Goal: Information Seeking & Learning: Learn about a topic

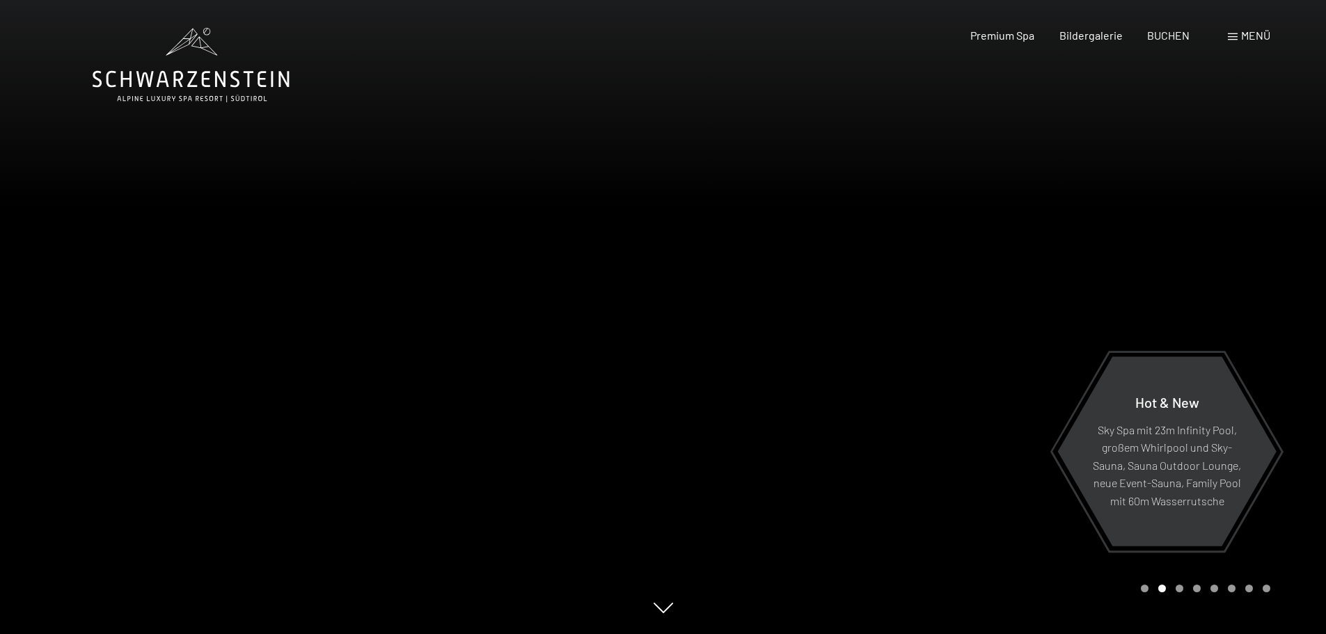
click at [125, 331] on div at bounding box center [331, 317] width 663 height 634
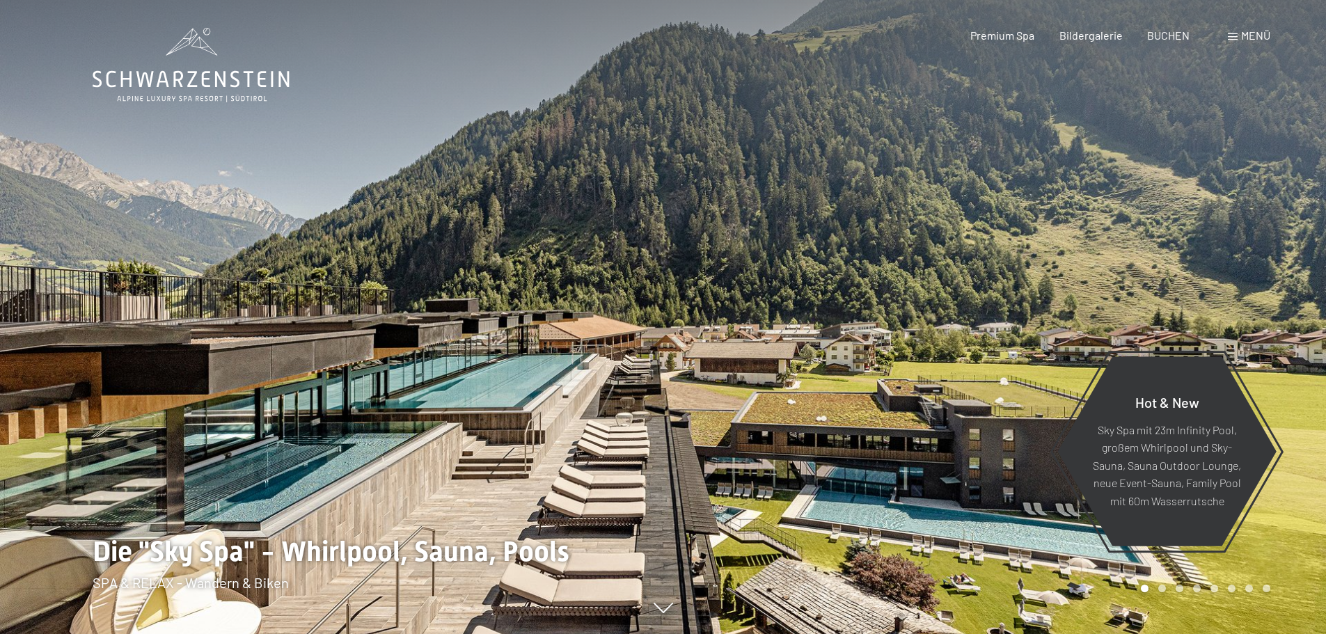
click at [663, 611] on icon at bounding box center [663, 612] width 19 height 10
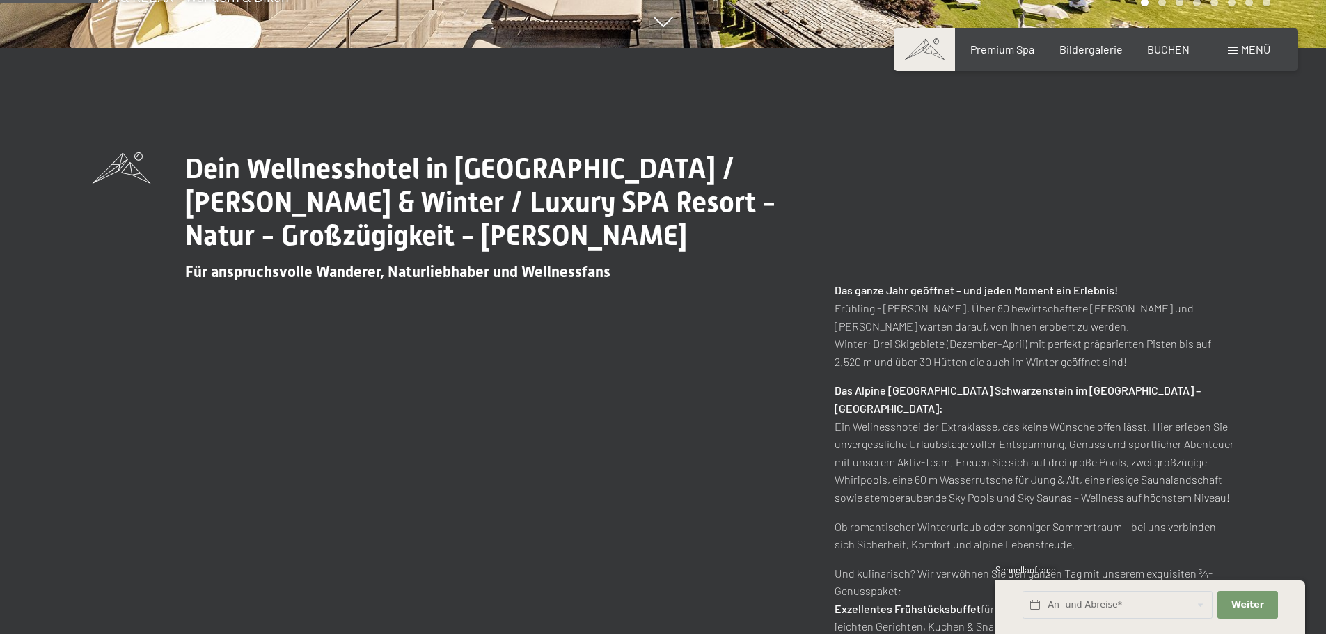
scroll to position [603, 0]
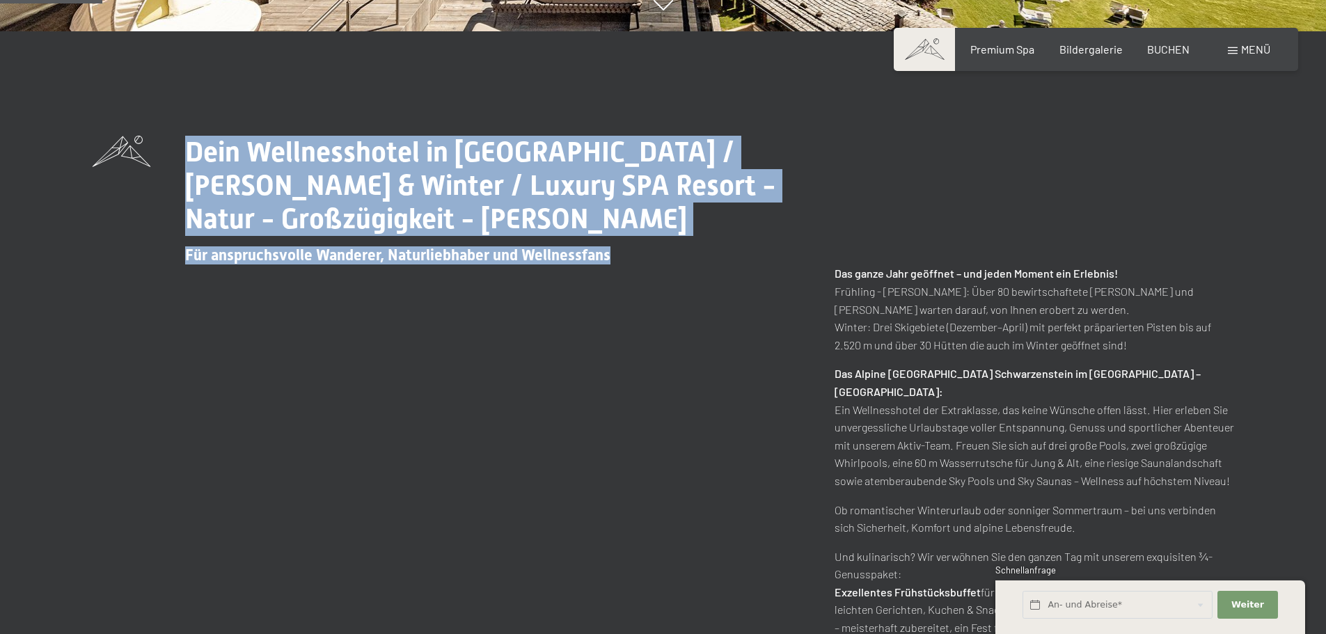
drag, startPoint x: 654, startPoint y: 13, endPoint x: 621, endPoint y: 257, distance: 245.9
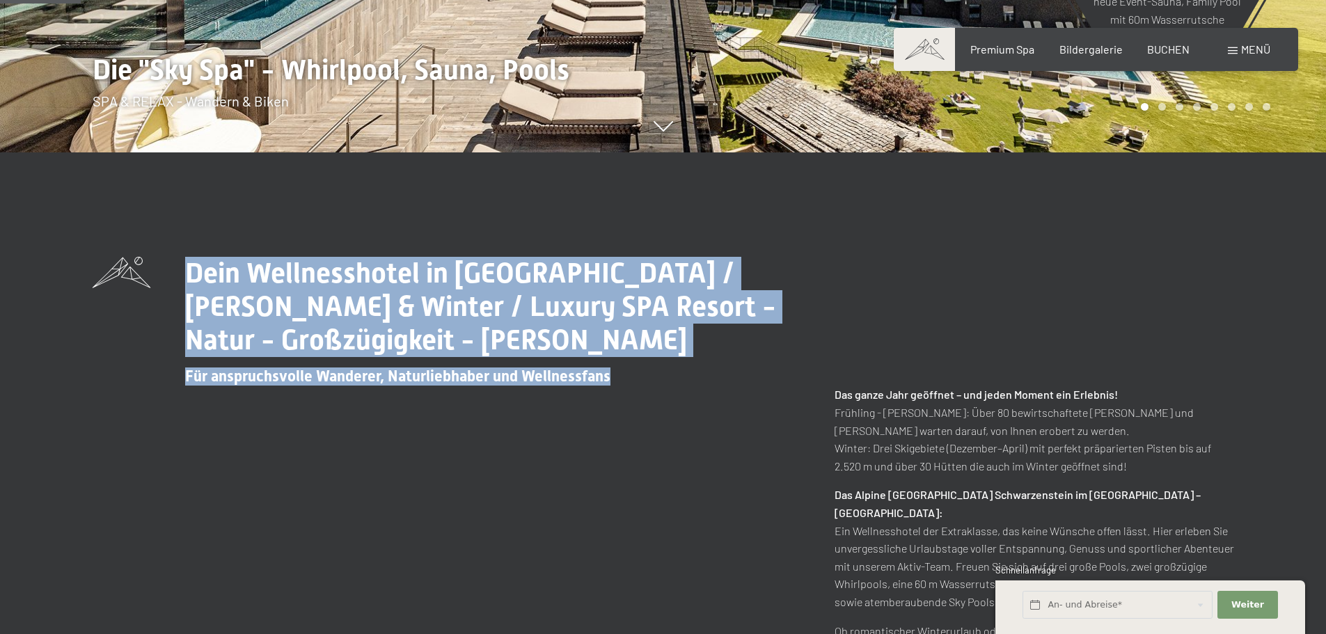
scroll to position [464, 0]
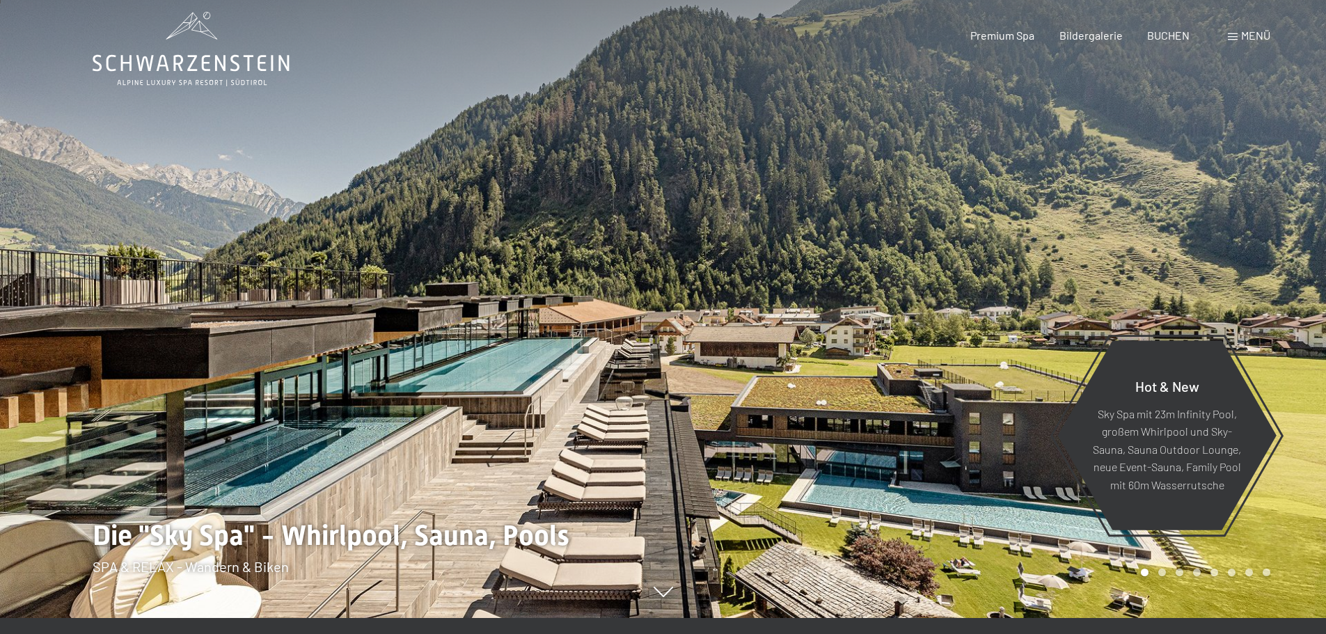
scroll to position [0, 0]
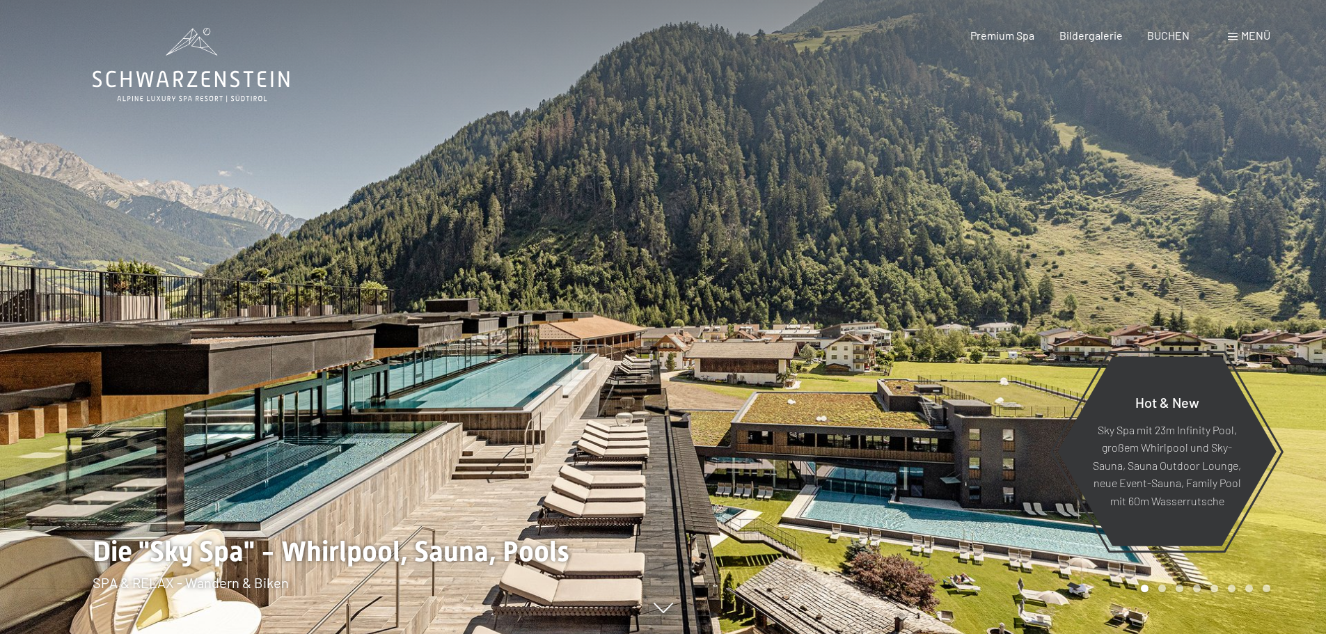
click at [1284, 320] on div at bounding box center [994, 317] width 663 height 634
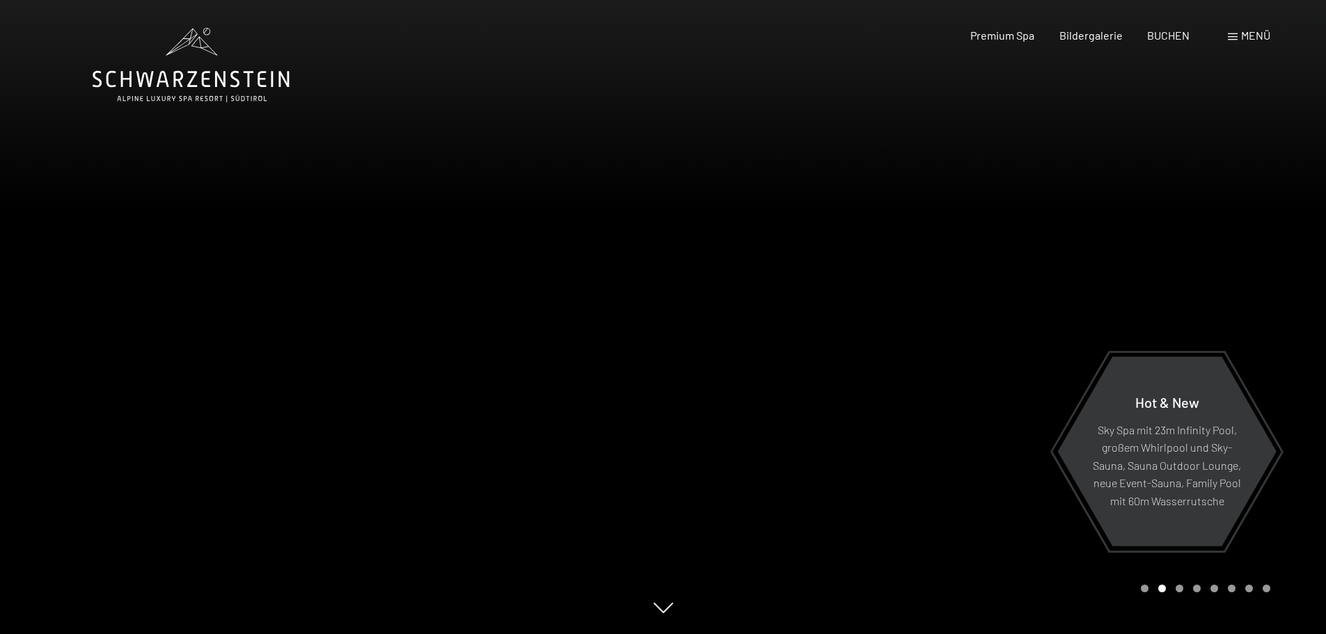
click at [1284, 320] on div at bounding box center [994, 317] width 663 height 634
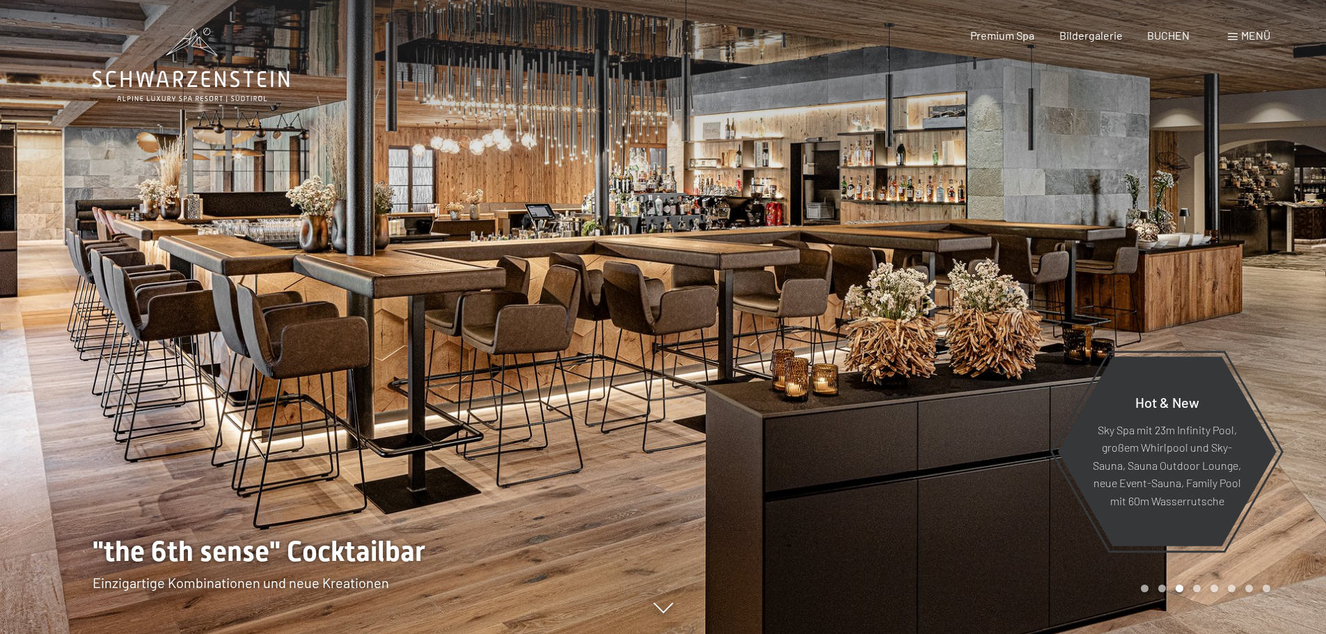
click at [1284, 320] on div at bounding box center [994, 317] width 663 height 634
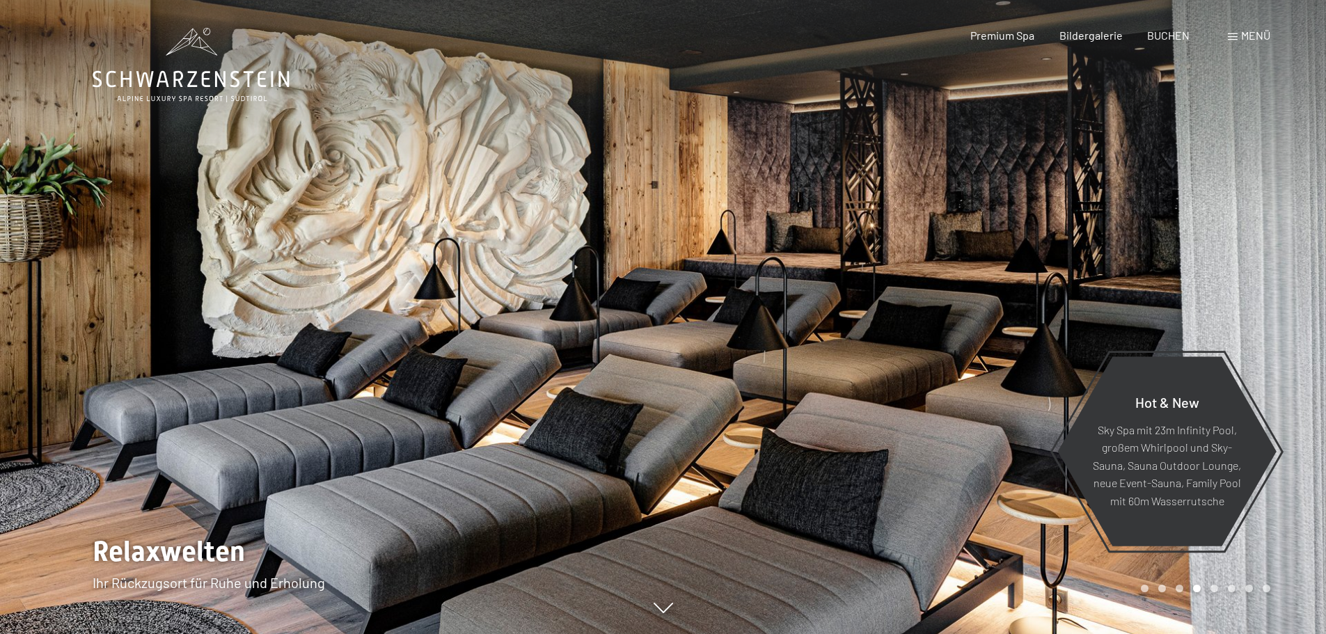
click at [1154, 284] on div at bounding box center [994, 317] width 663 height 634
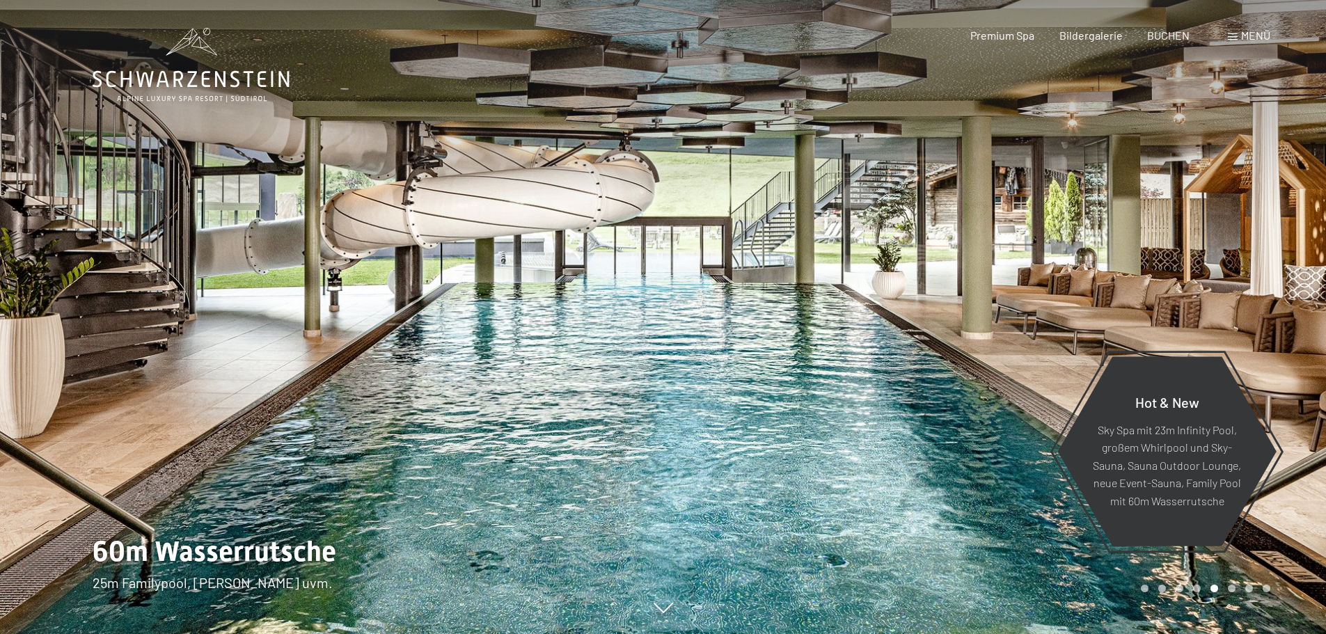
click at [1243, 253] on div at bounding box center [994, 317] width 663 height 634
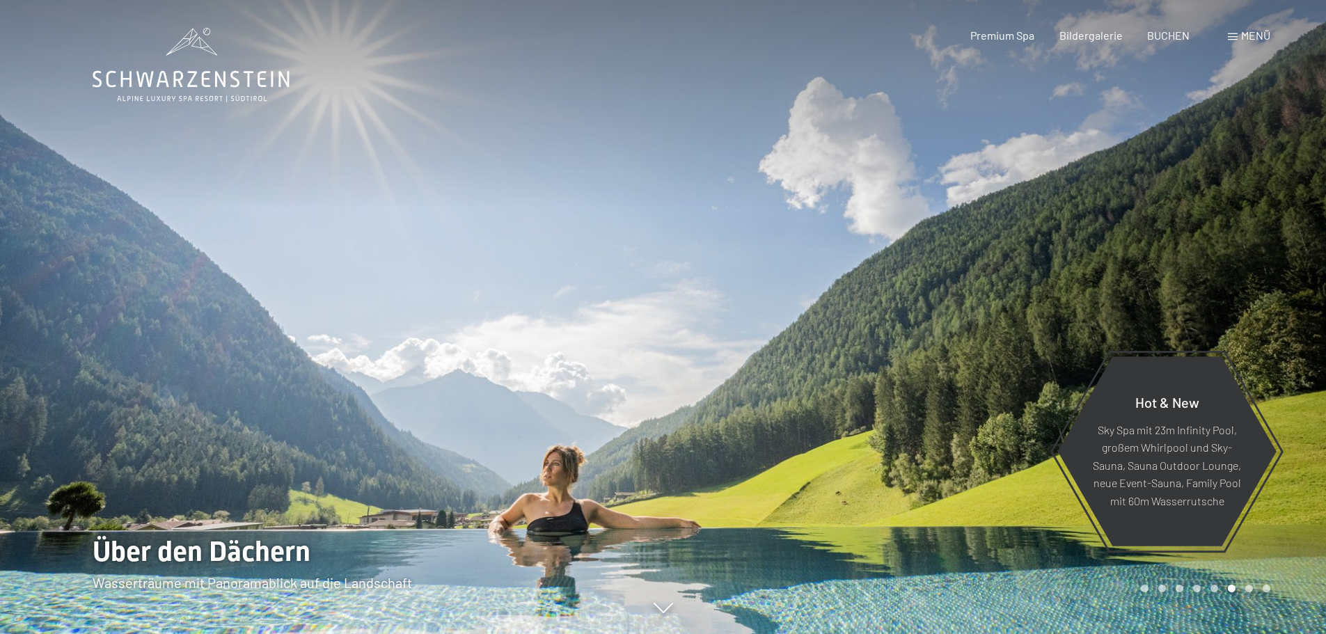
click at [1258, 262] on div at bounding box center [994, 317] width 663 height 634
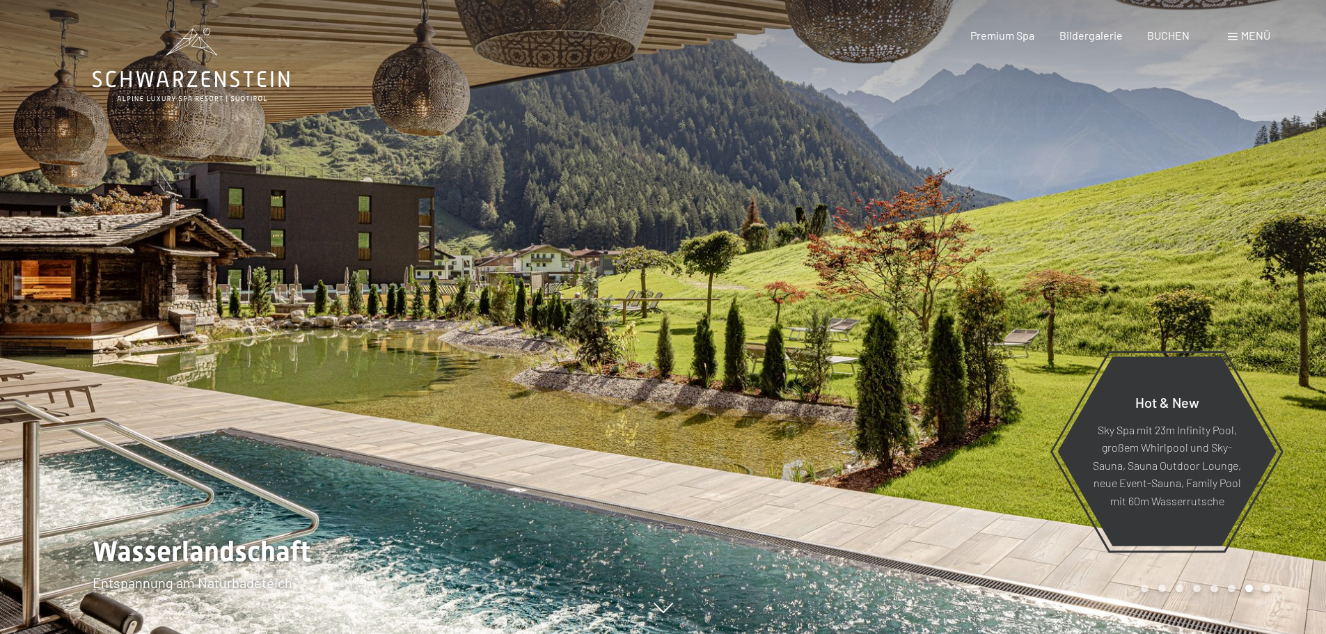
click at [1294, 250] on div at bounding box center [994, 317] width 663 height 634
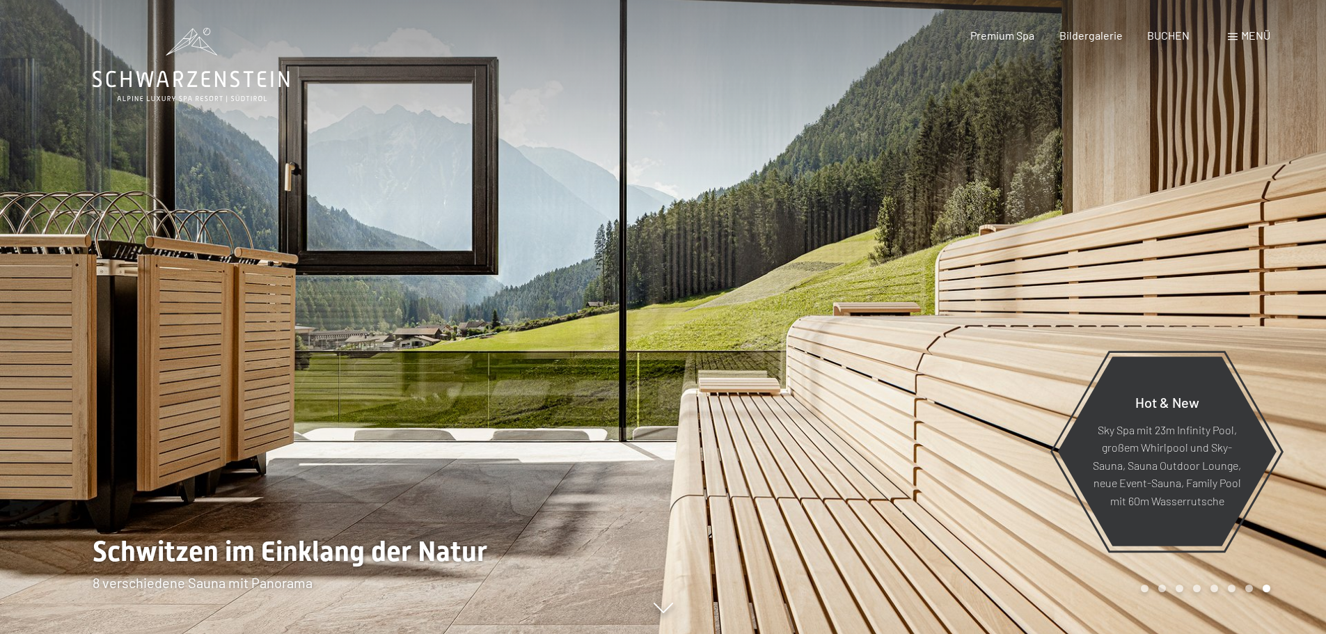
click at [1275, 244] on div at bounding box center [994, 317] width 663 height 634
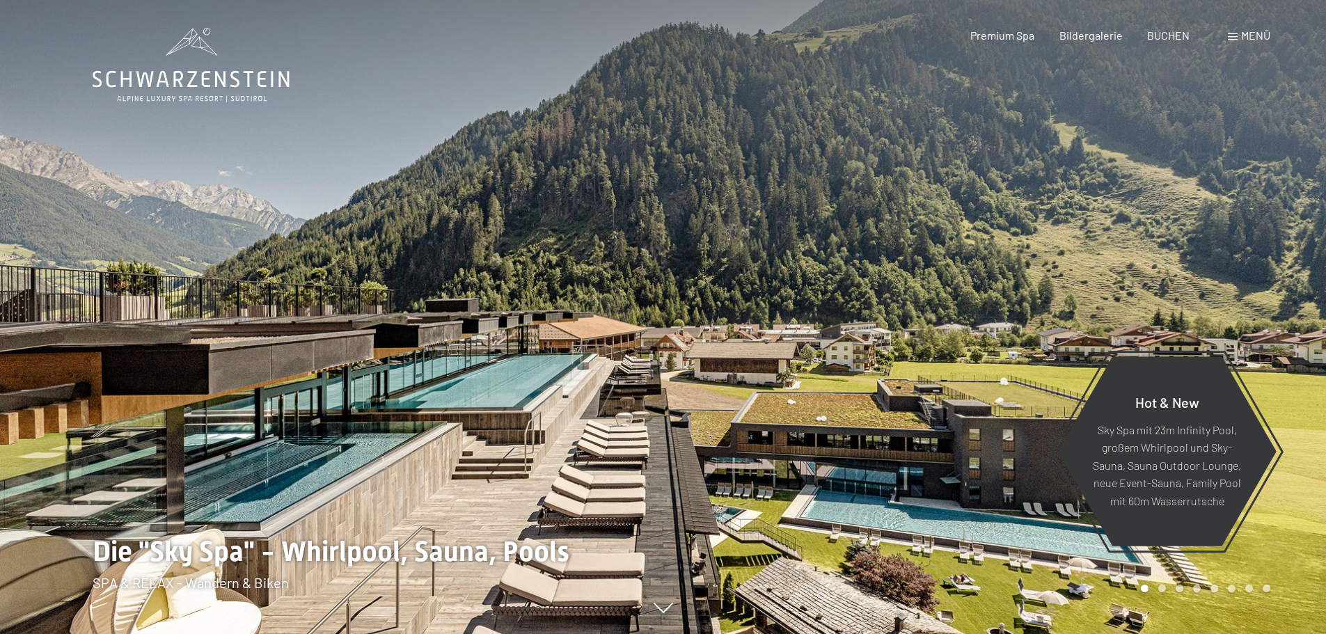
click at [1267, 241] on div at bounding box center [994, 317] width 663 height 634
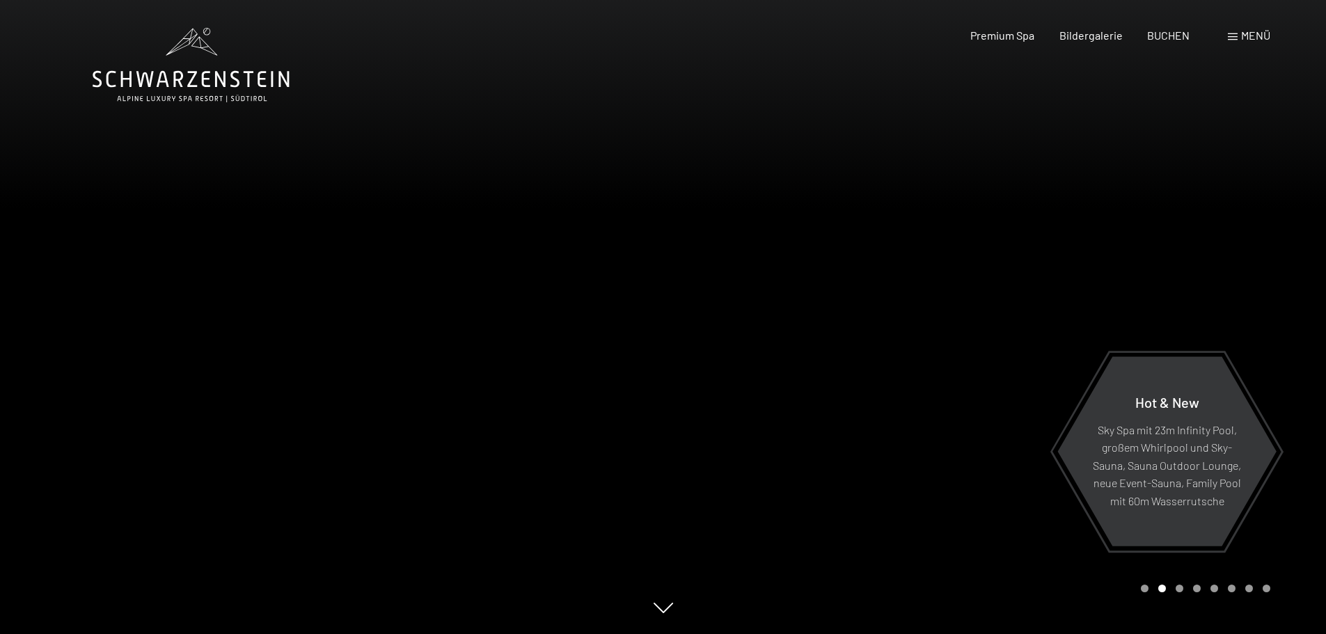
click at [1267, 241] on div at bounding box center [994, 317] width 663 height 634
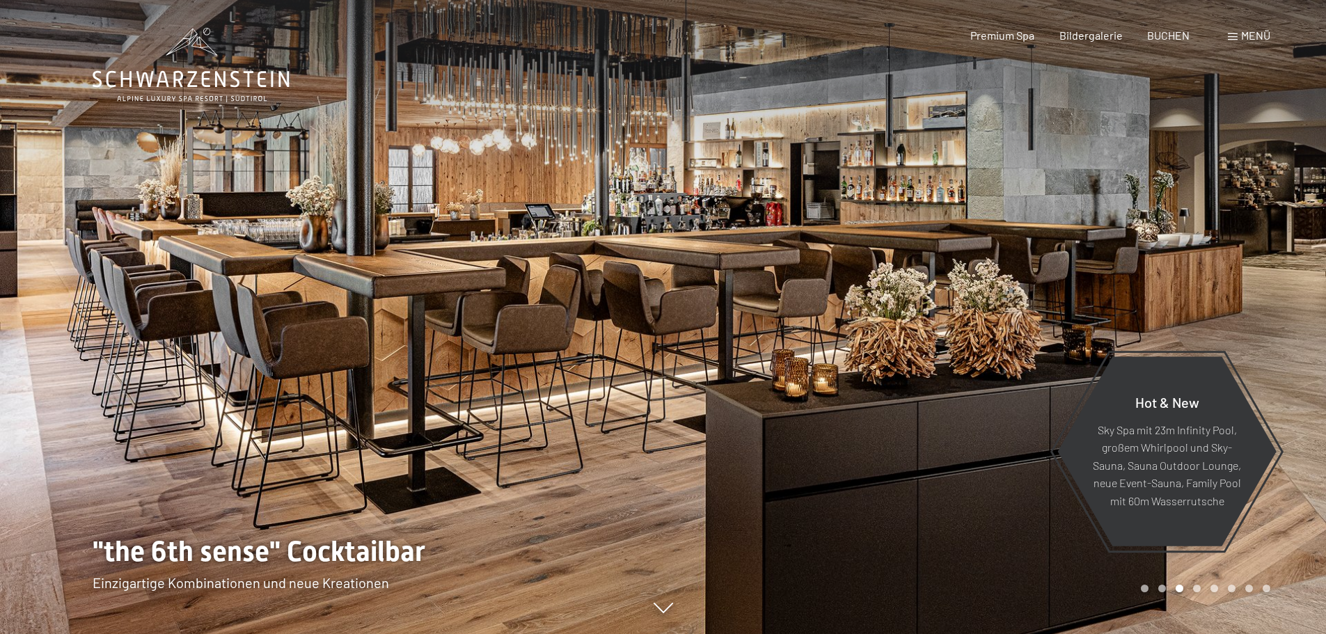
click at [1267, 241] on div at bounding box center [994, 317] width 663 height 634
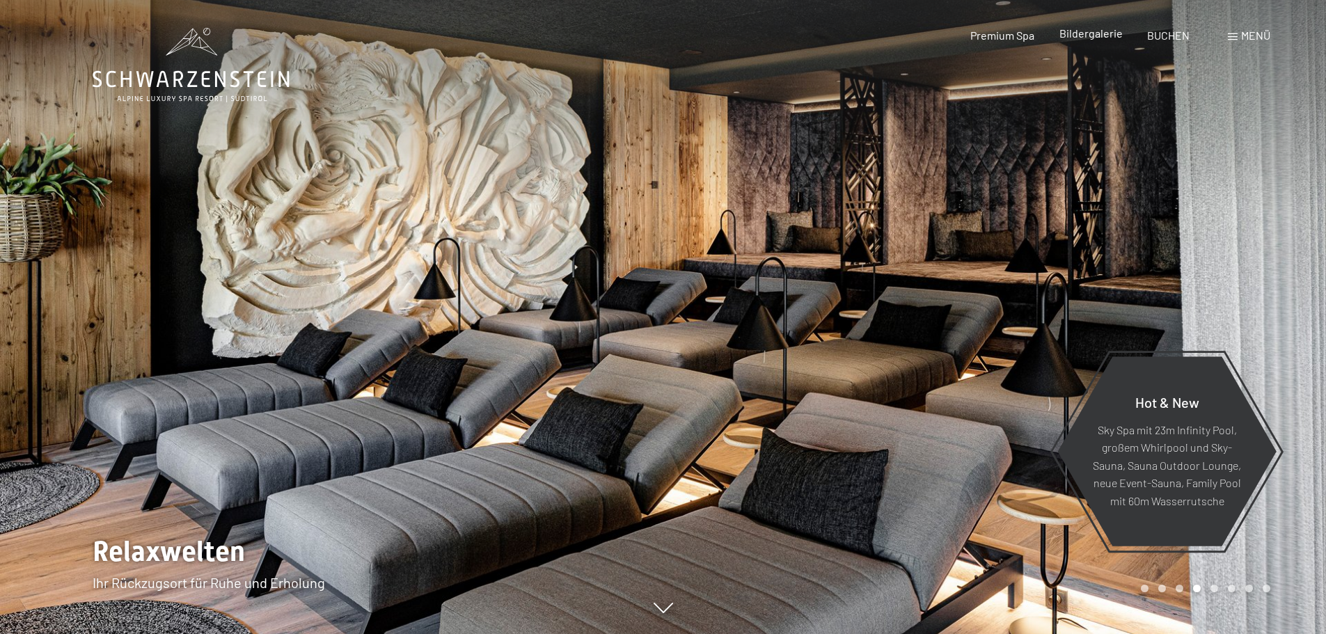
click at [1094, 38] on span "Bildergalerie" at bounding box center [1091, 32] width 63 height 13
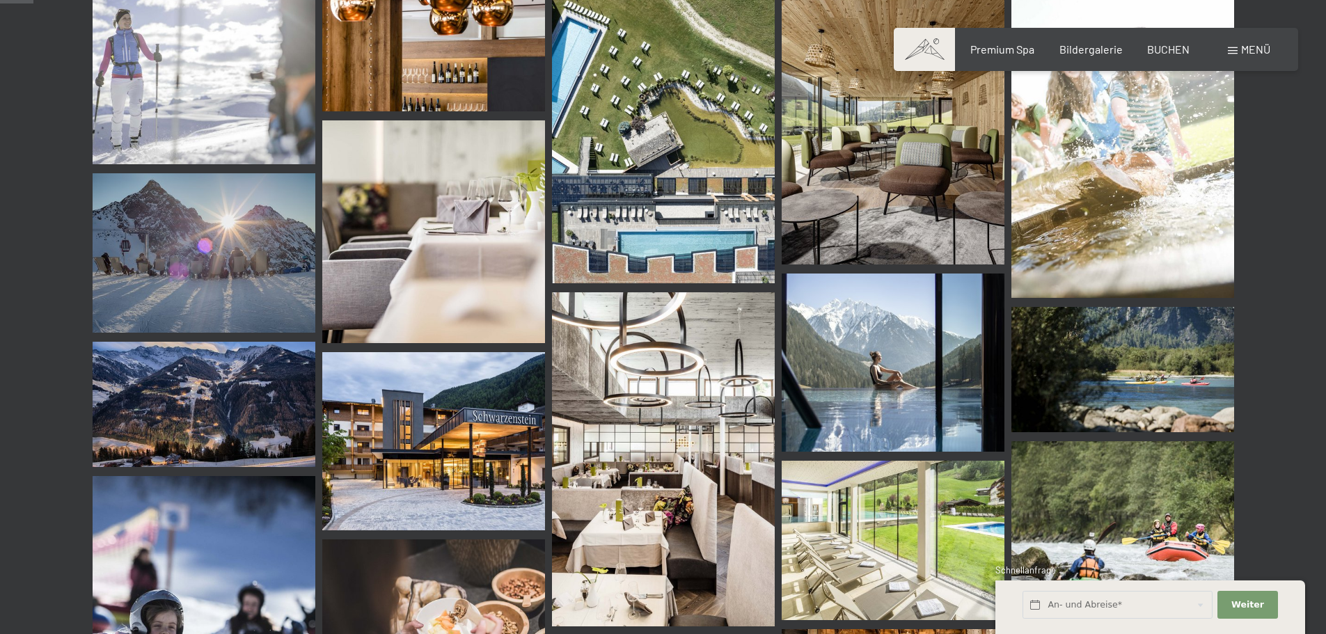
scroll to position [381, 0]
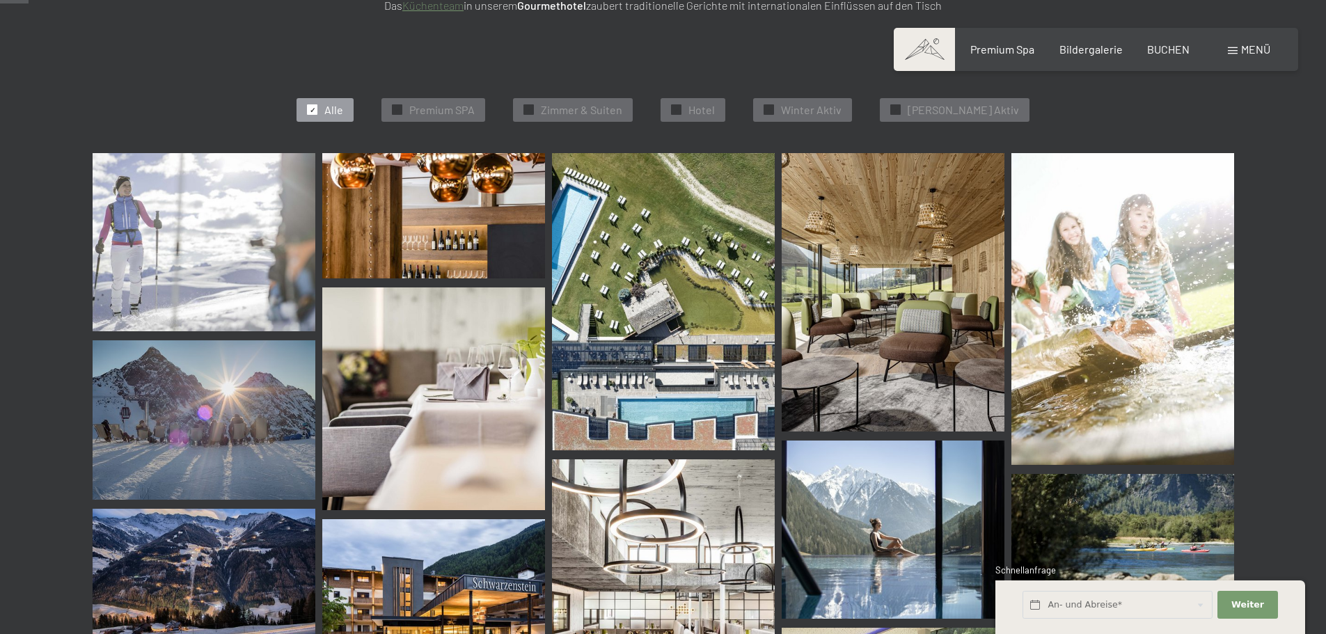
click at [595, 263] on img at bounding box center [663, 301] width 223 height 297
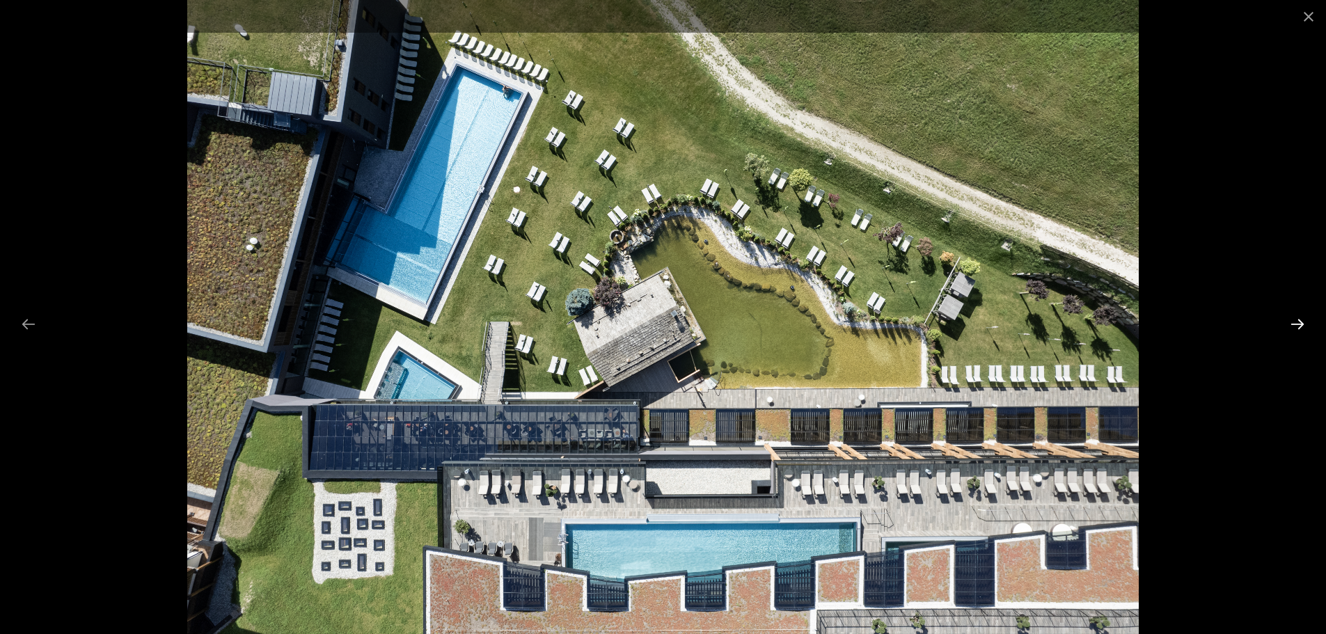
click at [1298, 322] on button "Next slide" at bounding box center [1297, 323] width 29 height 27
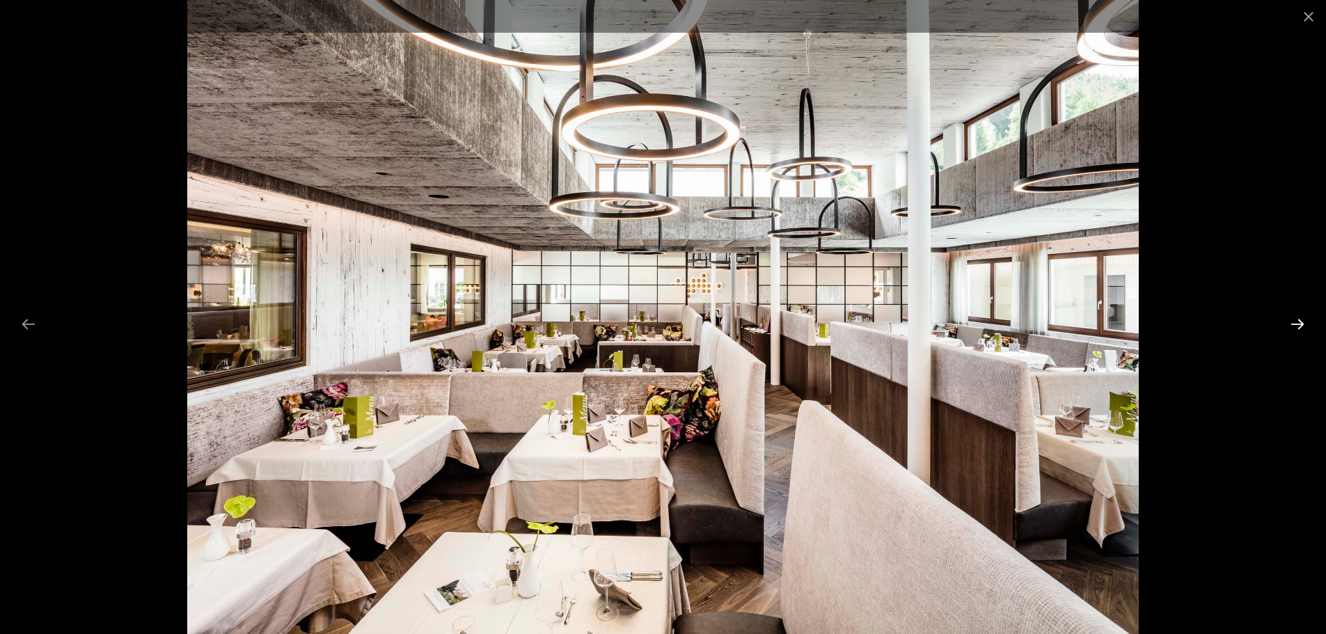
click at [1298, 322] on button "Next slide" at bounding box center [1297, 323] width 29 height 27
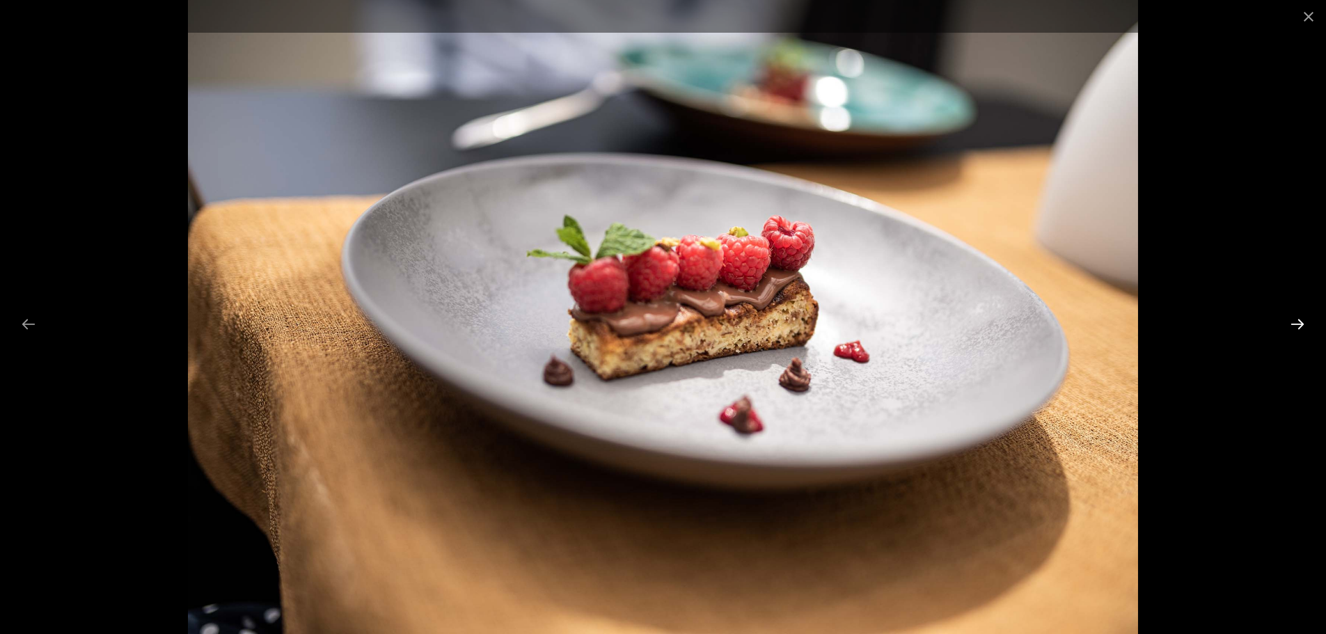
click at [1298, 322] on button "Next slide" at bounding box center [1297, 323] width 29 height 27
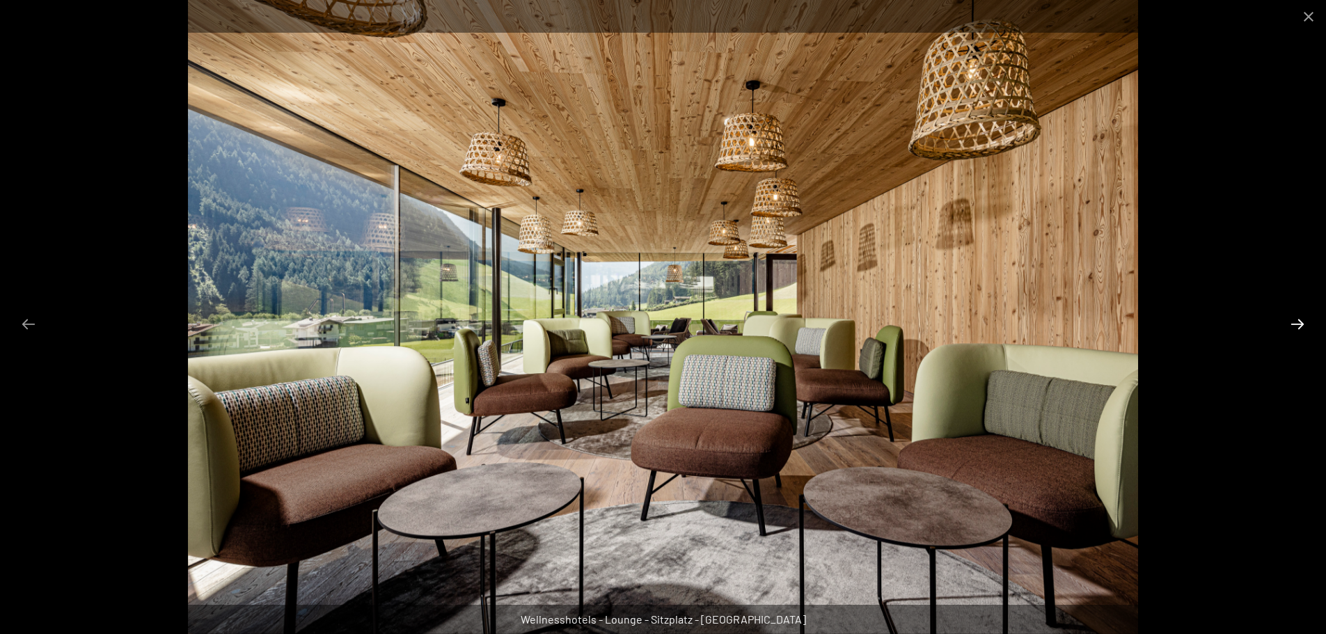
click at [1298, 322] on button "Next slide" at bounding box center [1297, 323] width 29 height 27
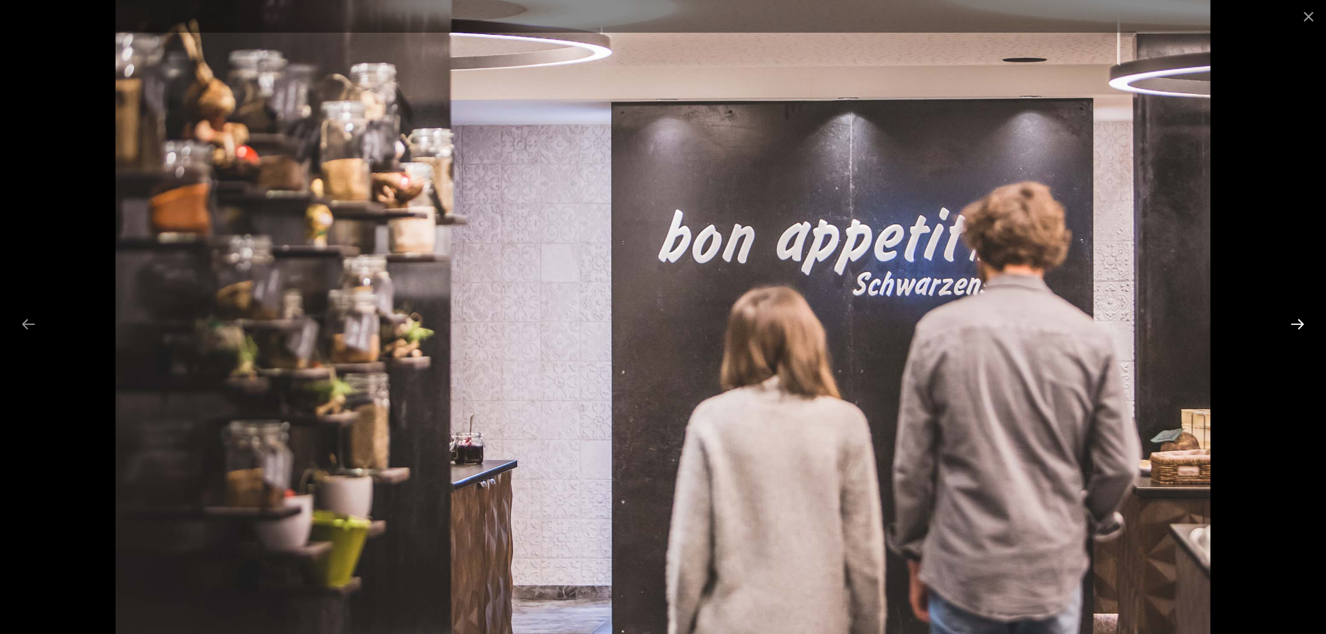
click at [1298, 322] on button "Next slide" at bounding box center [1297, 323] width 29 height 27
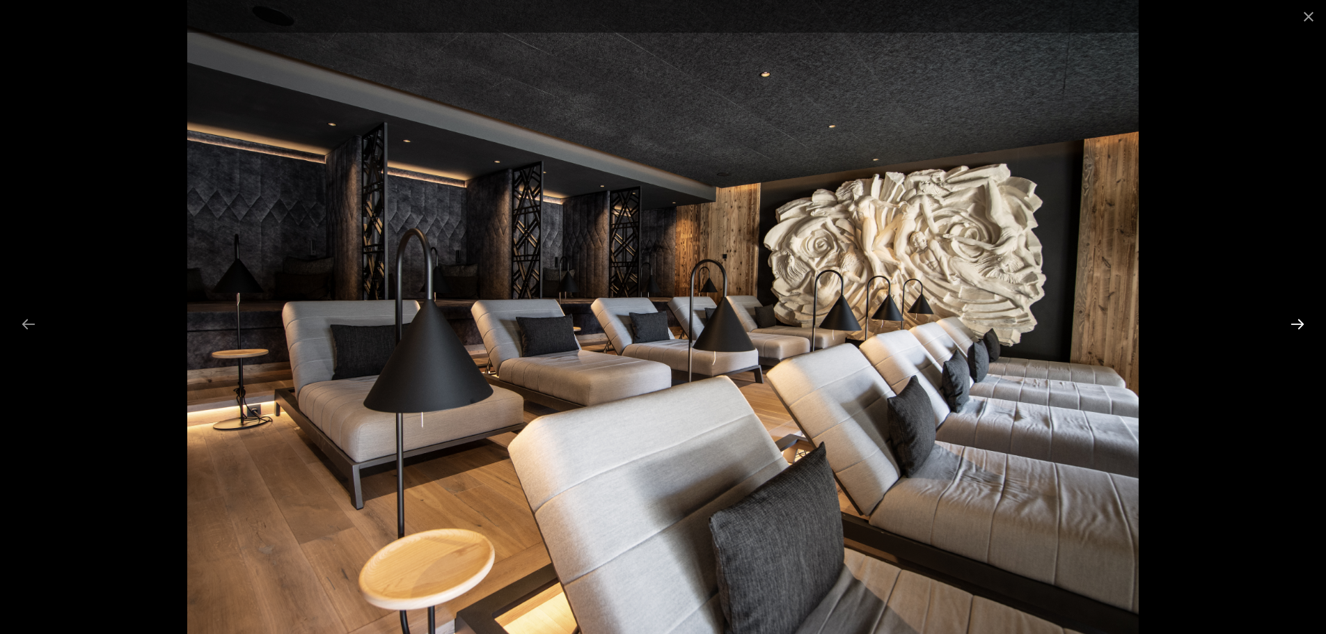
click at [1298, 322] on button "Next slide" at bounding box center [1297, 323] width 29 height 27
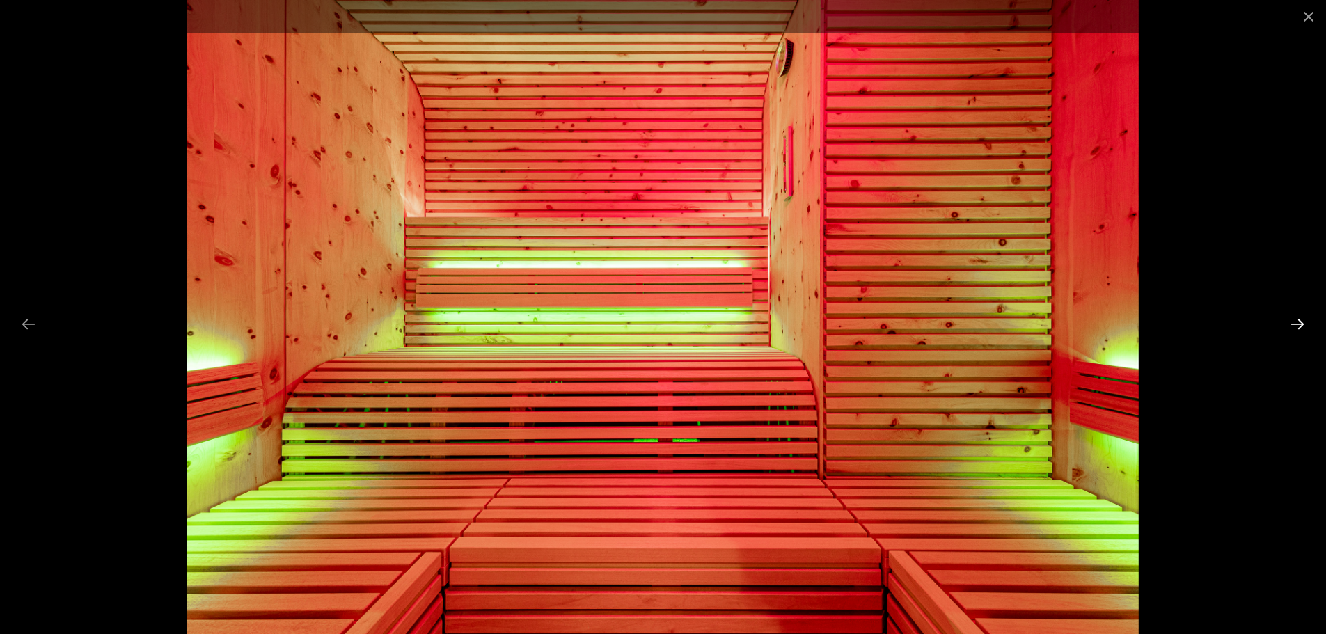
click at [1298, 322] on button "Next slide" at bounding box center [1297, 323] width 29 height 27
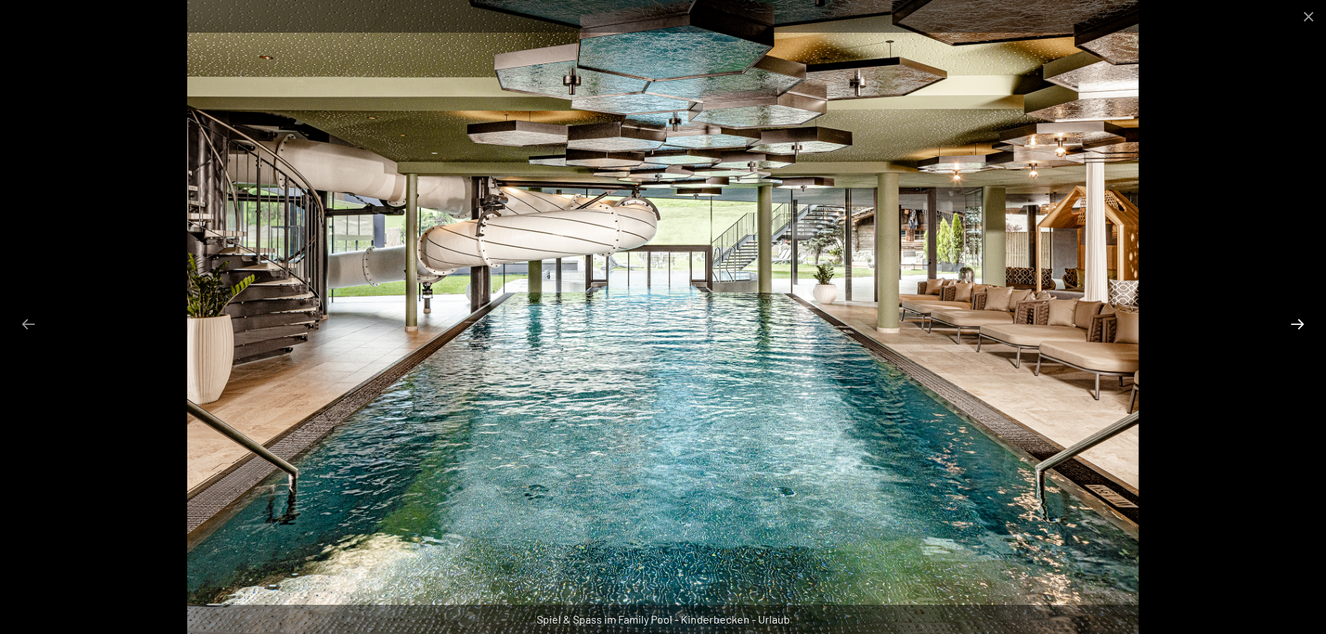
click at [1298, 322] on button "Next slide" at bounding box center [1297, 323] width 29 height 27
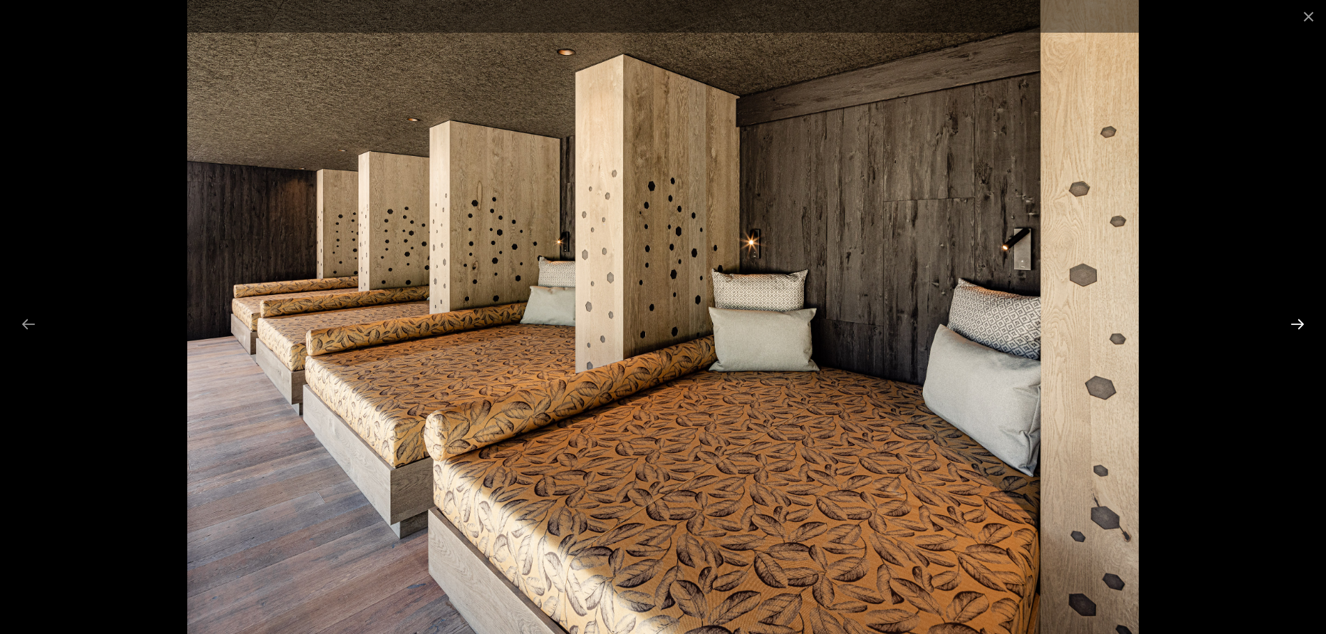
click at [1298, 322] on button "Next slide" at bounding box center [1297, 323] width 29 height 27
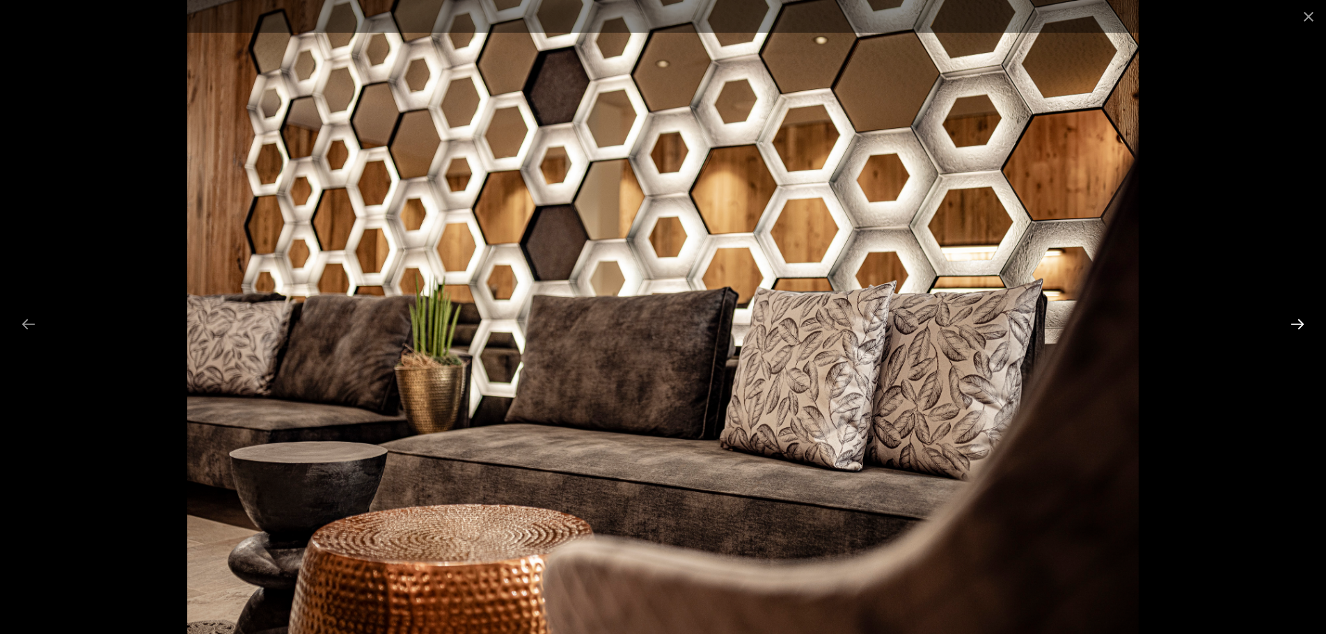
click at [1298, 322] on button "Next slide" at bounding box center [1297, 323] width 29 height 27
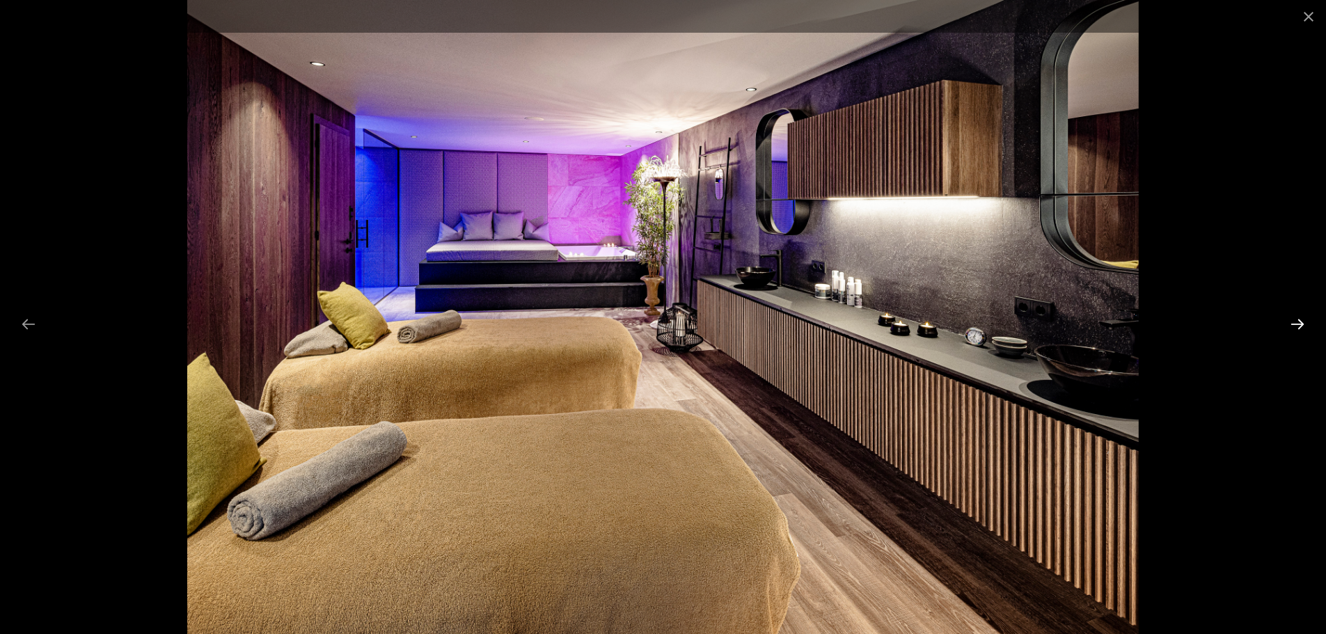
click at [1298, 322] on button "Next slide" at bounding box center [1297, 323] width 29 height 27
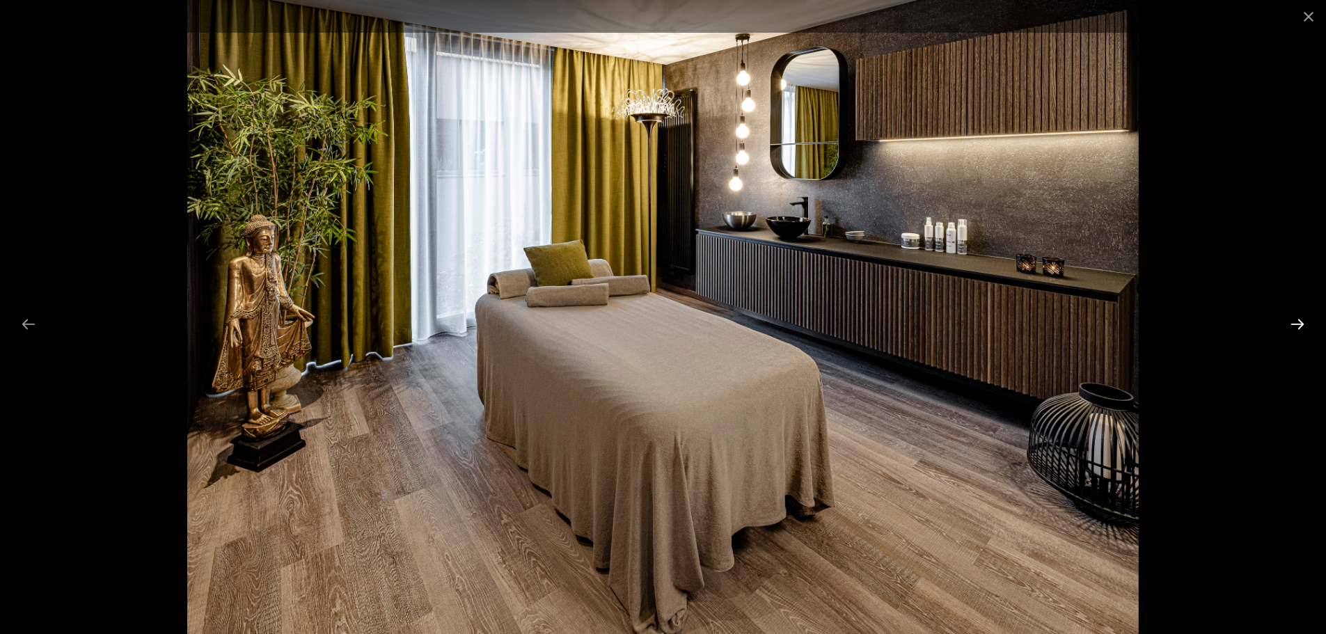
click at [1298, 322] on button "Next slide" at bounding box center [1297, 323] width 29 height 27
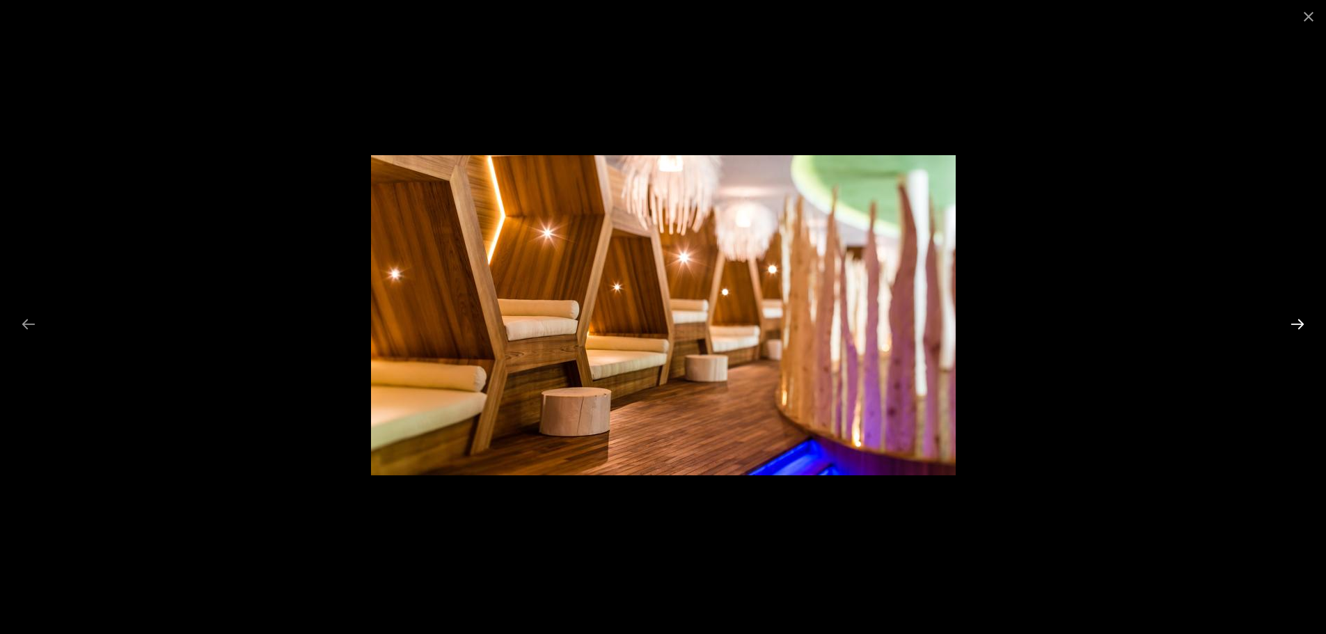
click at [1298, 322] on button "Next slide" at bounding box center [1297, 323] width 29 height 27
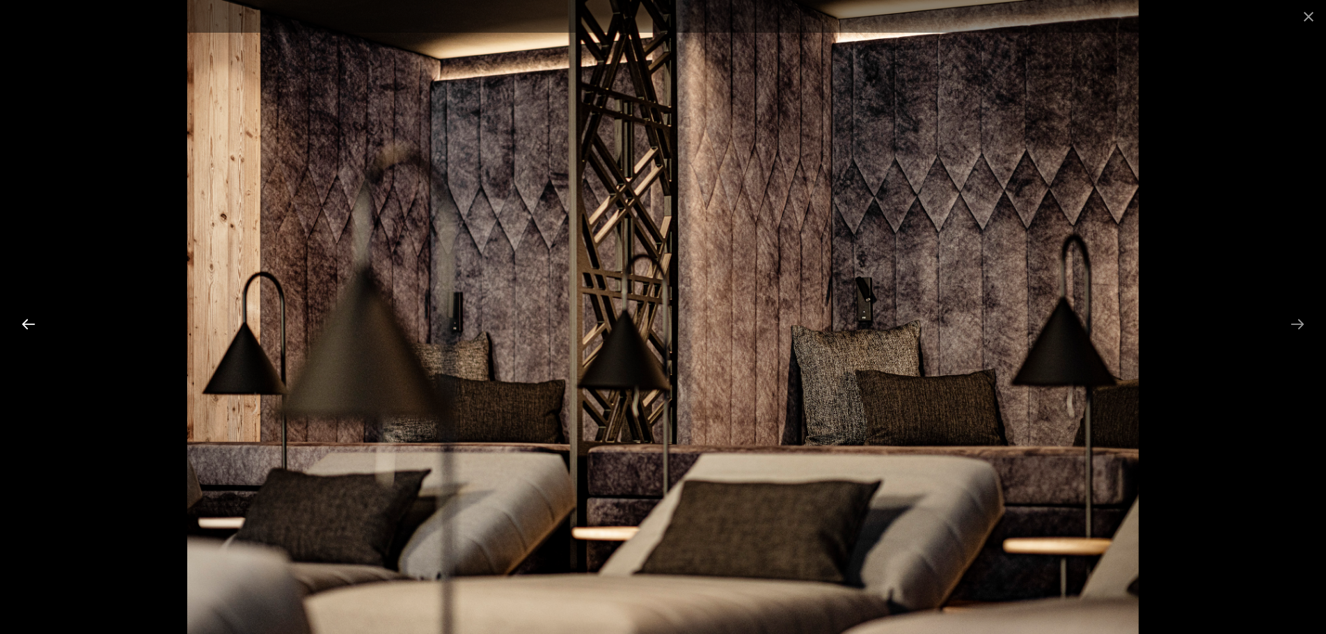
click at [27, 313] on button "Previous slide" at bounding box center [28, 323] width 29 height 27
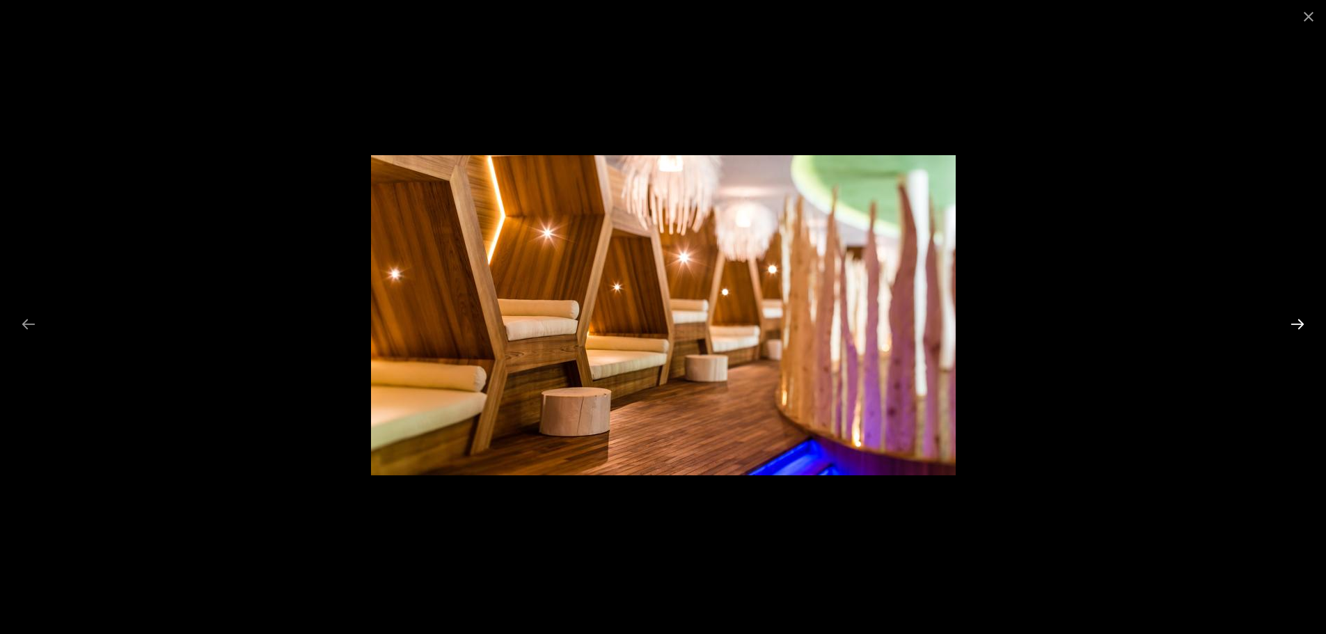
click at [1306, 329] on button "Next slide" at bounding box center [1297, 323] width 29 height 27
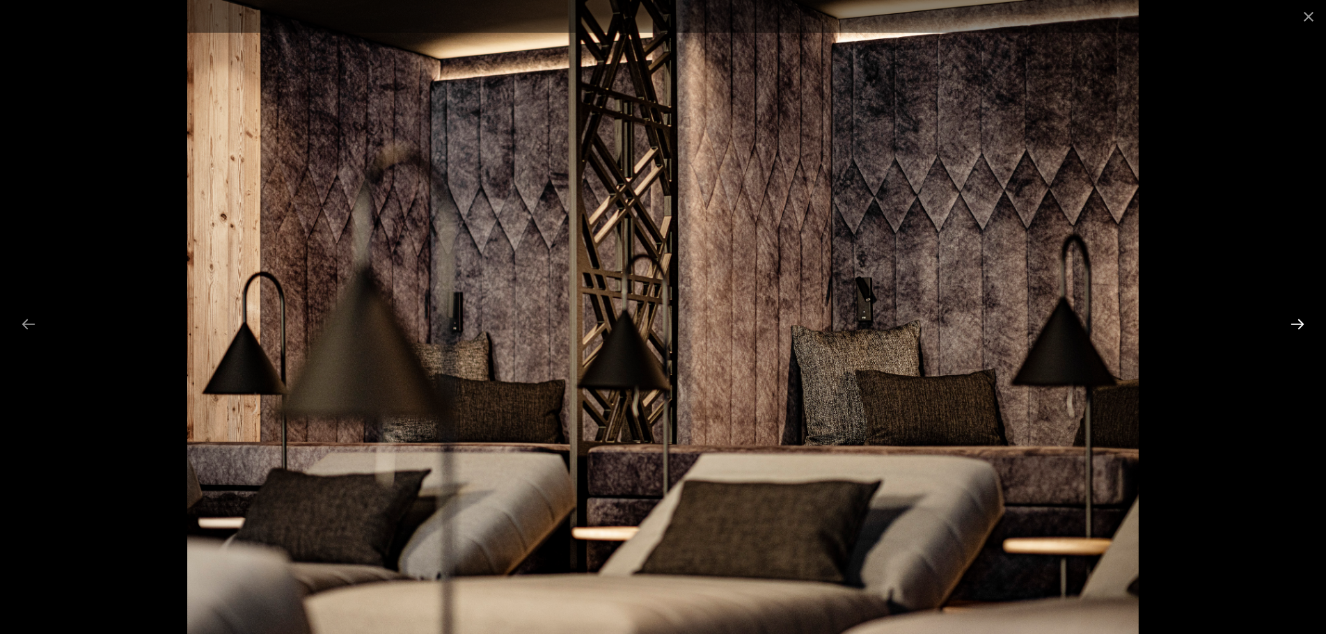
click at [1306, 329] on button "Next slide" at bounding box center [1297, 323] width 29 height 27
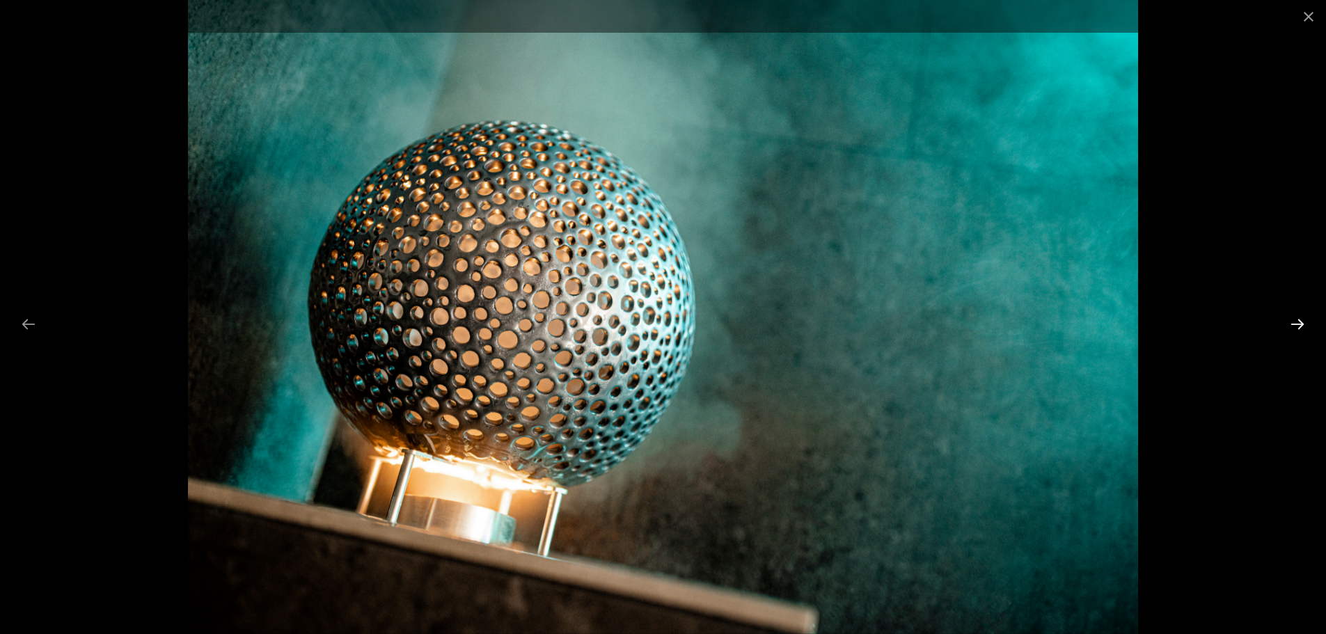
click at [1306, 329] on button "Next slide" at bounding box center [1297, 323] width 29 height 27
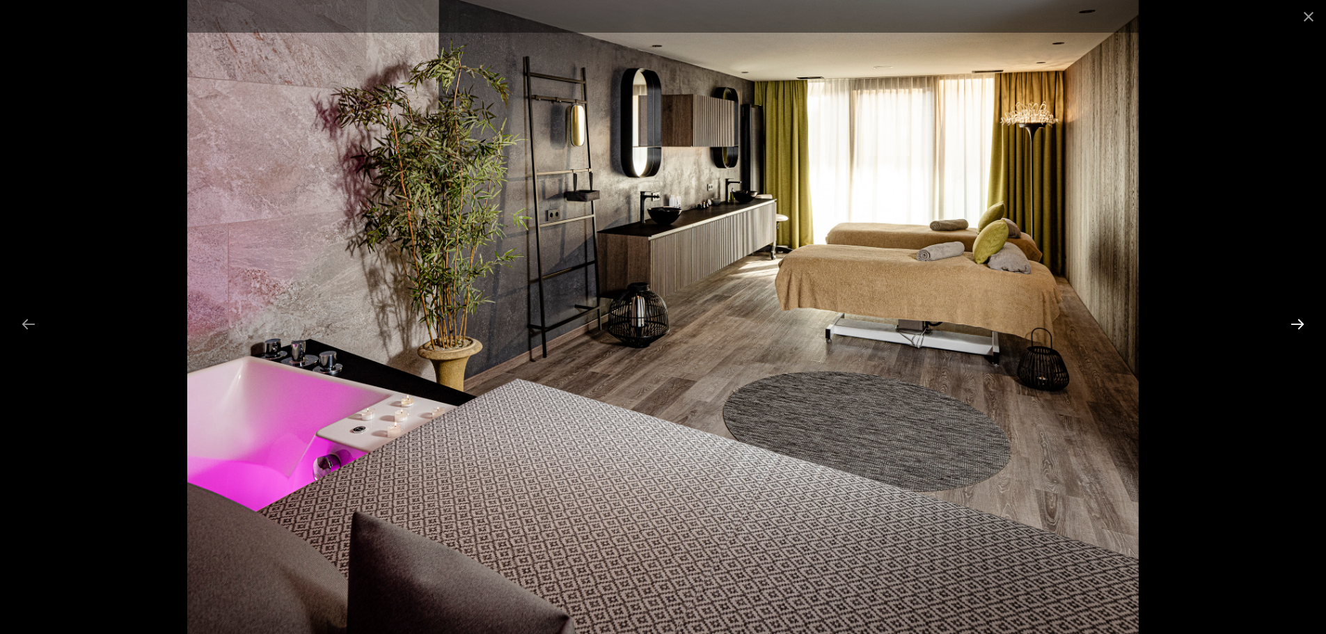
click at [1306, 329] on button "Next slide" at bounding box center [1297, 323] width 29 height 27
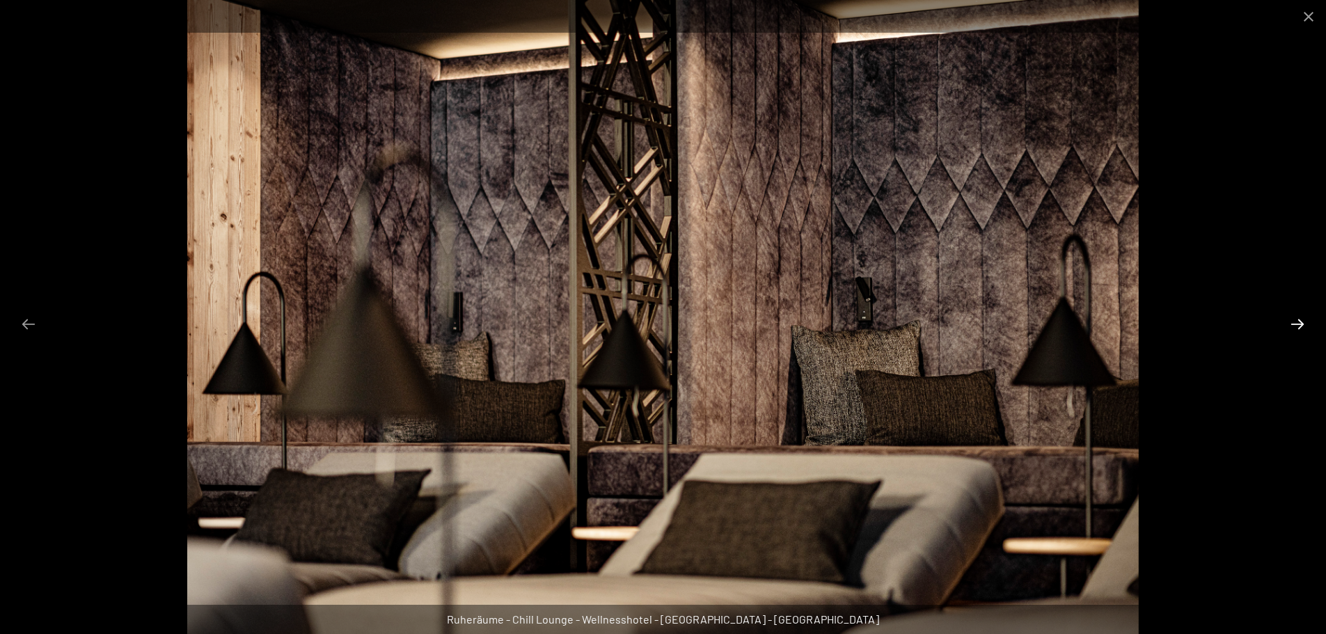
click at [1306, 329] on button "Next slide" at bounding box center [1297, 323] width 29 height 27
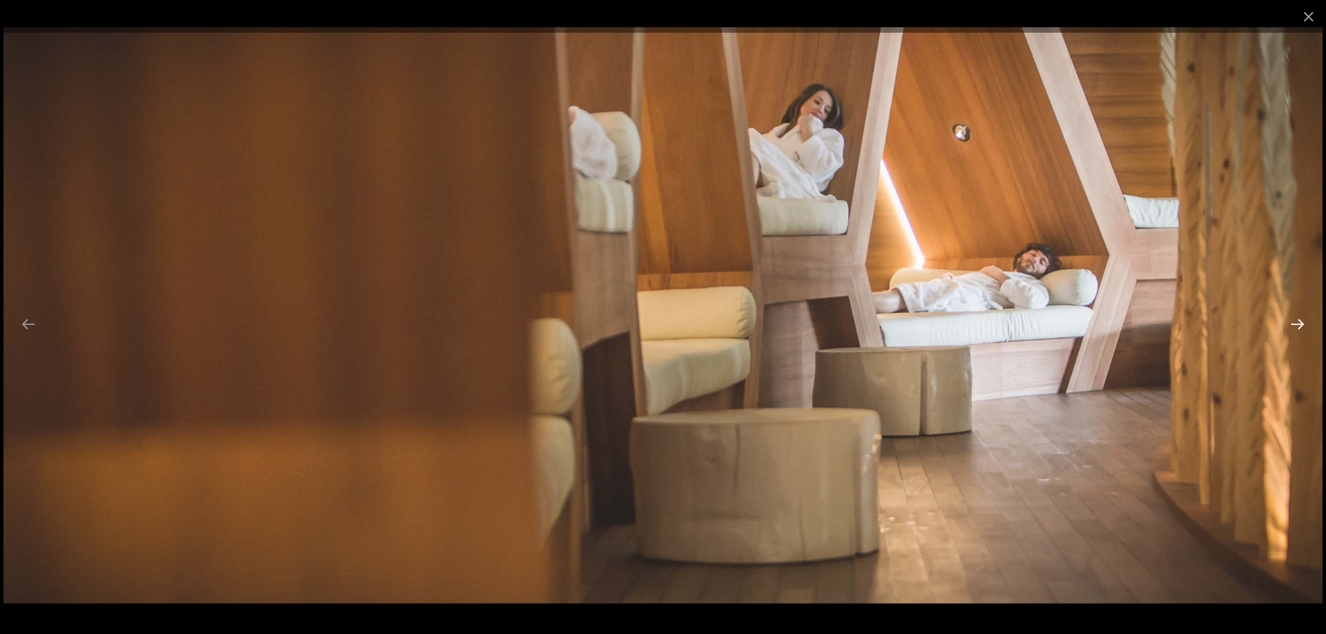
click at [1306, 329] on button "Next slide" at bounding box center [1297, 323] width 29 height 27
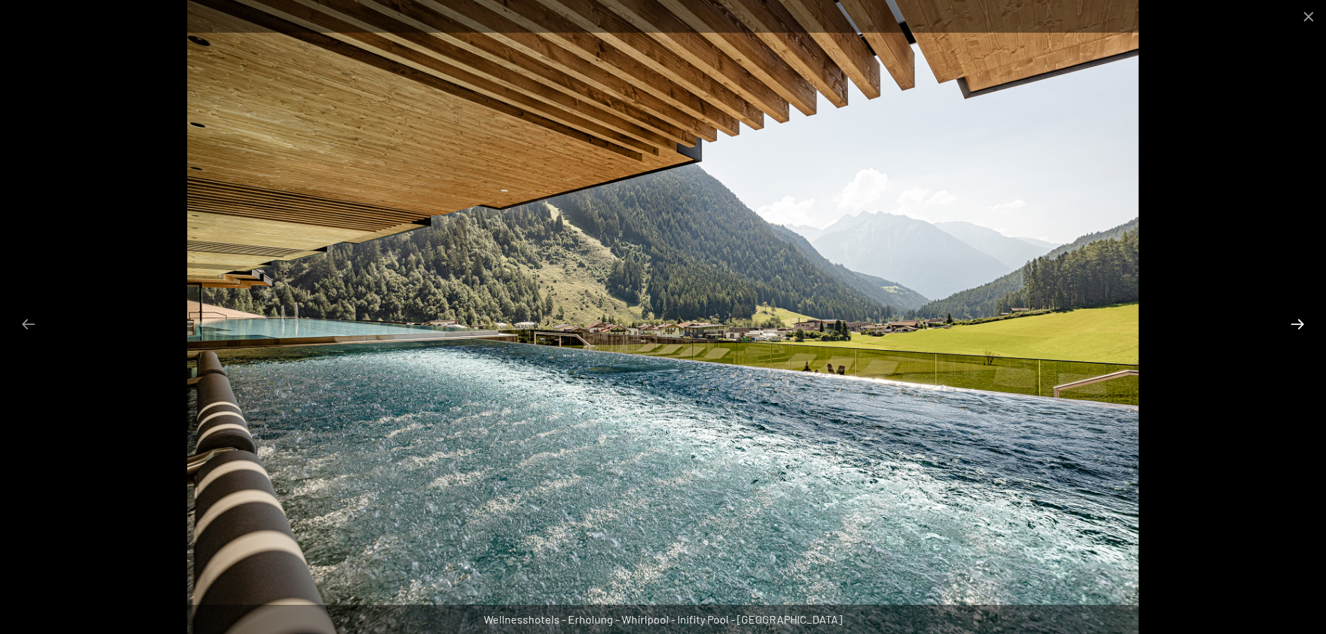
click at [1306, 329] on button "Next slide" at bounding box center [1297, 323] width 29 height 27
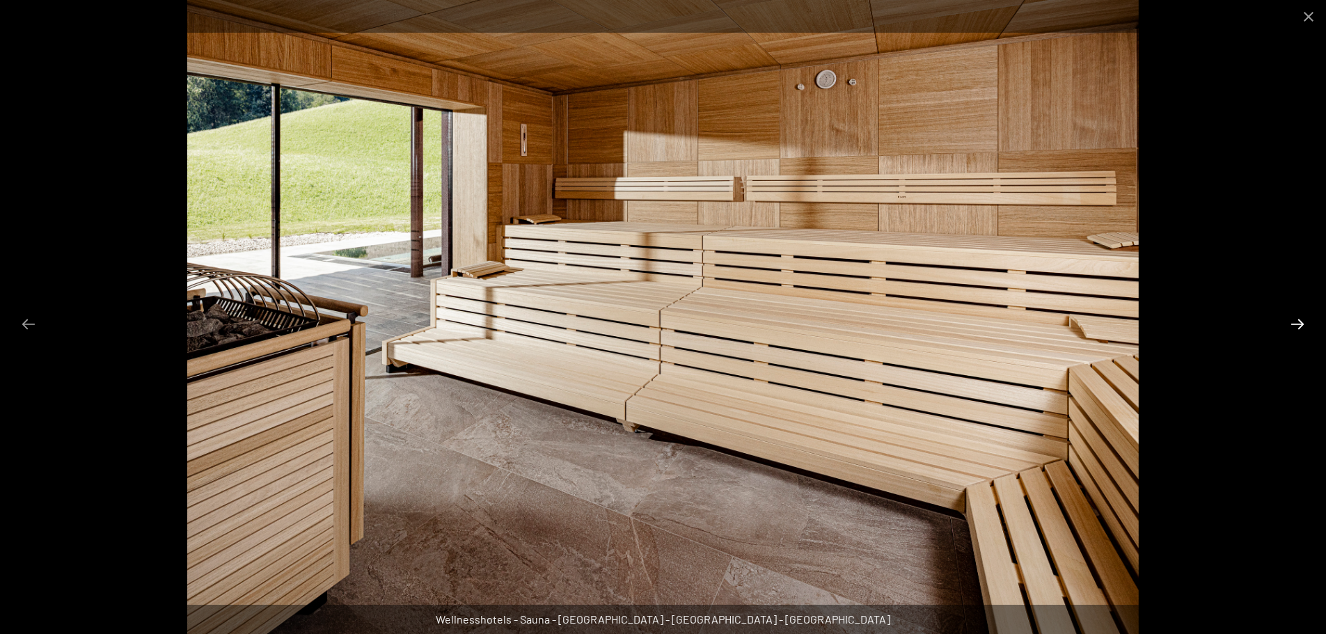
click at [1306, 329] on button "Next slide" at bounding box center [1297, 323] width 29 height 27
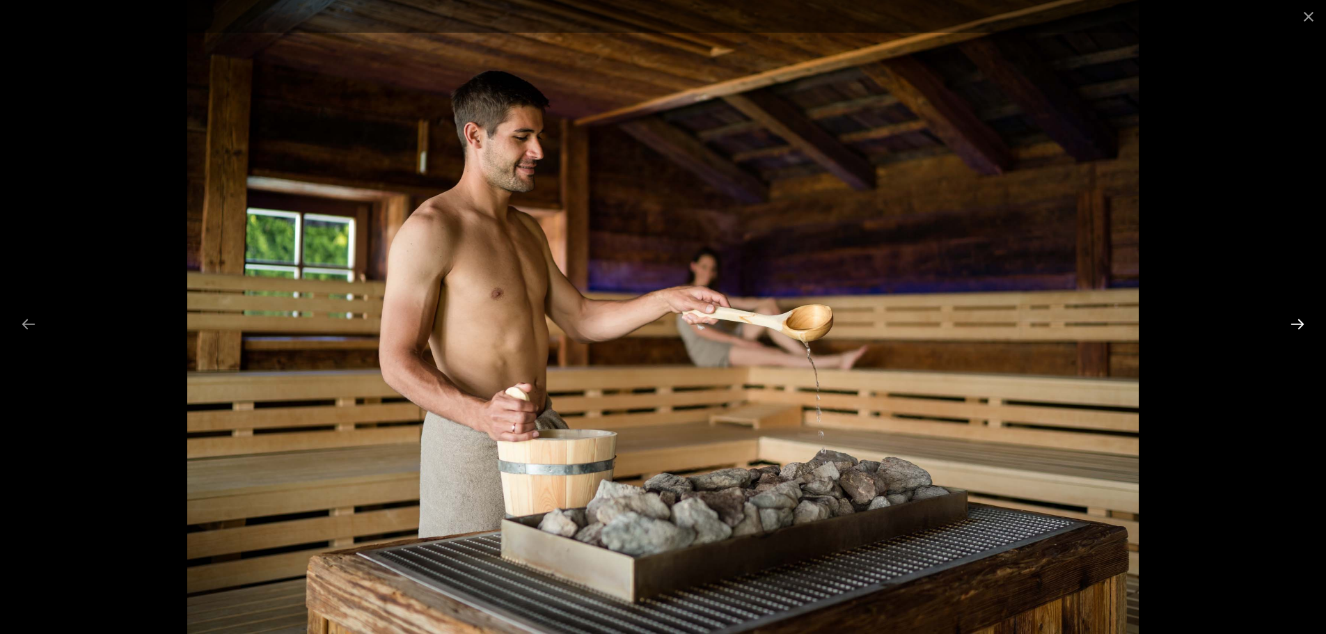
click at [1306, 329] on button "Next slide" at bounding box center [1297, 323] width 29 height 27
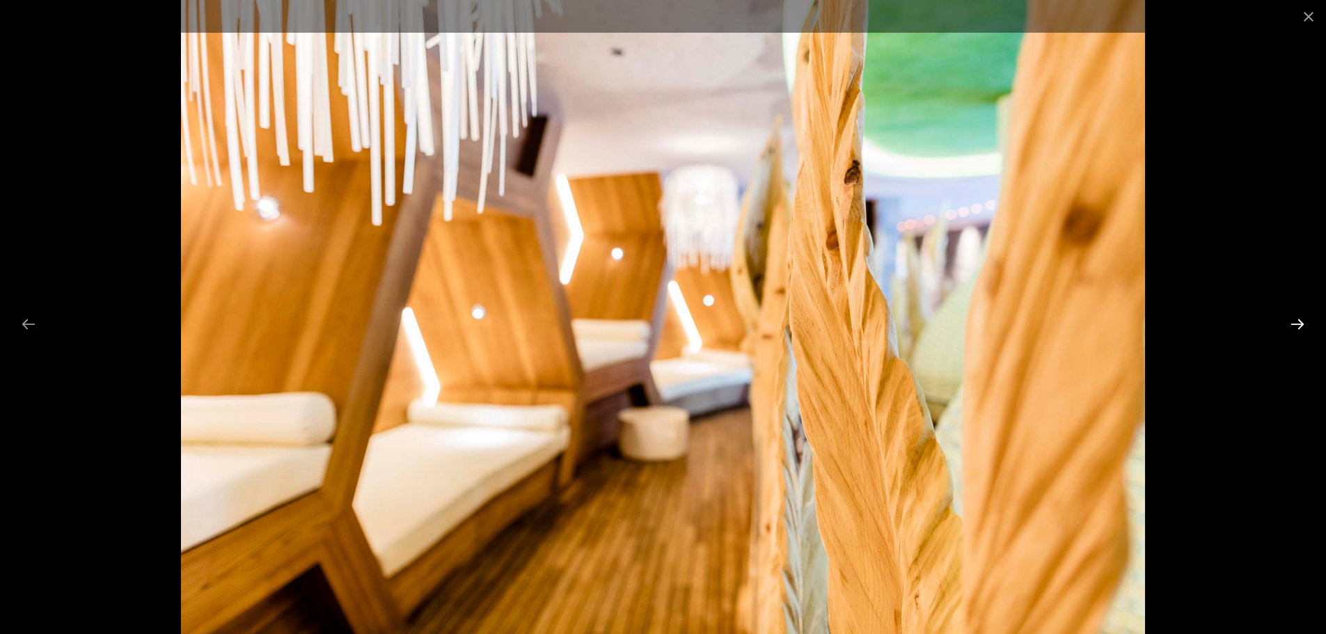
click at [1306, 329] on button "Next slide" at bounding box center [1297, 323] width 29 height 27
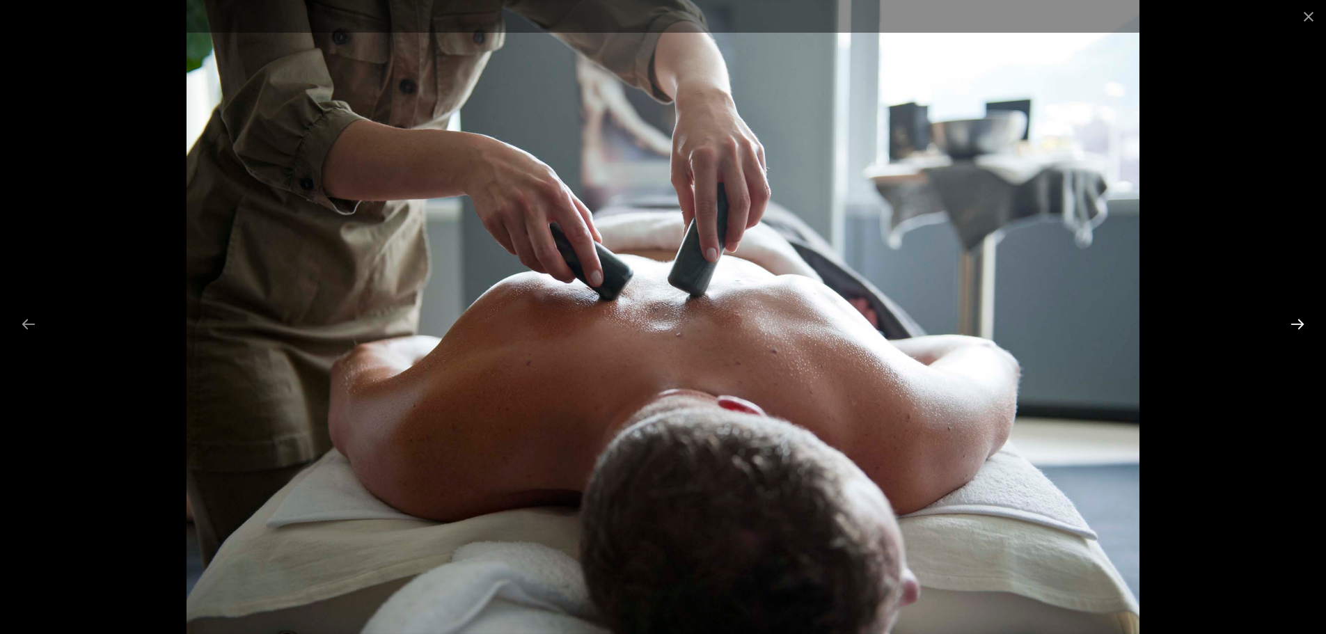
click at [1306, 329] on button "Next slide" at bounding box center [1297, 323] width 29 height 27
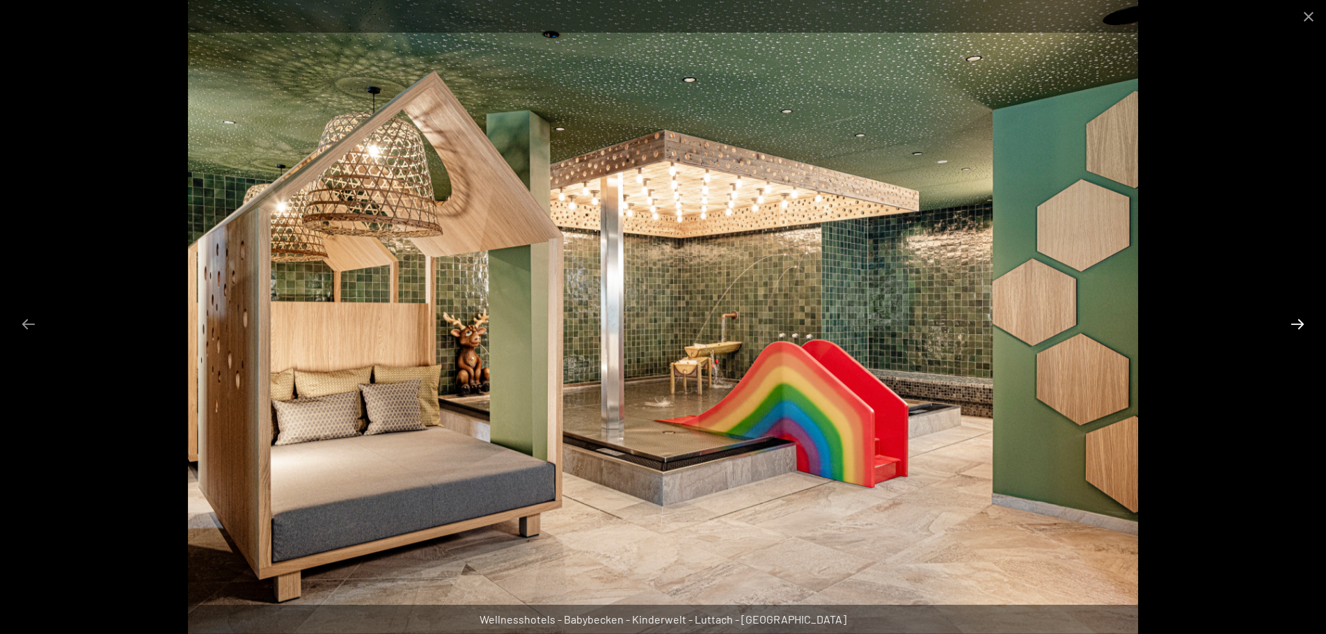
click at [1306, 329] on button "Next slide" at bounding box center [1297, 323] width 29 height 27
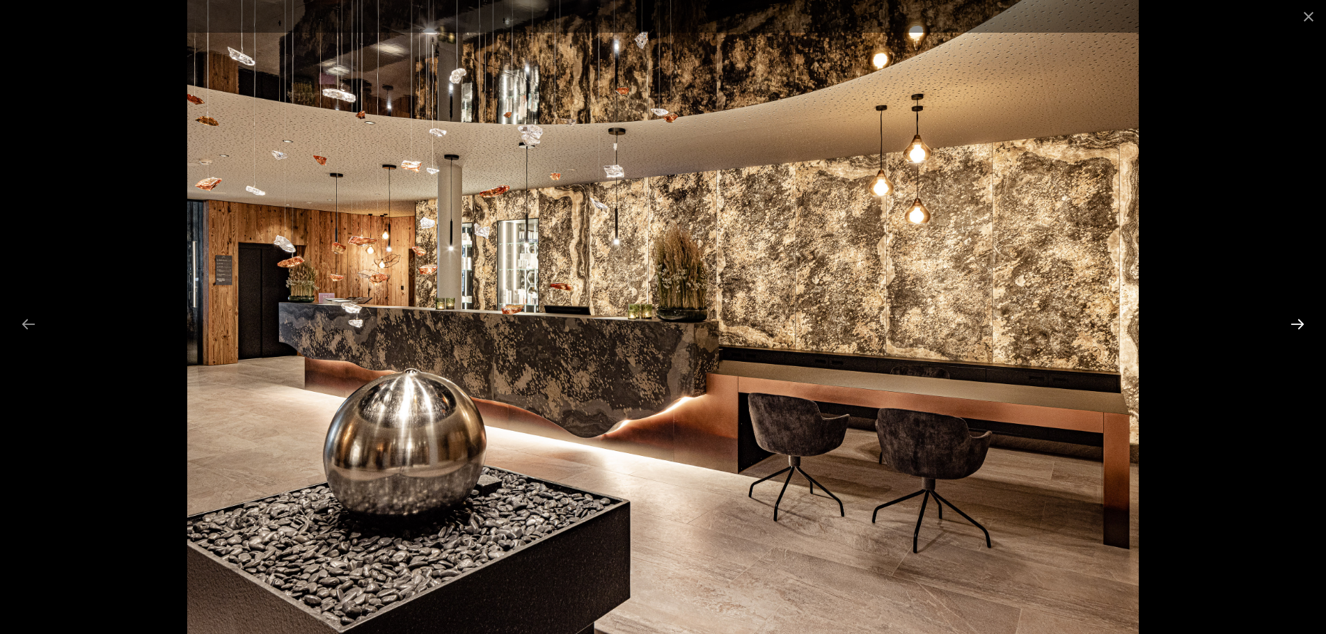
click at [1306, 329] on button "Next slide" at bounding box center [1297, 323] width 29 height 27
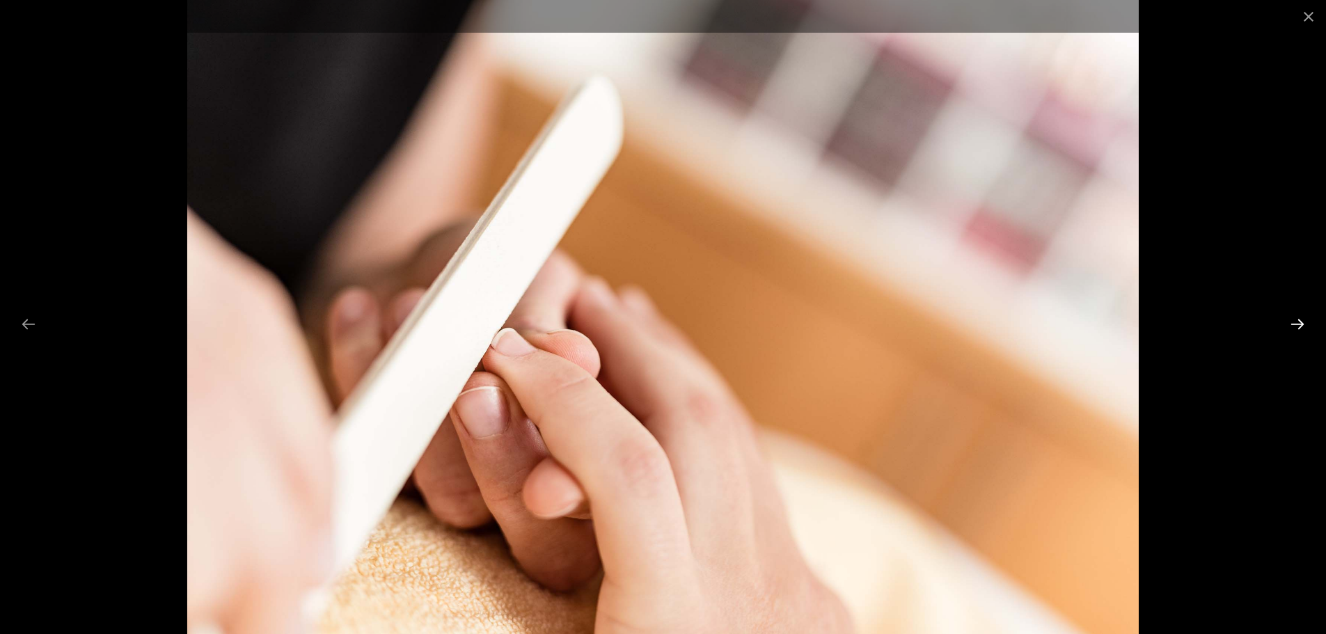
click at [1306, 329] on button "Next slide" at bounding box center [1297, 323] width 29 height 27
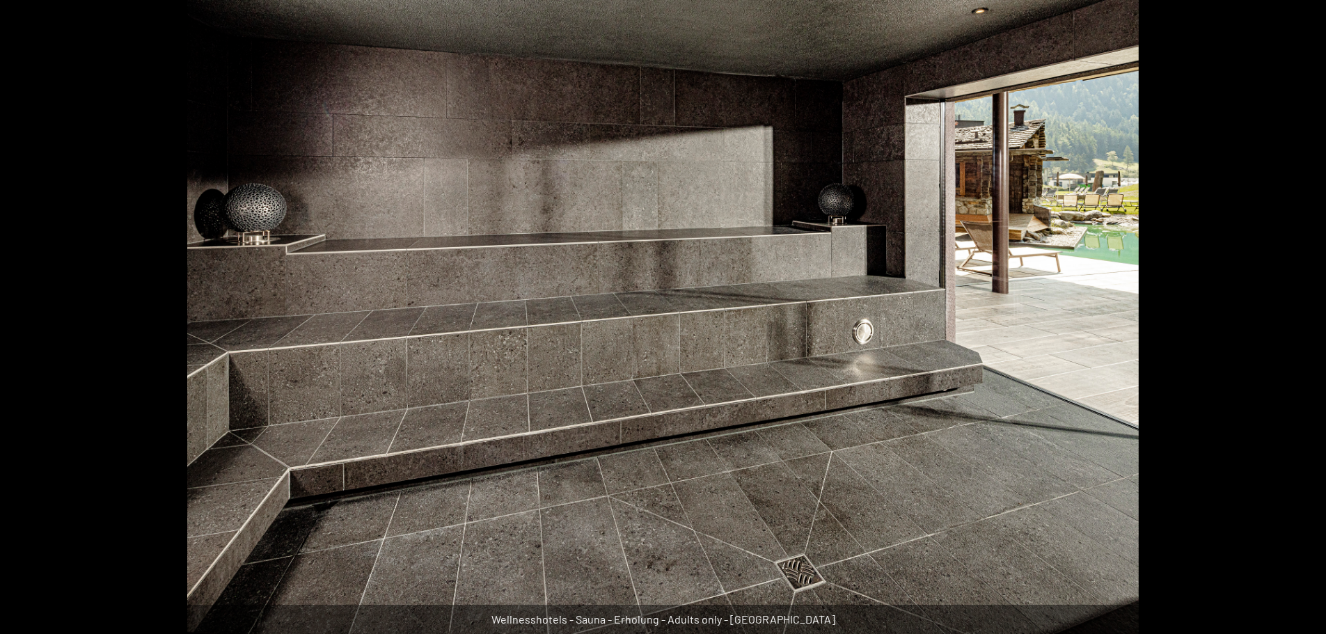
click at [1306, 329] on button "Next slide" at bounding box center [1304, 323] width 29 height 27
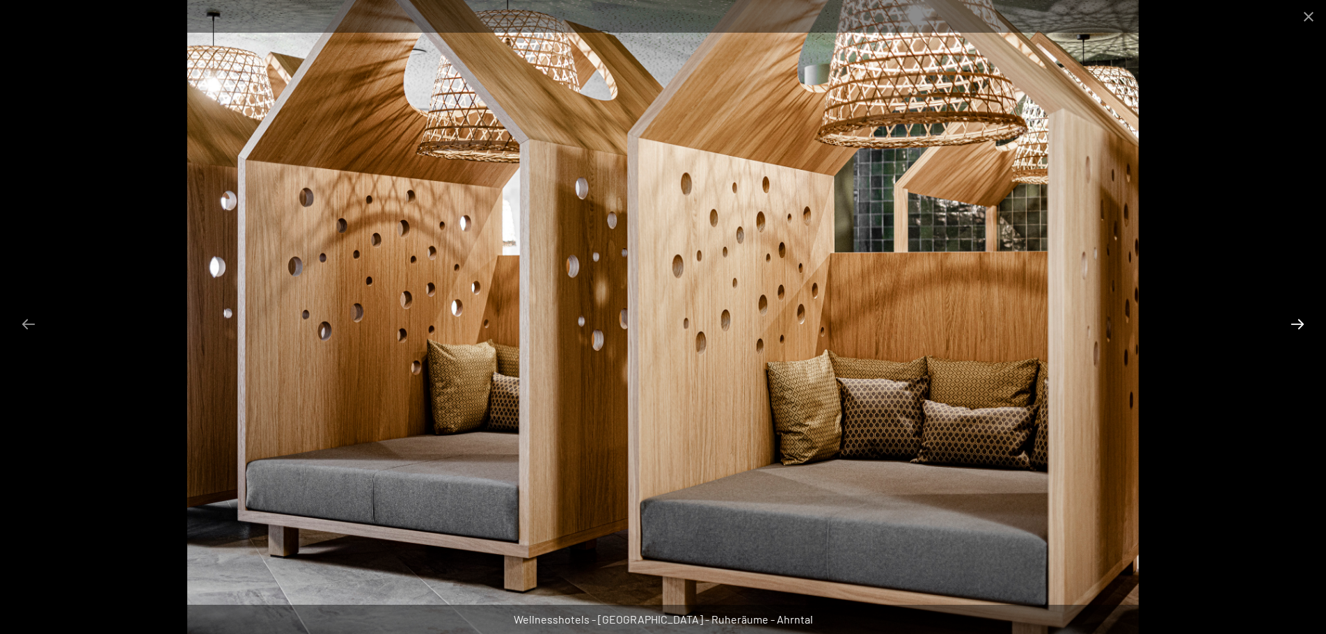
click at [1305, 323] on button "Next slide" at bounding box center [1297, 323] width 29 height 27
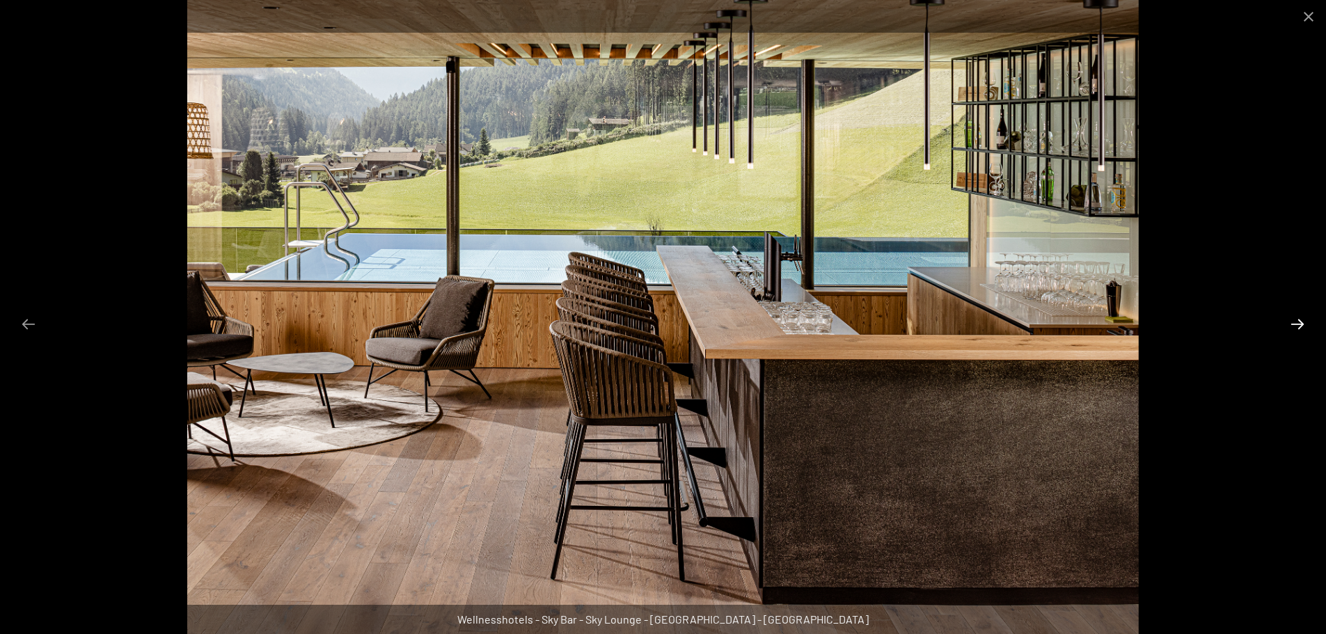
click at [1302, 322] on button "Next slide" at bounding box center [1297, 323] width 29 height 27
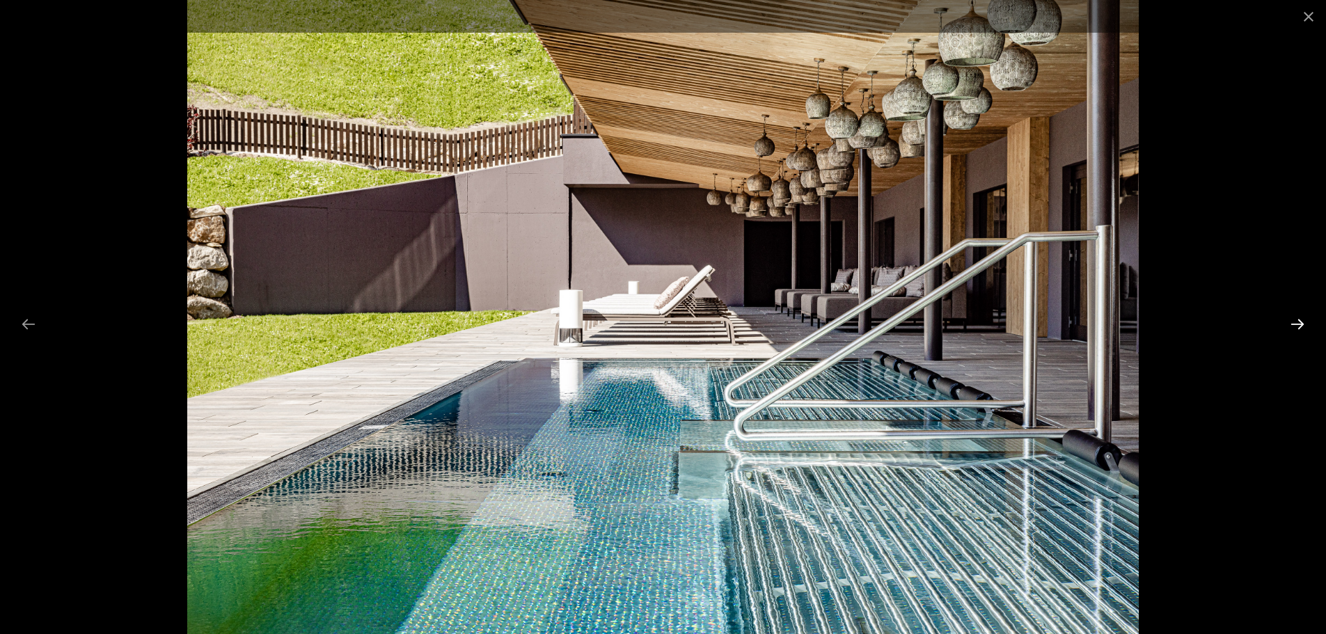
click at [1302, 322] on button "Next slide" at bounding box center [1297, 323] width 29 height 27
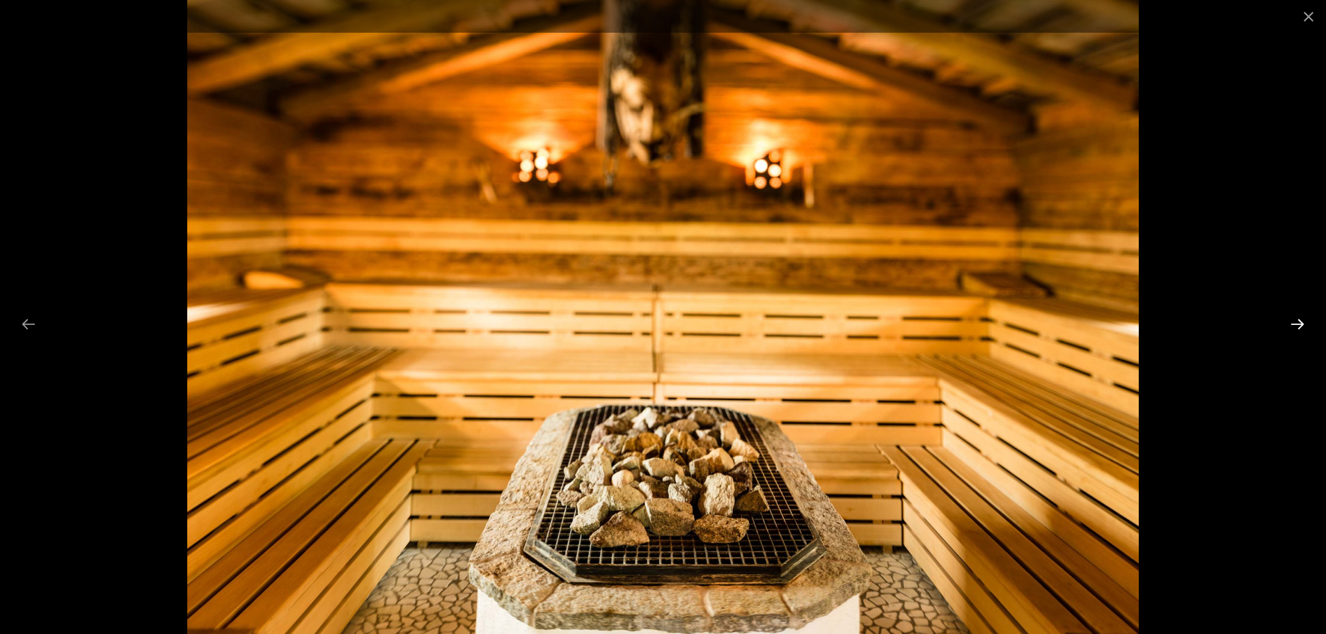
click at [1302, 322] on button "Next slide" at bounding box center [1297, 323] width 29 height 27
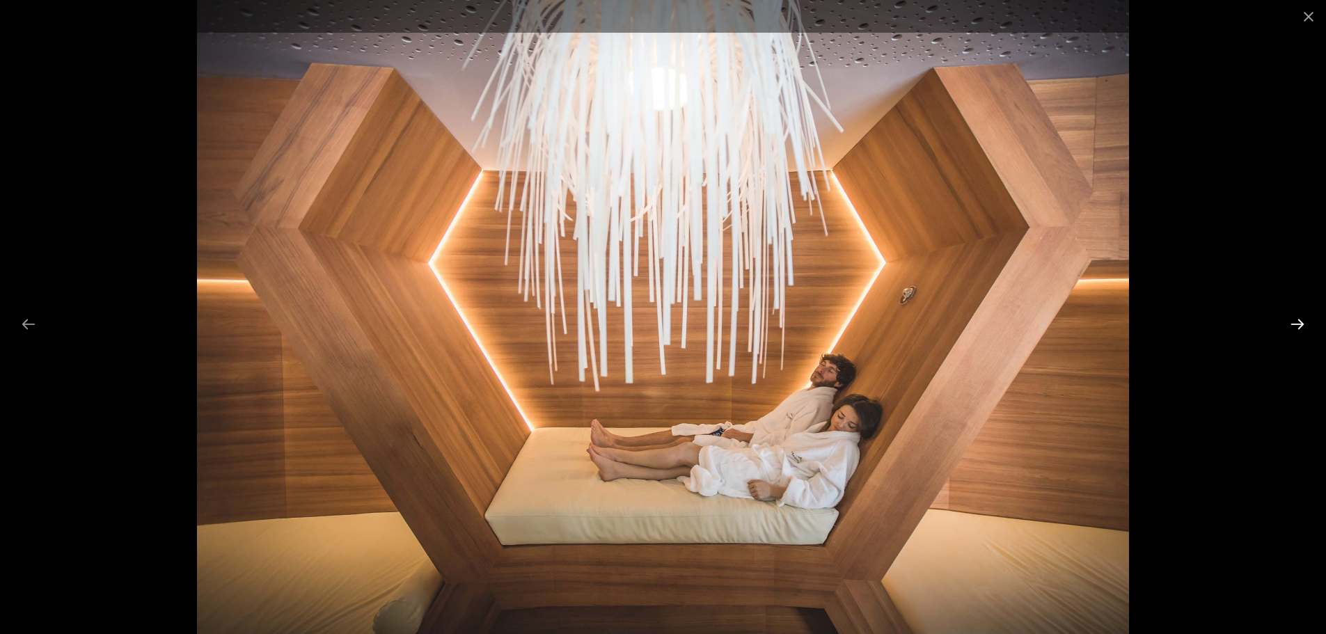
click at [1296, 321] on button "Next slide" at bounding box center [1297, 323] width 29 height 27
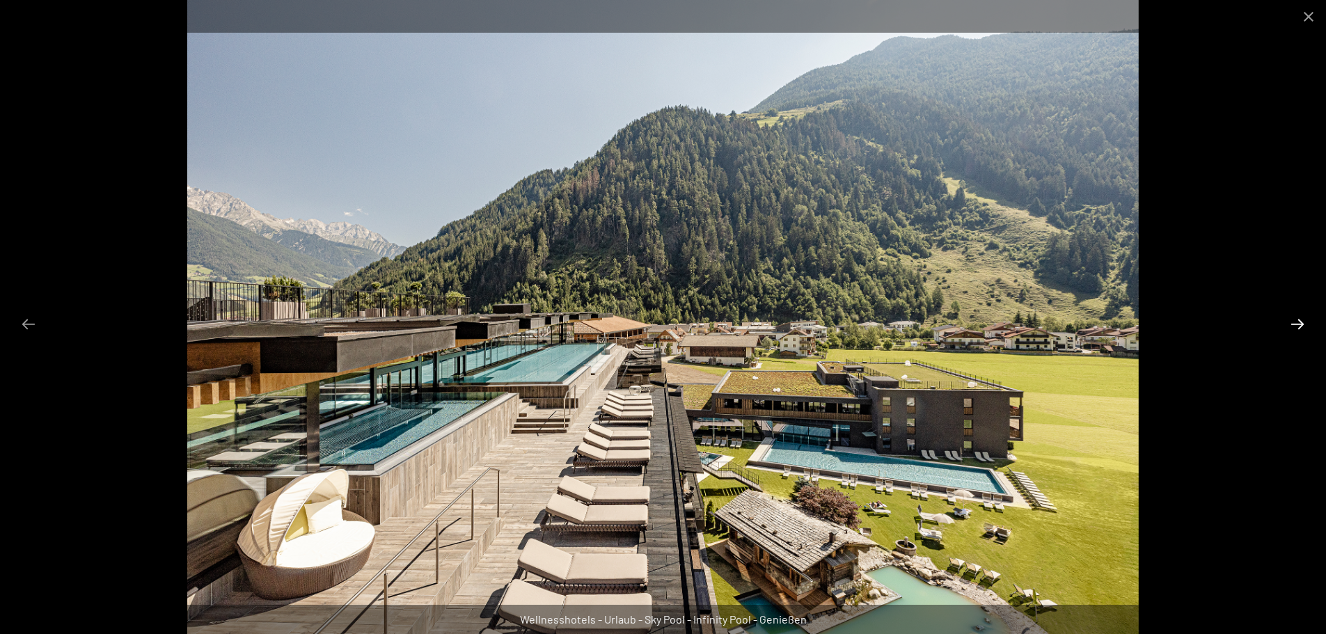
click at [1296, 321] on button "Next slide" at bounding box center [1297, 323] width 29 height 27
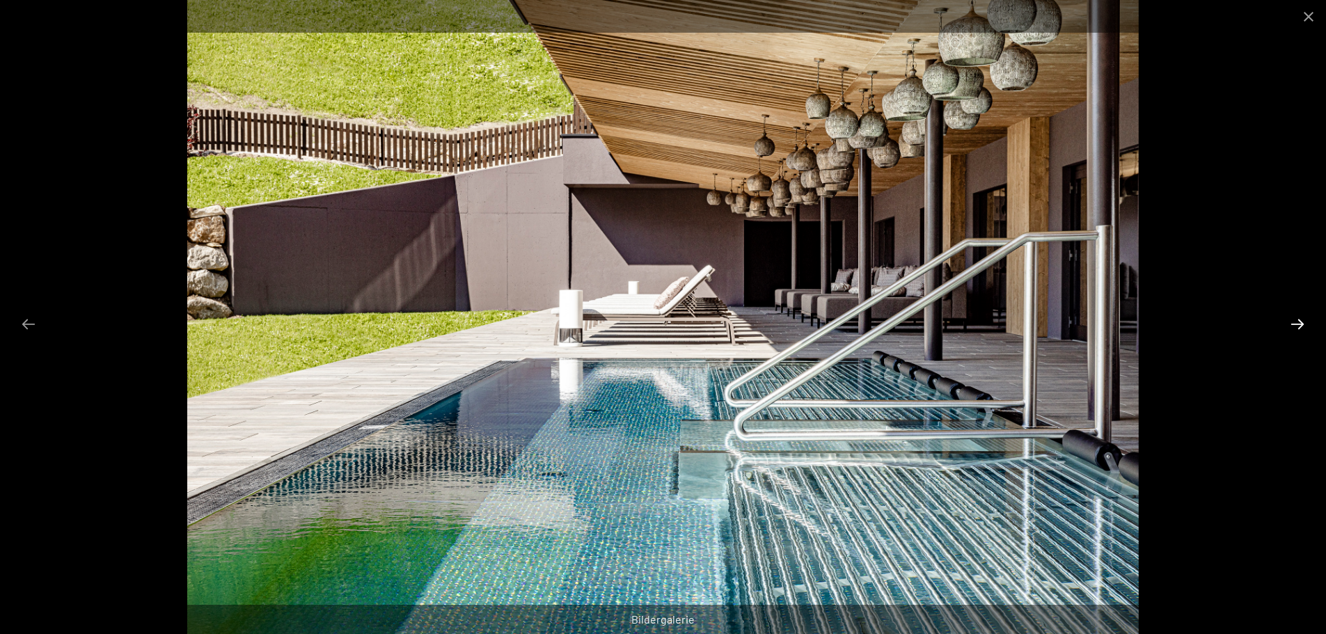
click at [1293, 322] on button "Next slide" at bounding box center [1297, 323] width 29 height 27
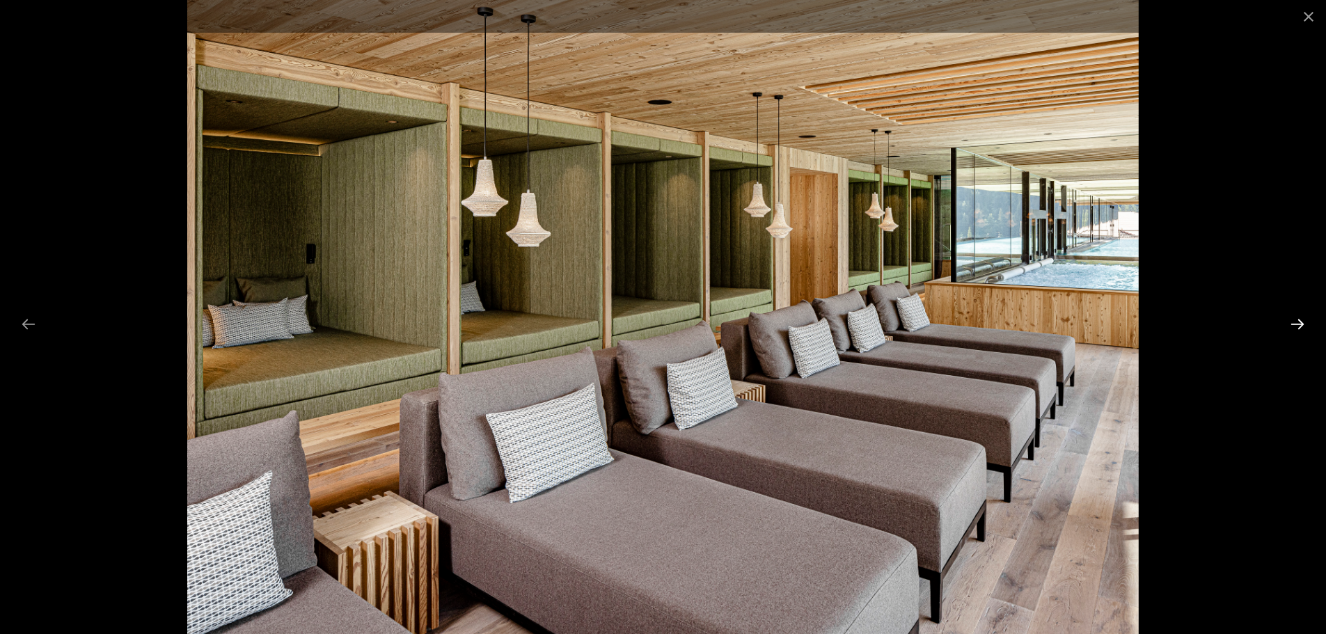
click at [1300, 326] on button "Next slide" at bounding box center [1297, 323] width 29 height 27
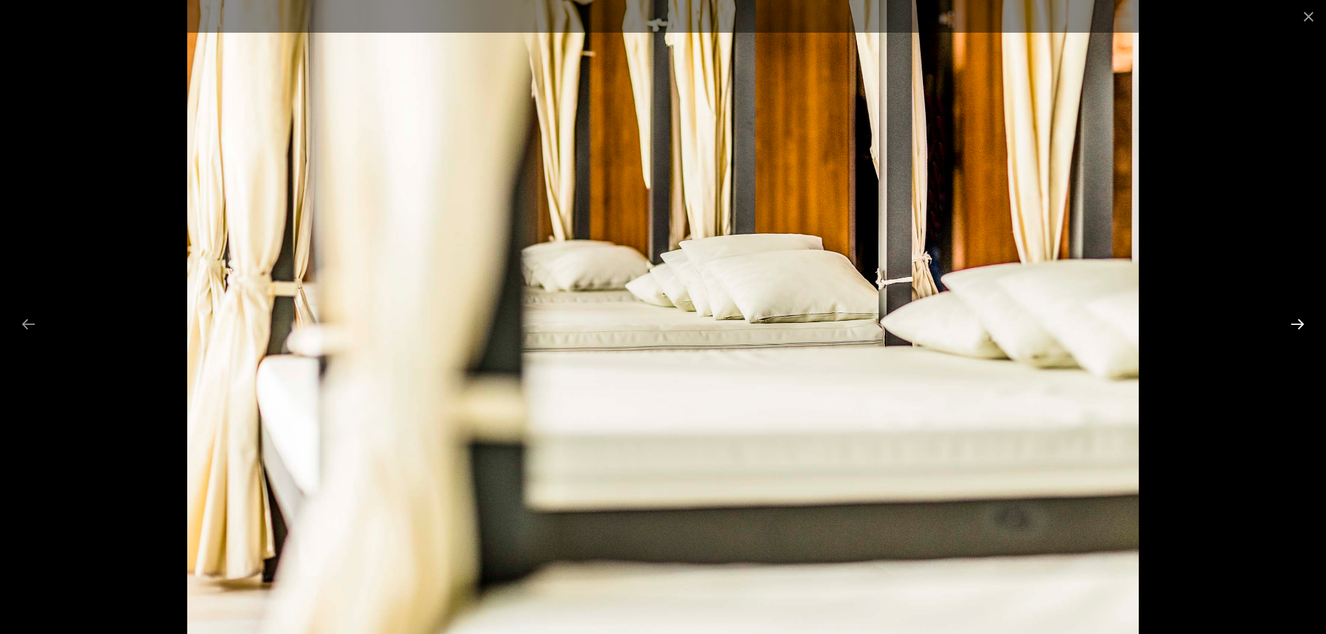
click at [1302, 327] on button "Next slide" at bounding box center [1297, 323] width 29 height 27
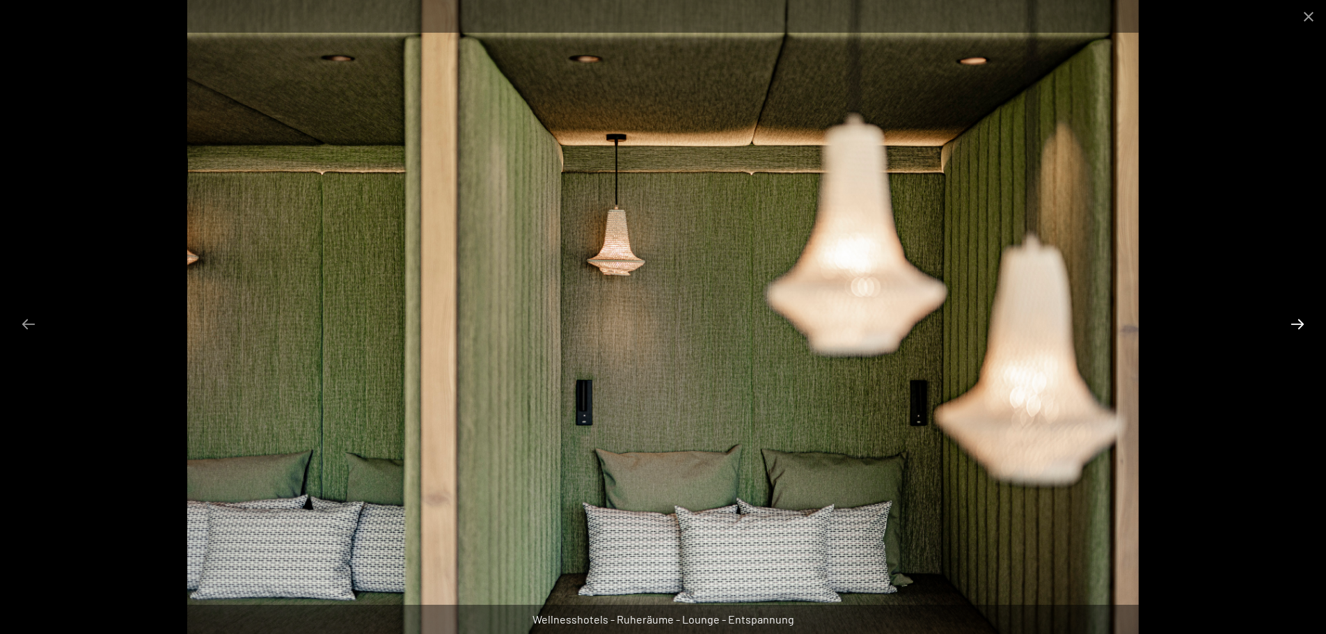
click at [1303, 321] on button "Next slide" at bounding box center [1297, 323] width 29 height 27
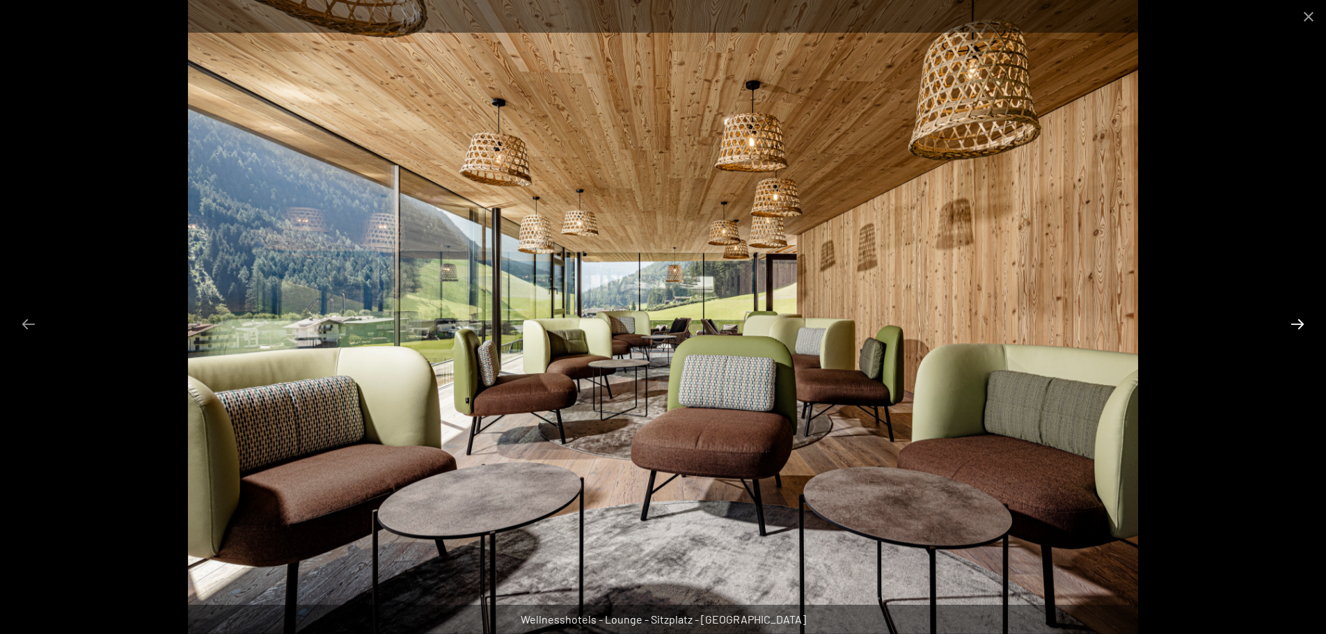
click at [1303, 321] on button "Next slide" at bounding box center [1297, 323] width 29 height 27
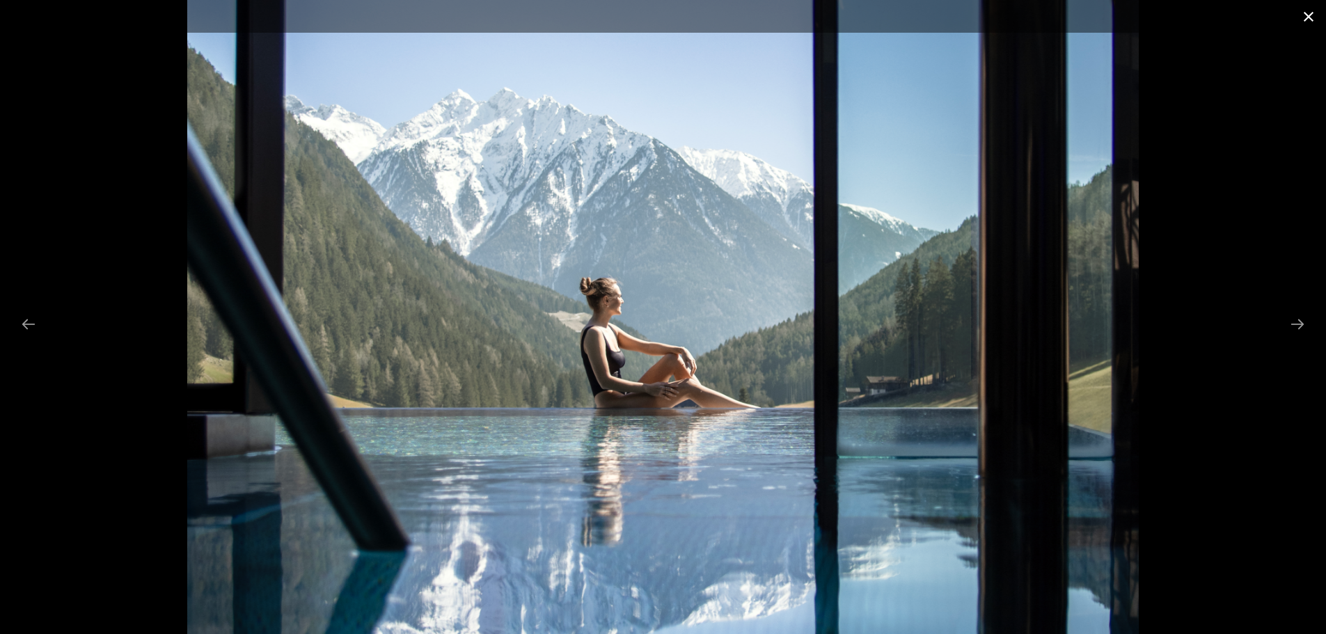
click at [1309, 19] on button "Close gallery" at bounding box center [1308, 16] width 35 height 33
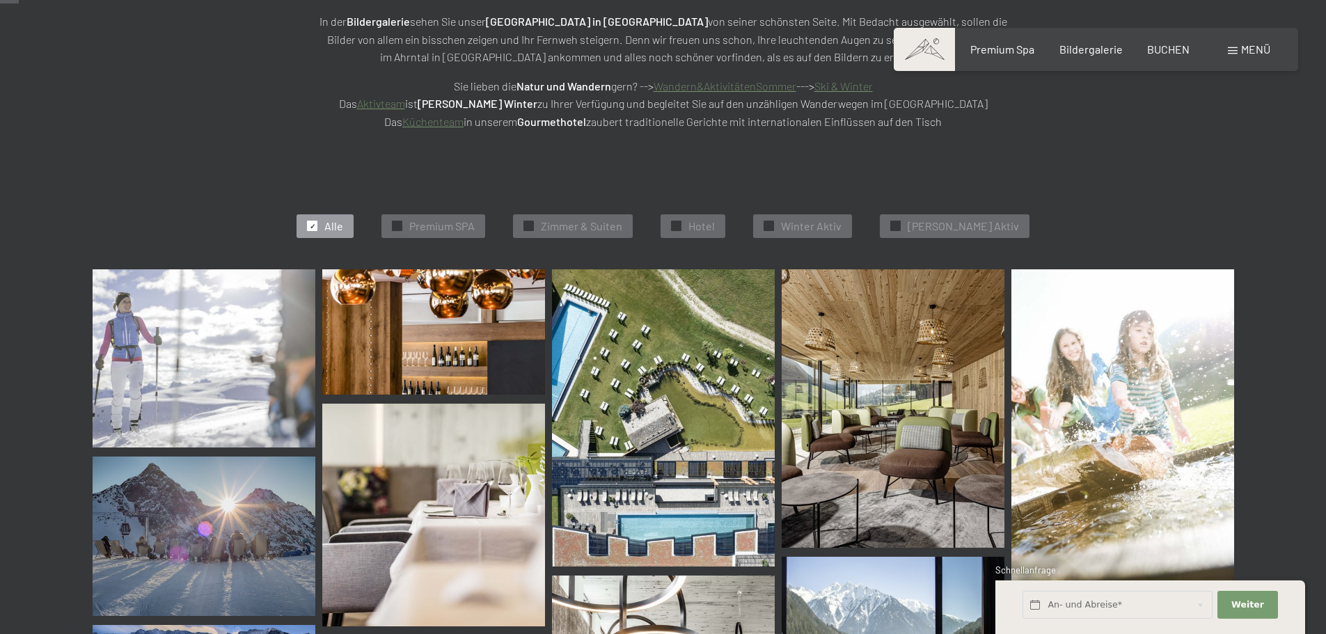
scroll to position [242, 0]
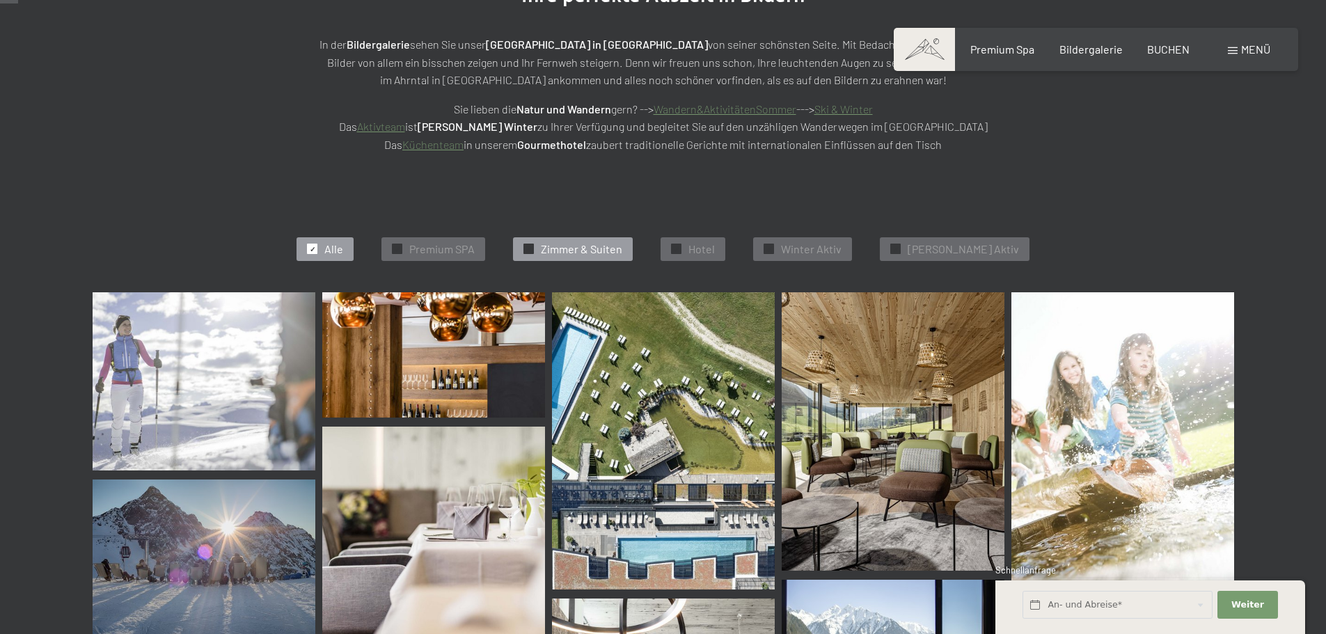
click at [568, 247] on span "Zimmer & Suiten" at bounding box center [581, 249] width 81 height 15
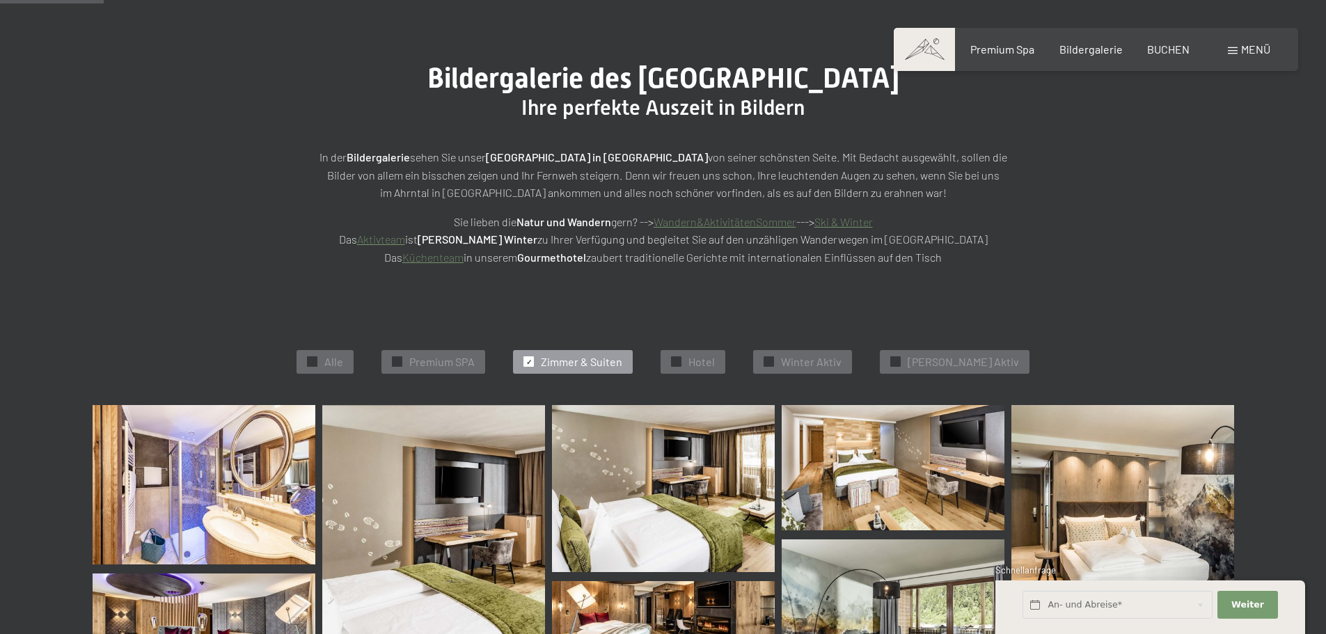
scroll to position [209, 0]
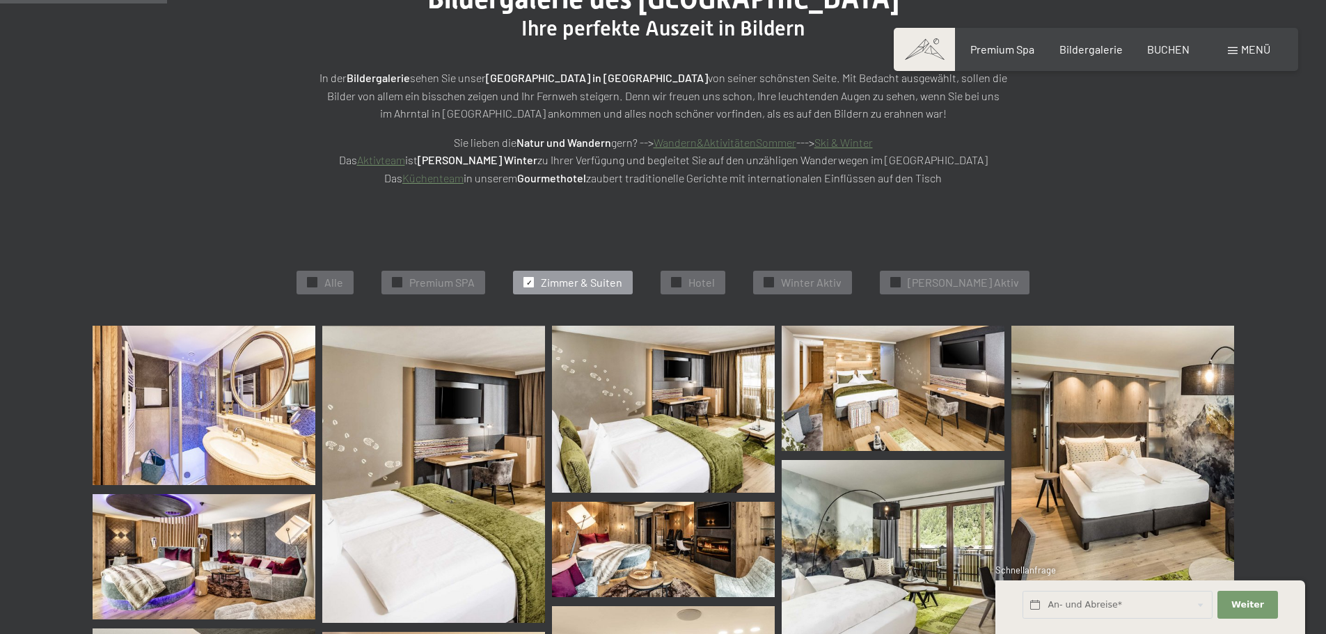
click at [179, 381] on img at bounding box center [204, 405] width 223 height 159
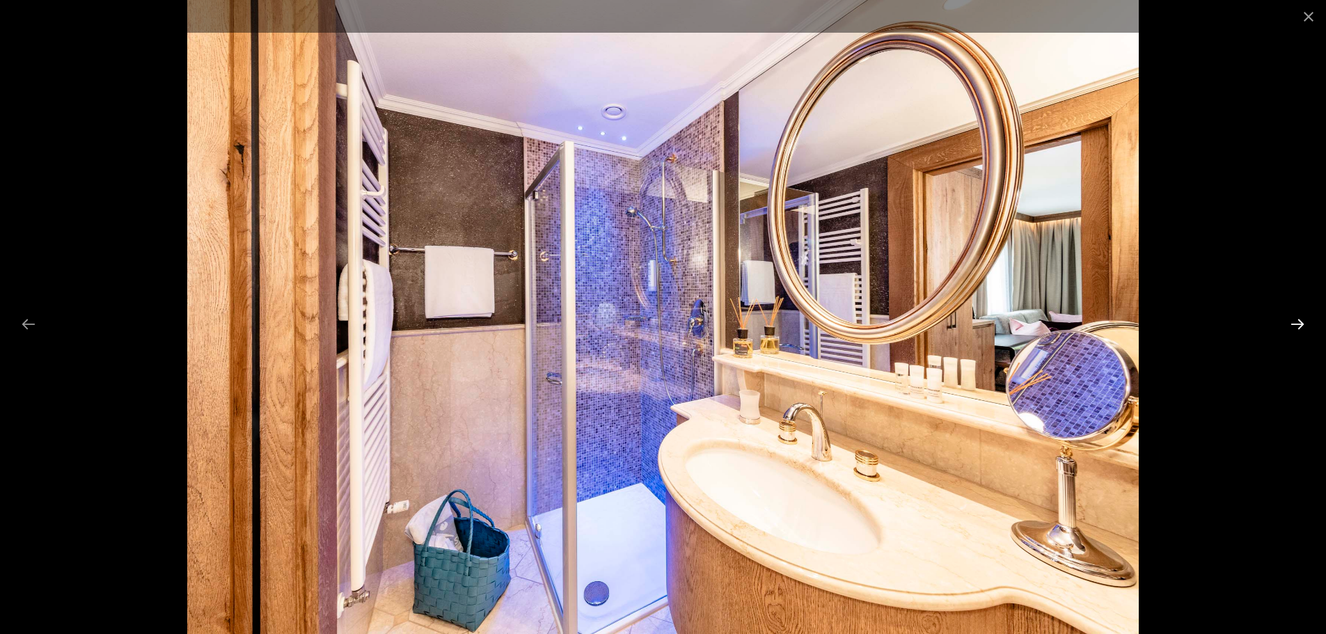
click at [1302, 322] on button "Next slide" at bounding box center [1297, 323] width 29 height 27
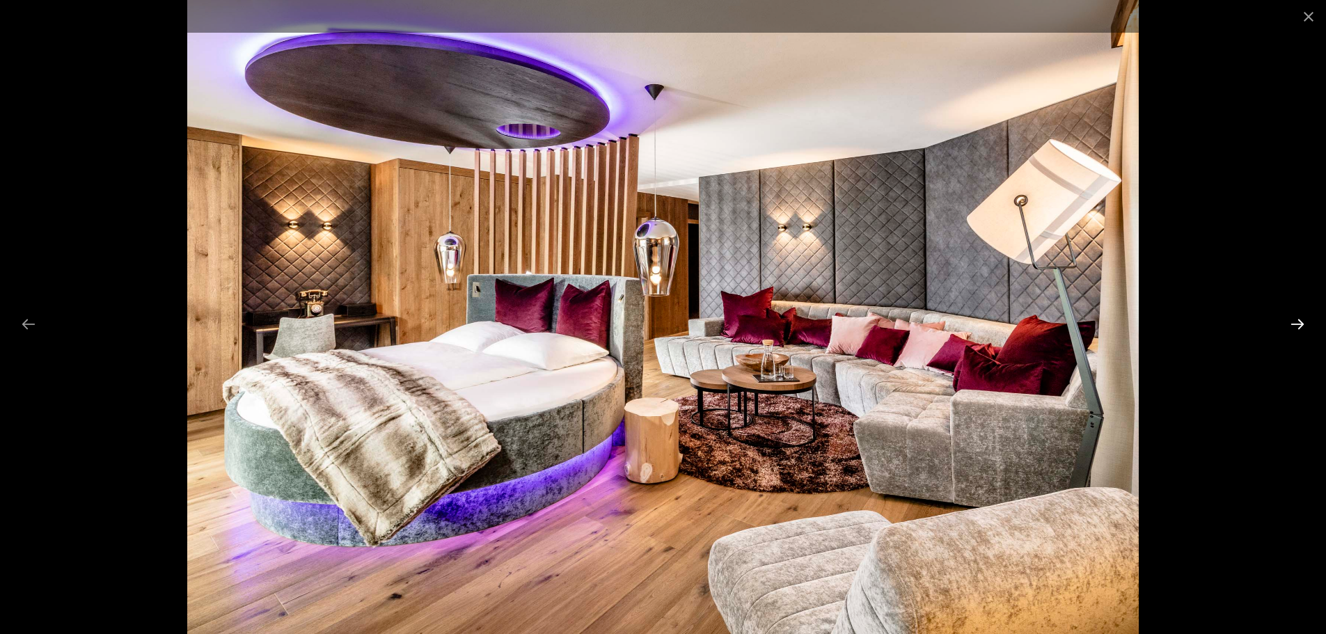
click at [1301, 322] on button "Next slide" at bounding box center [1297, 323] width 29 height 27
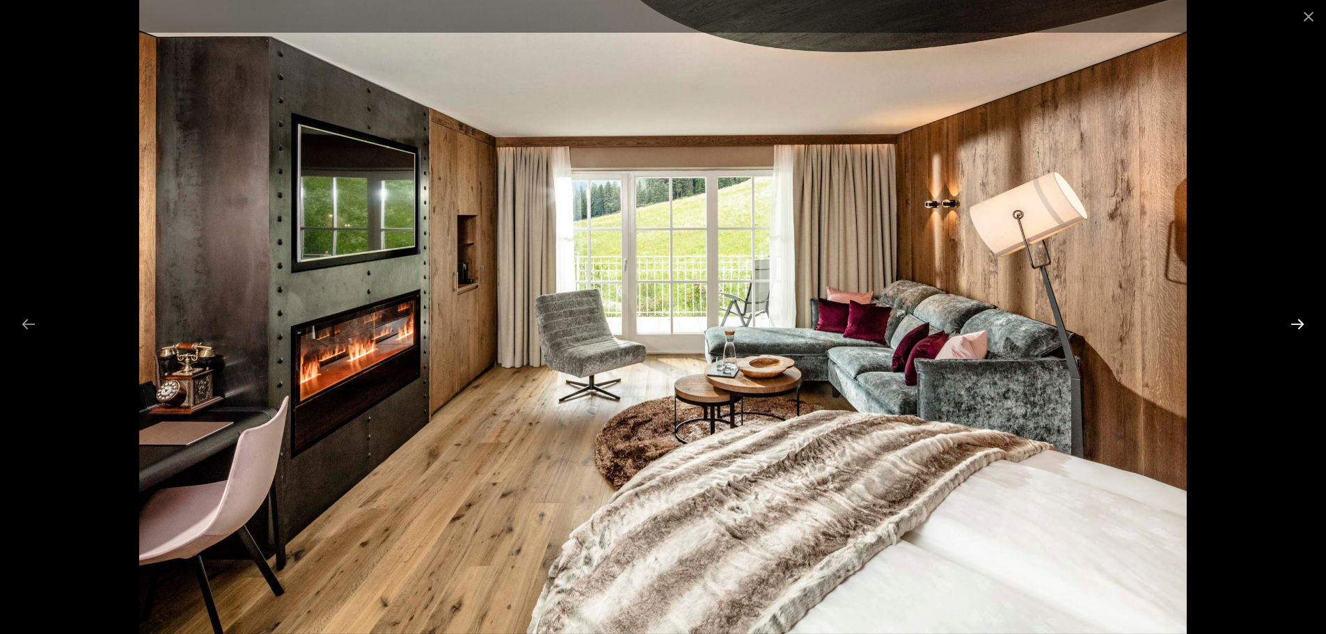
click at [1300, 324] on button "Next slide" at bounding box center [1297, 323] width 29 height 27
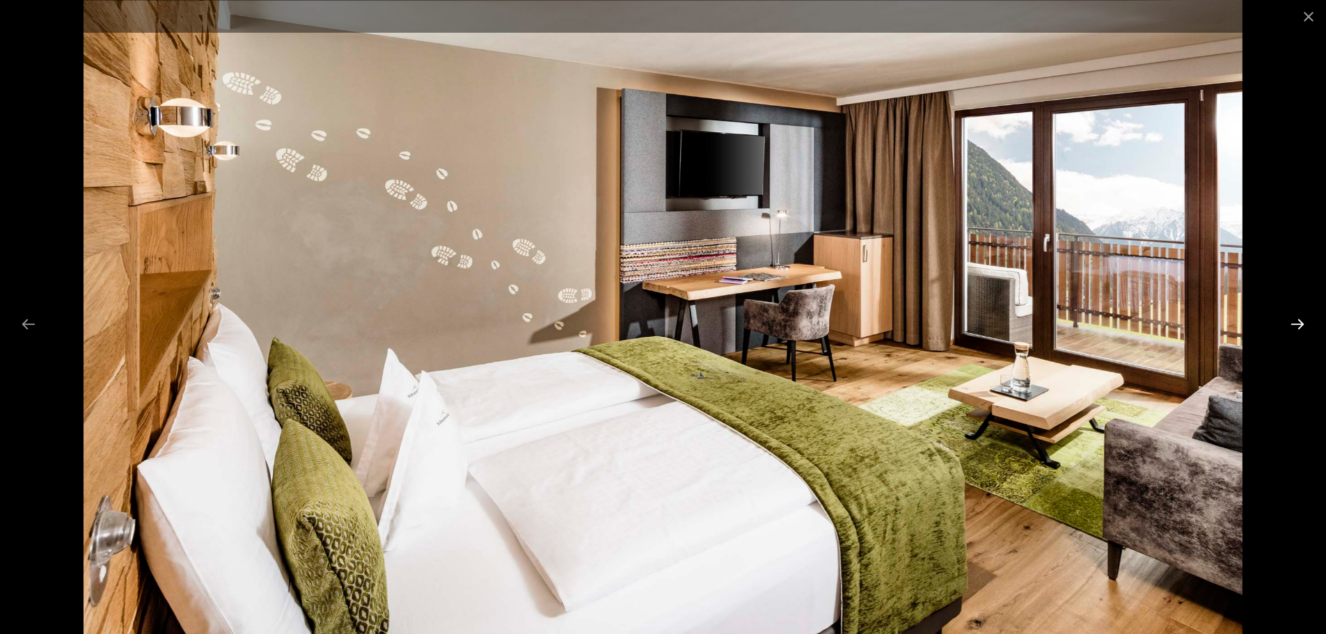
click at [1300, 324] on button "Next slide" at bounding box center [1297, 323] width 29 height 27
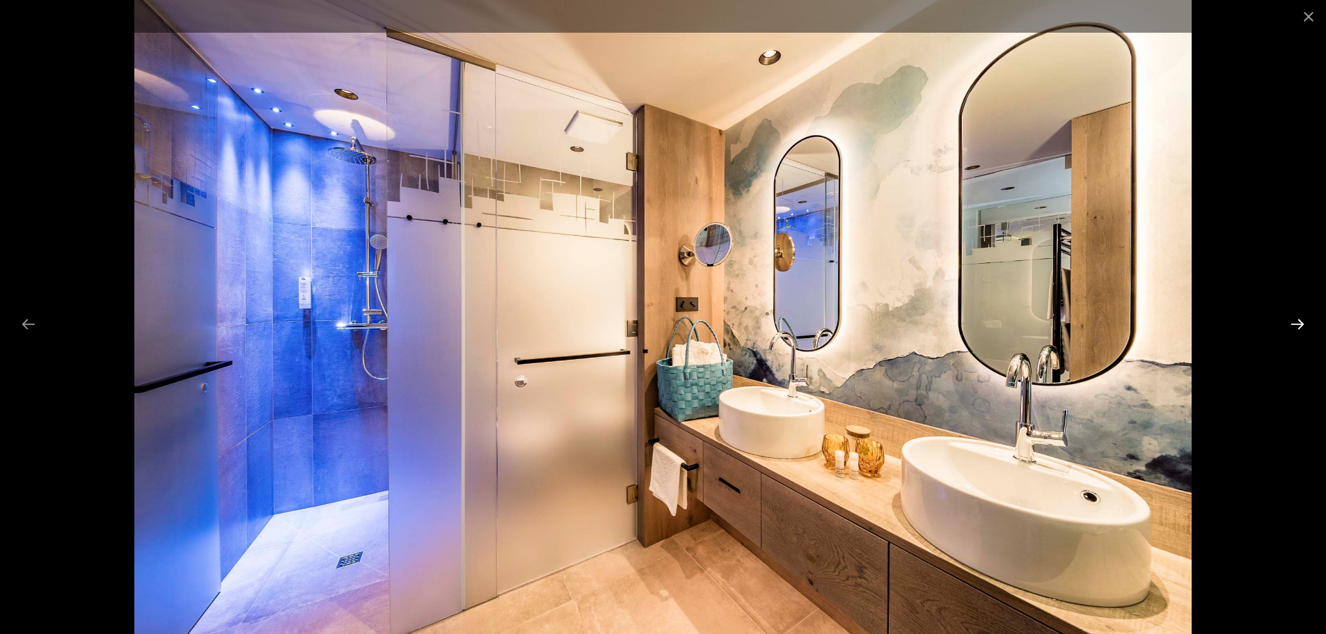
click at [1300, 324] on button "Next slide" at bounding box center [1297, 323] width 29 height 27
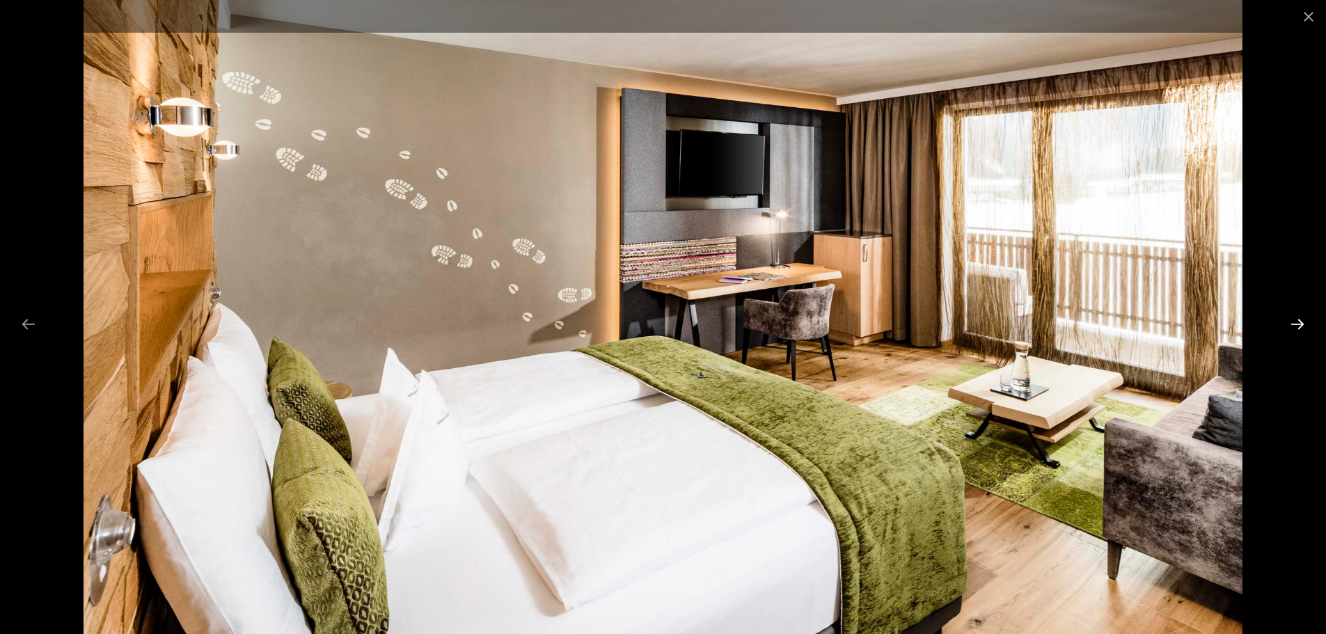
click at [1300, 324] on button "Next slide" at bounding box center [1297, 323] width 29 height 27
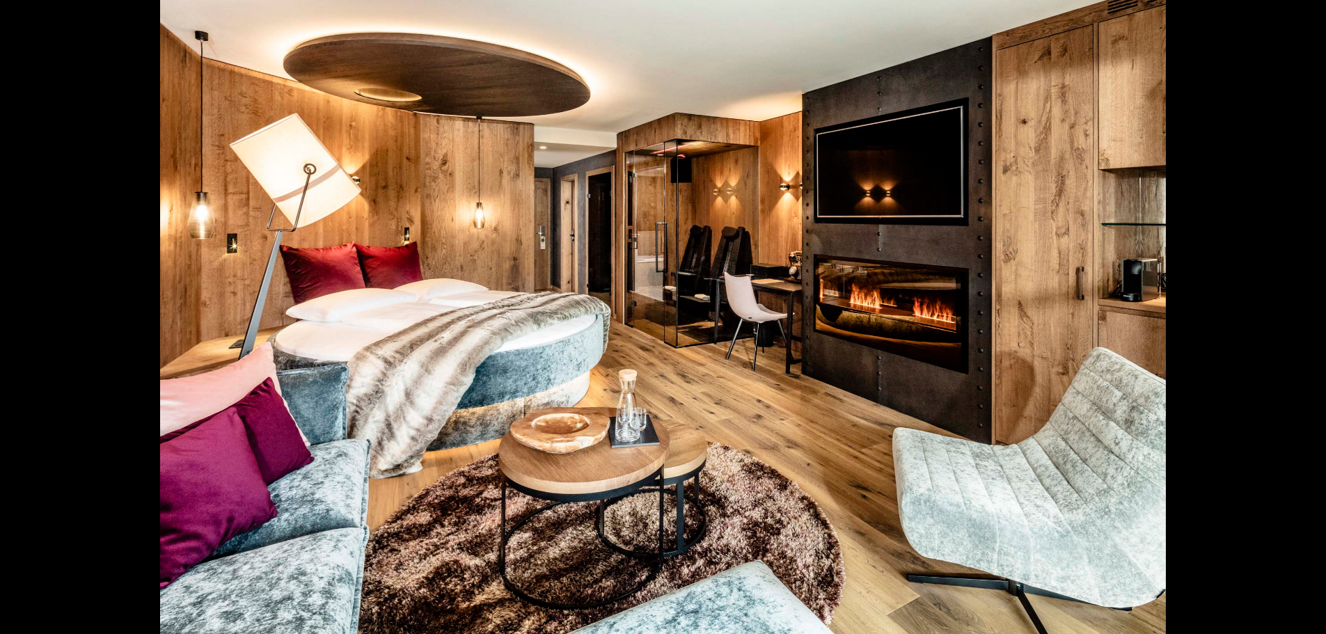
click at [1302, 324] on button "Next slide" at bounding box center [1304, 323] width 29 height 27
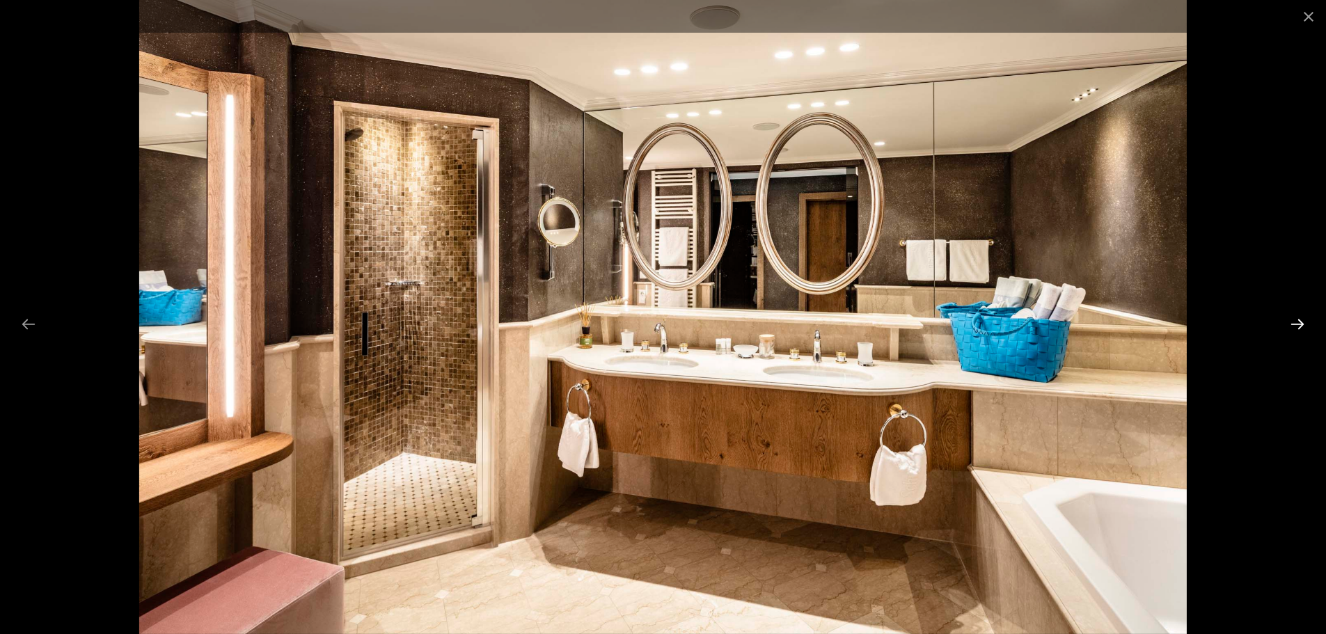
click at [1302, 324] on button "Next slide" at bounding box center [1297, 323] width 29 height 27
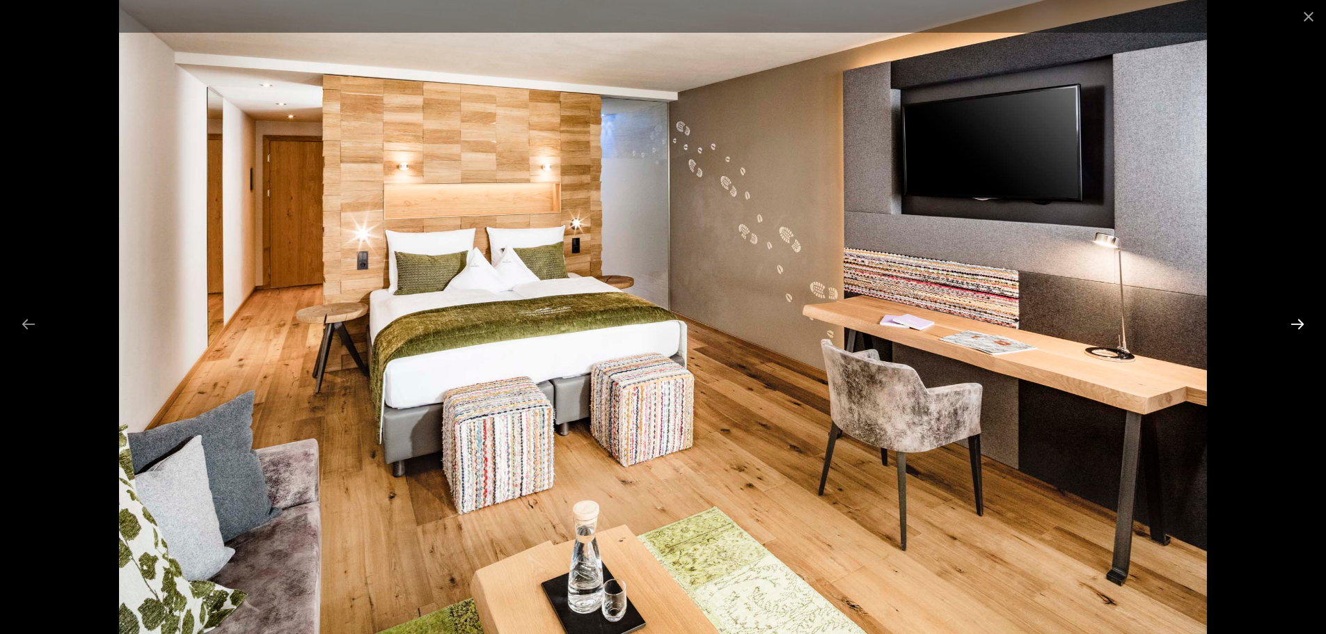
click at [1302, 324] on button "Next slide" at bounding box center [1297, 323] width 29 height 27
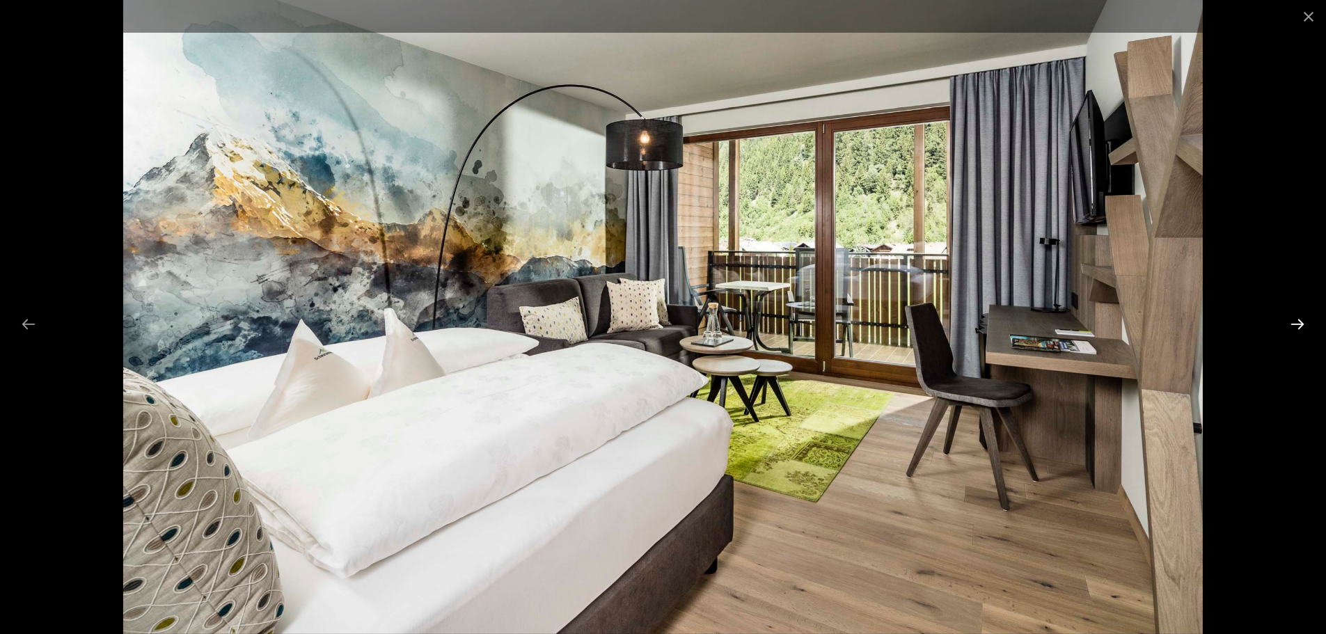
click at [1302, 324] on button "Next slide" at bounding box center [1297, 323] width 29 height 27
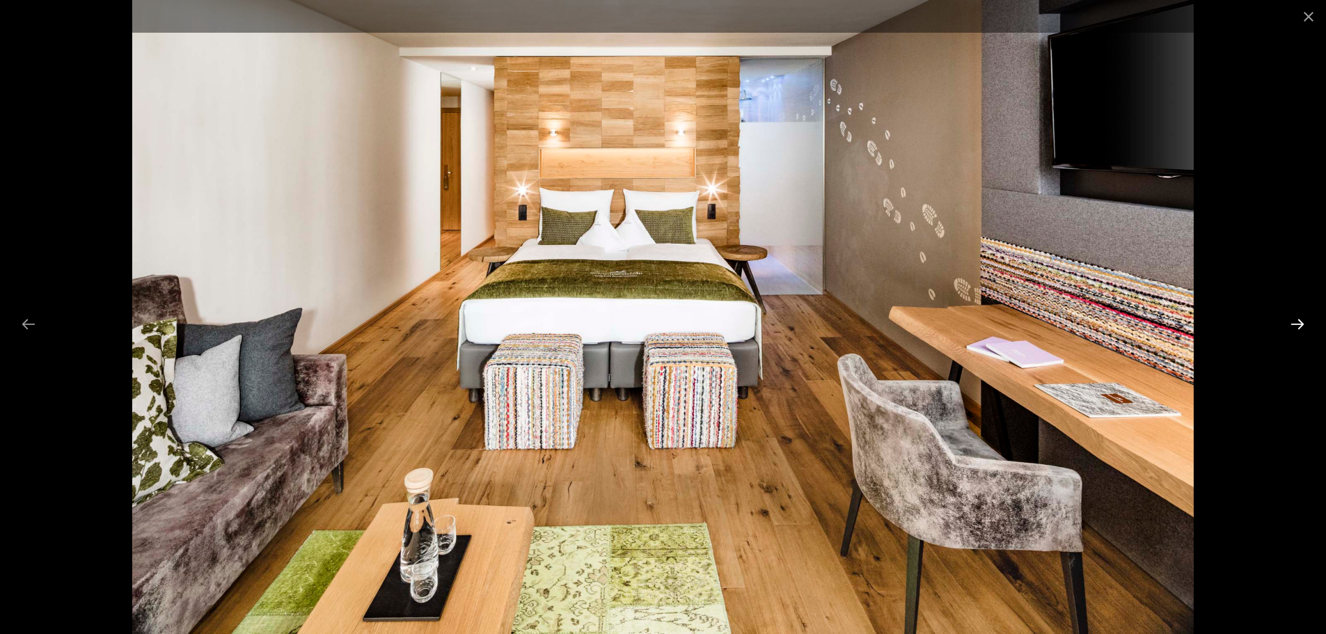
click at [1302, 324] on button "Next slide" at bounding box center [1297, 323] width 29 height 27
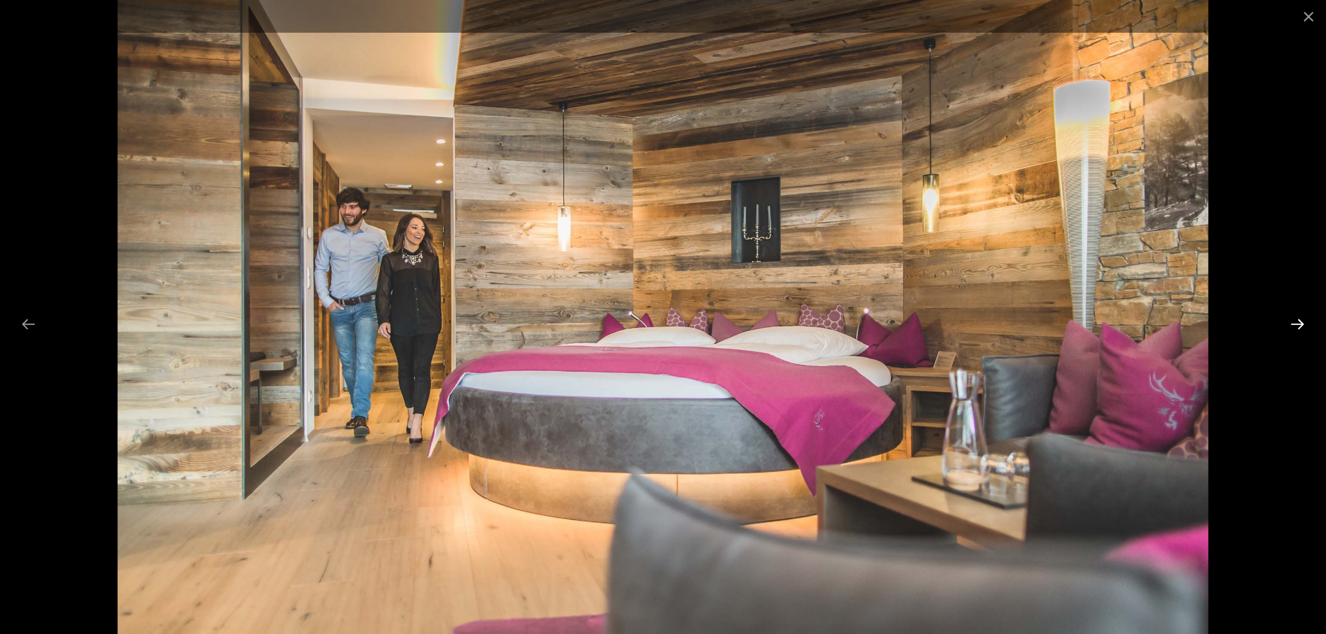
click at [1302, 324] on button "Next slide" at bounding box center [1297, 323] width 29 height 27
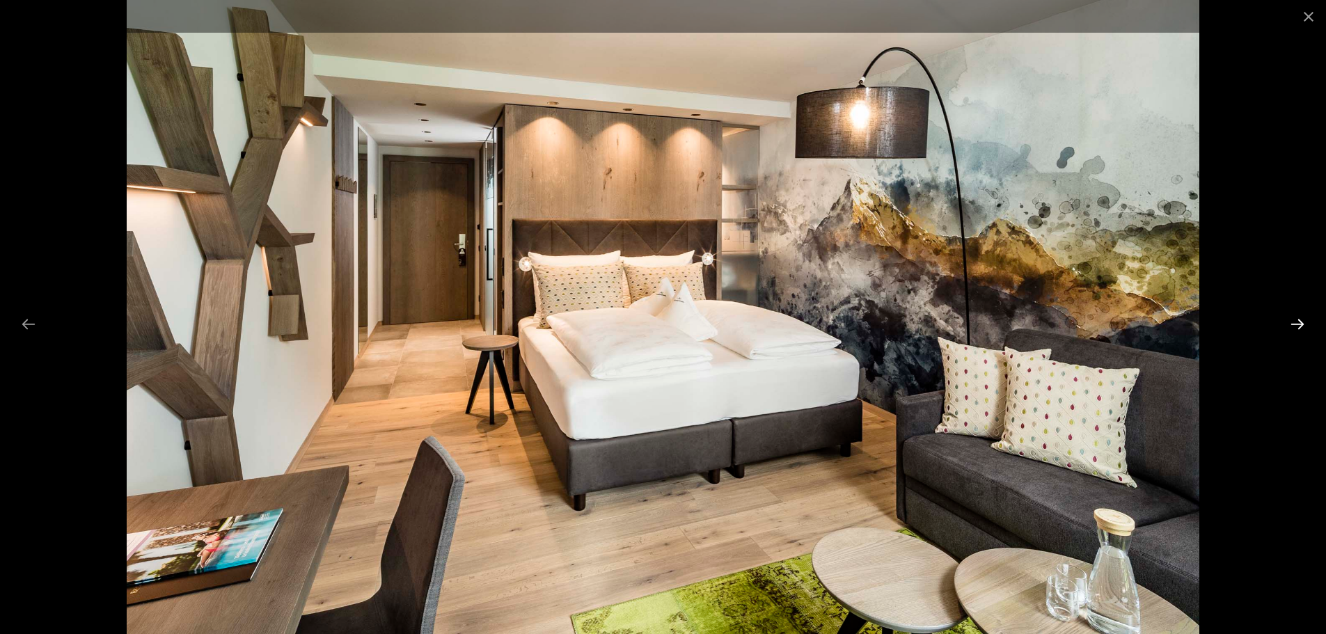
click at [1302, 324] on button "Next slide" at bounding box center [1297, 323] width 29 height 27
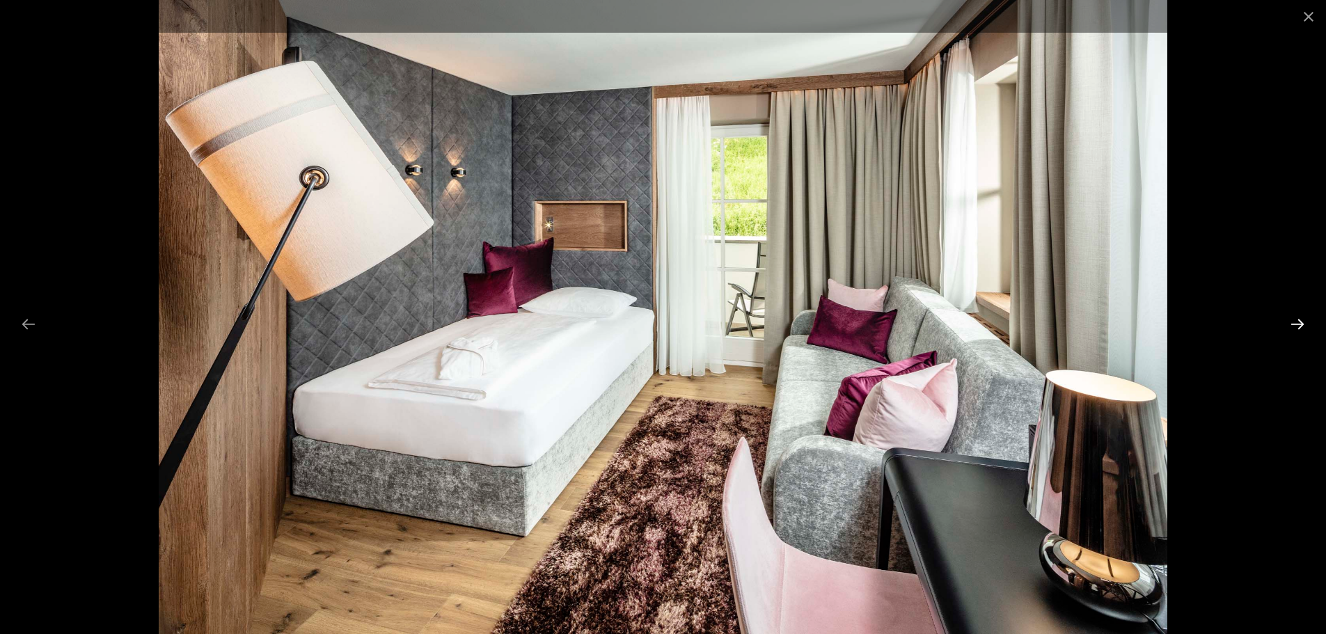
click at [1302, 324] on button "Next slide" at bounding box center [1297, 323] width 29 height 27
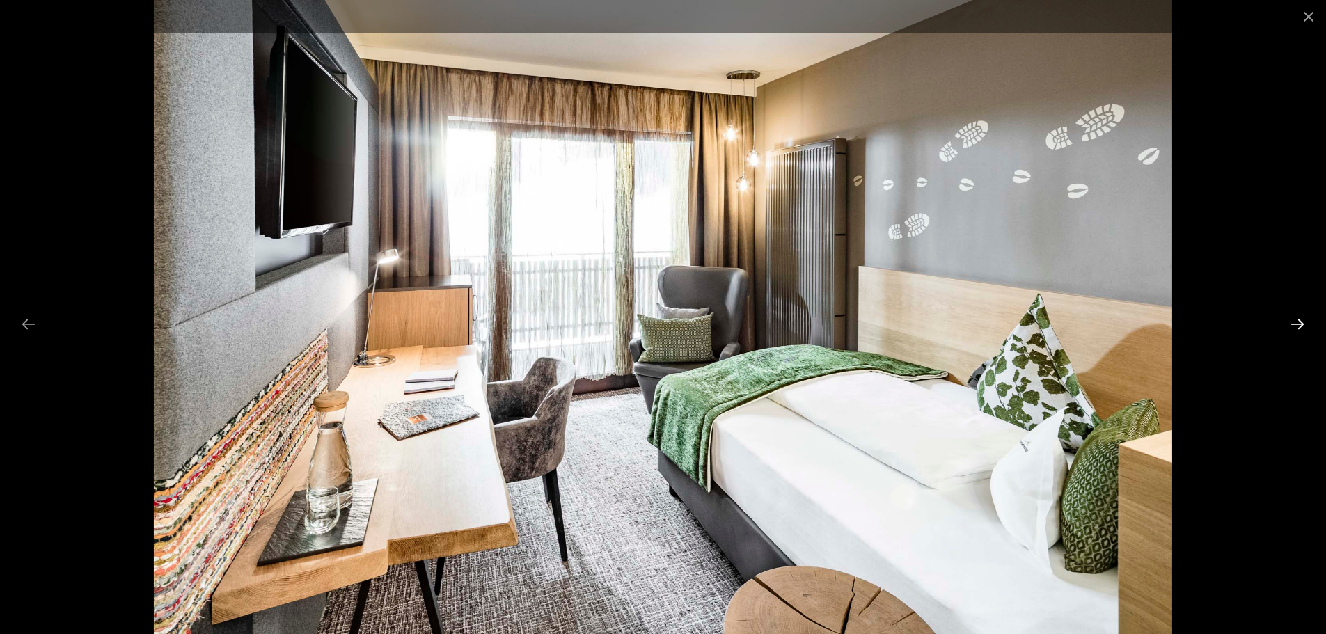
click at [1302, 324] on button "Next slide" at bounding box center [1297, 323] width 29 height 27
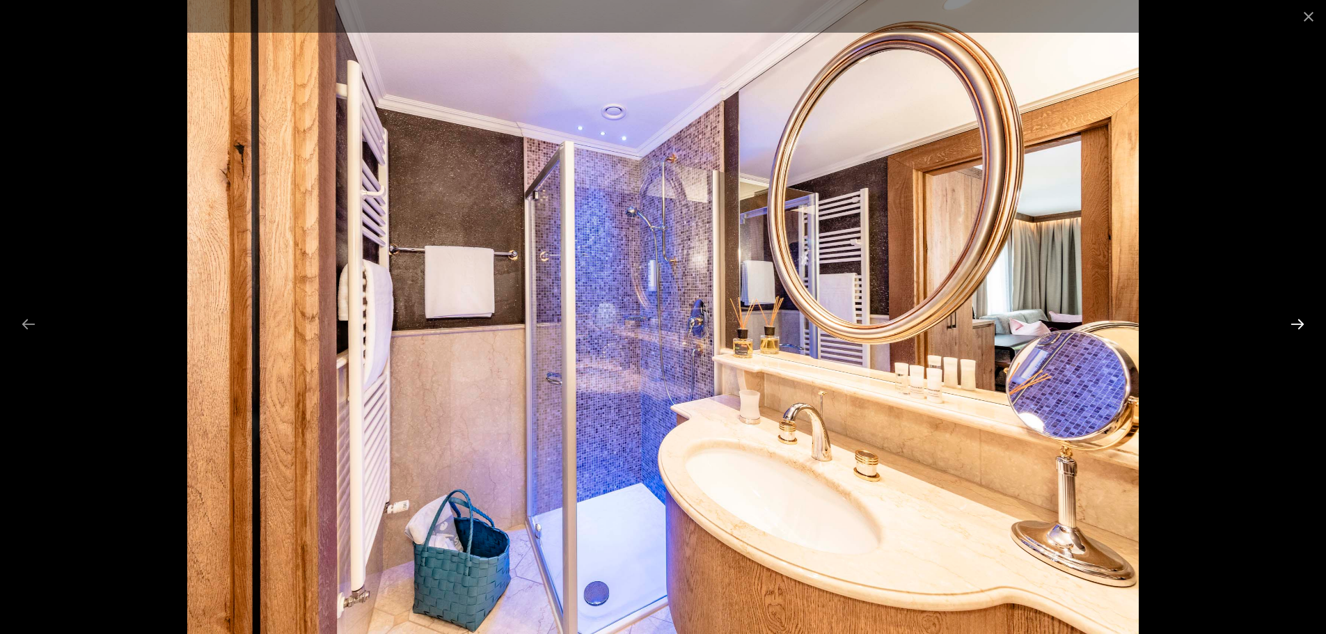
click at [1302, 324] on button "Next slide" at bounding box center [1297, 323] width 29 height 27
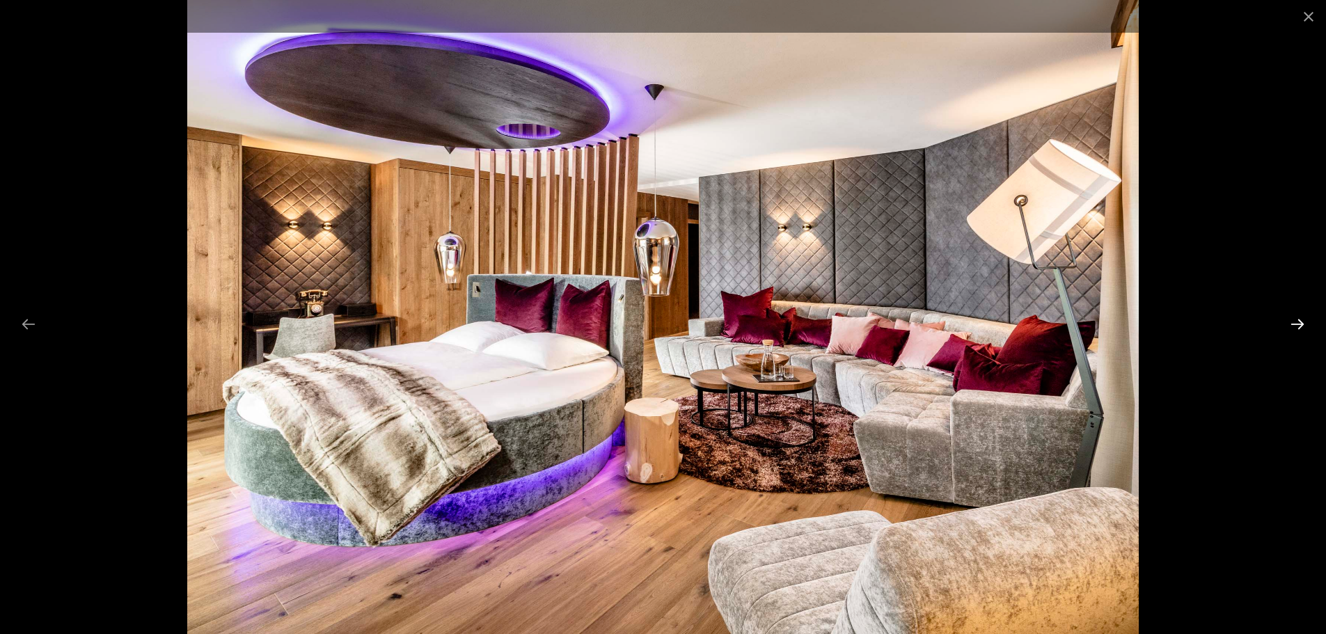
click at [1302, 324] on button "Next slide" at bounding box center [1297, 323] width 29 height 27
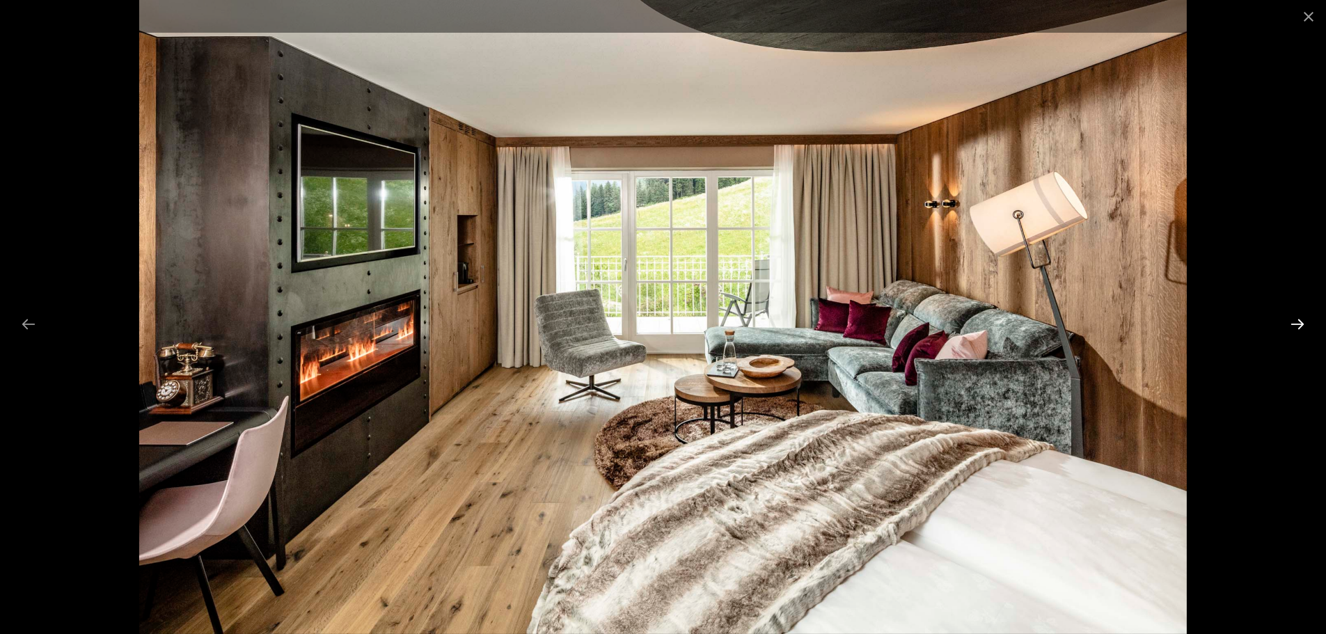
click at [1304, 322] on button "Next slide" at bounding box center [1297, 323] width 29 height 27
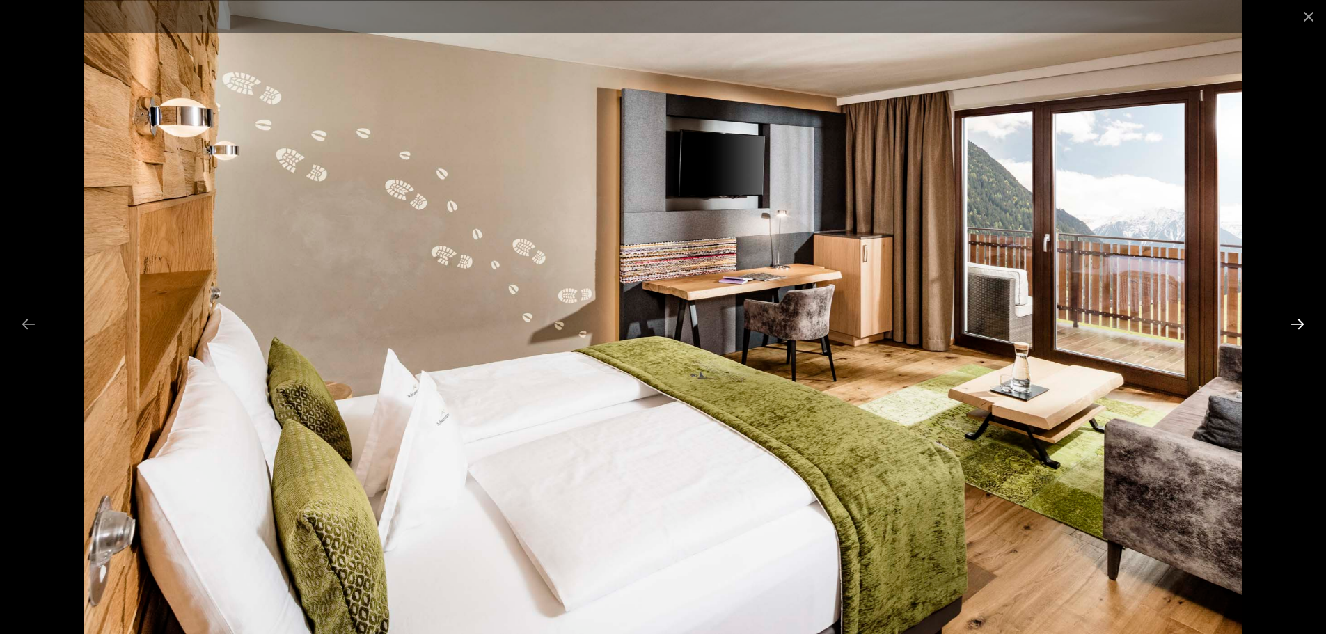
click at [1300, 324] on button "Next slide" at bounding box center [1297, 323] width 29 height 27
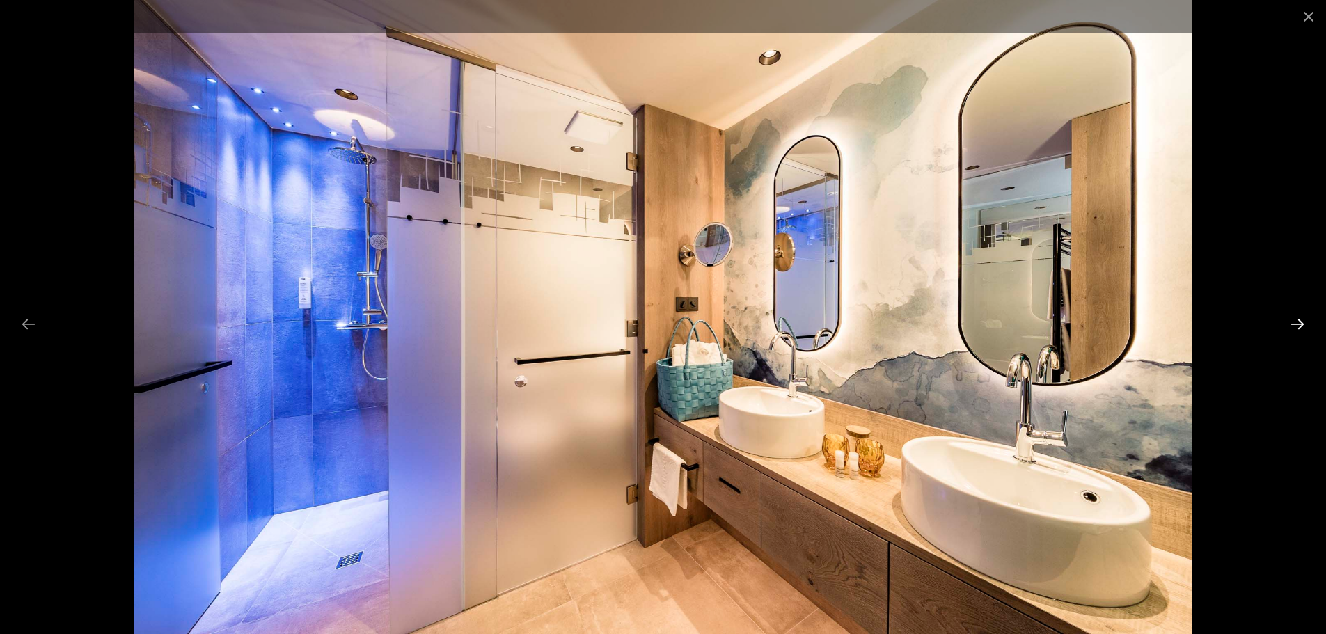
click at [1285, 329] on button "Next slide" at bounding box center [1297, 323] width 29 height 27
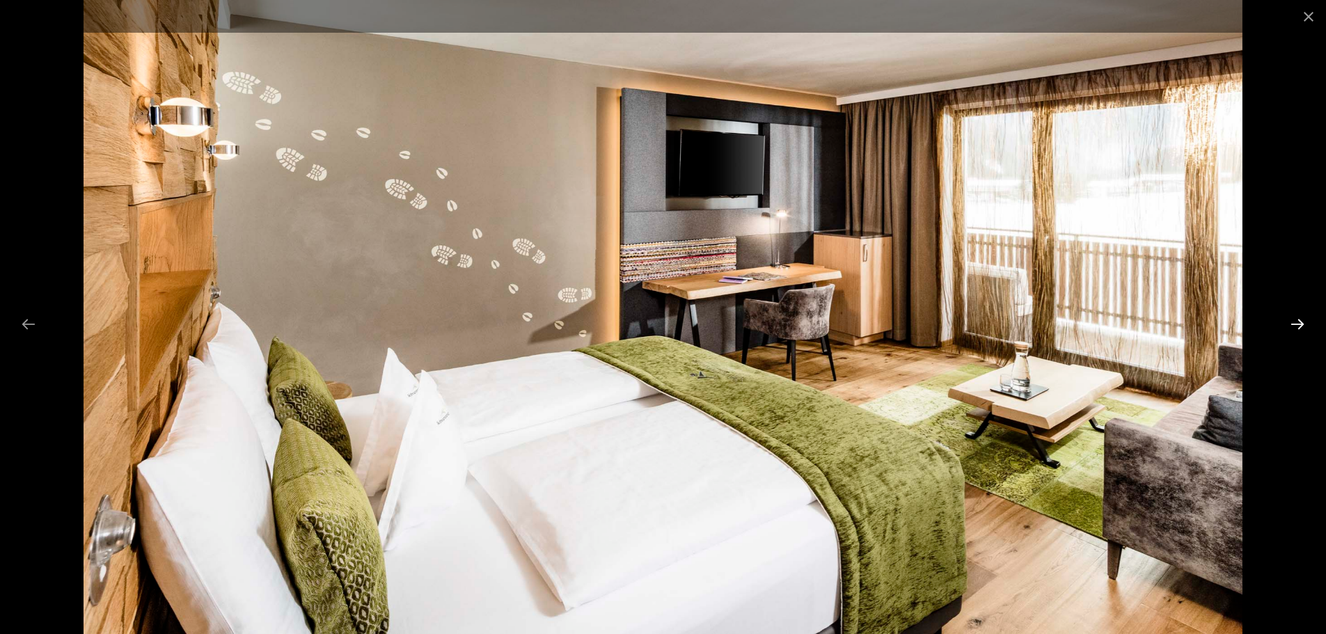
click at [1302, 327] on button "Next slide" at bounding box center [1297, 323] width 29 height 27
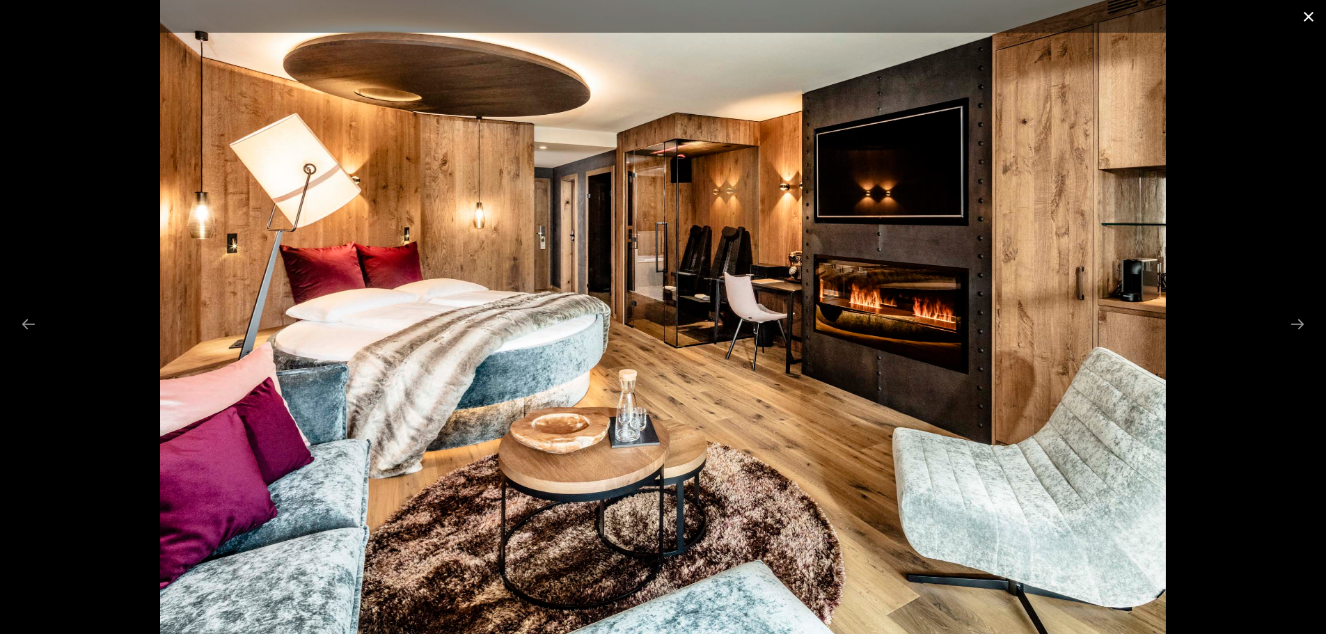
click at [1314, 16] on button "Close gallery" at bounding box center [1308, 16] width 35 height 33
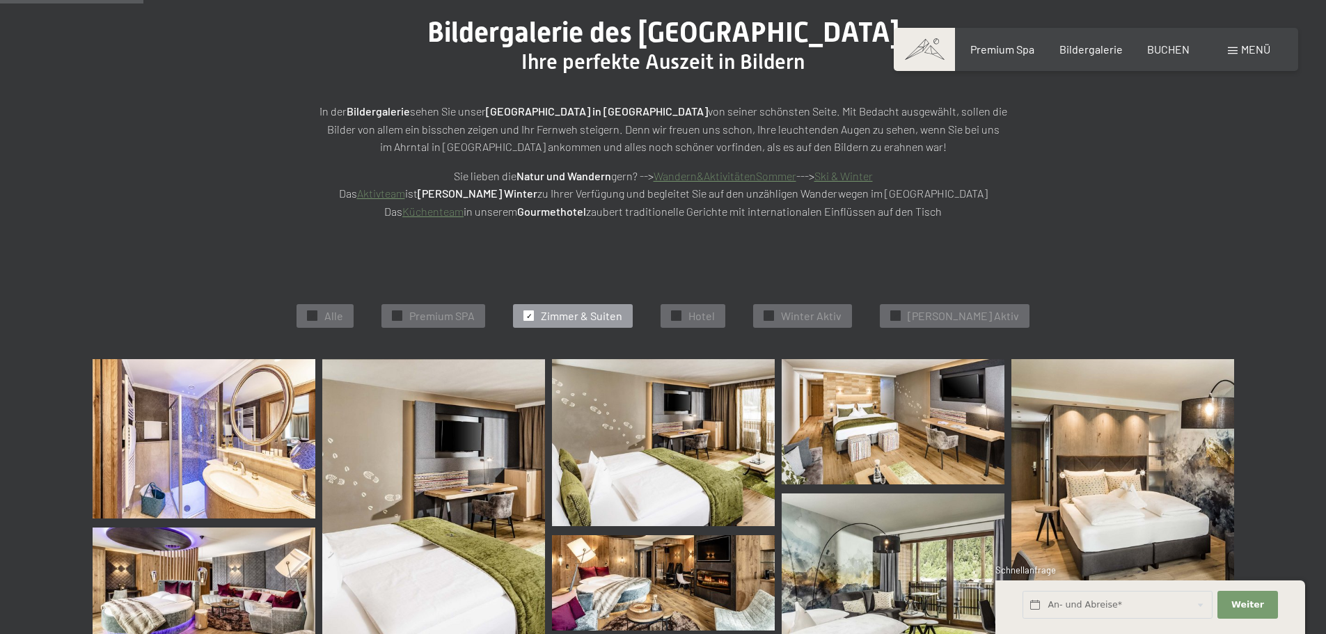
scroll to position [105, 0]
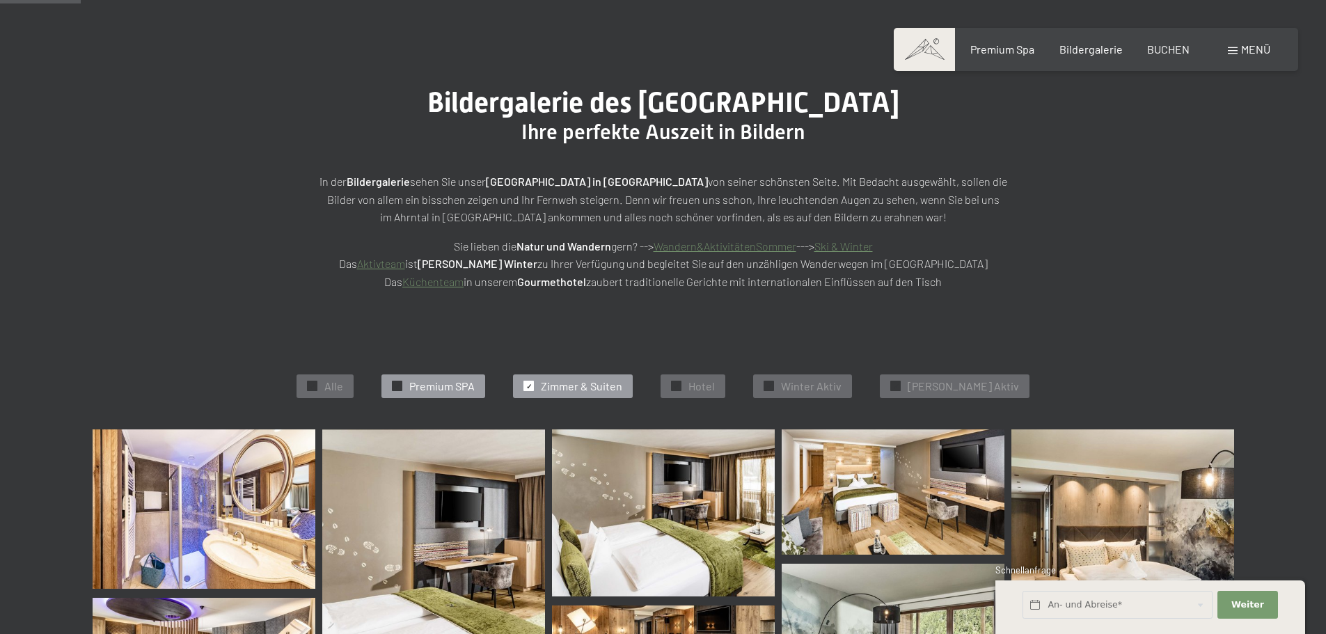
click at [470, 379] on span "Premium SPA" at bounding box center [441, 386] width 65 height 15
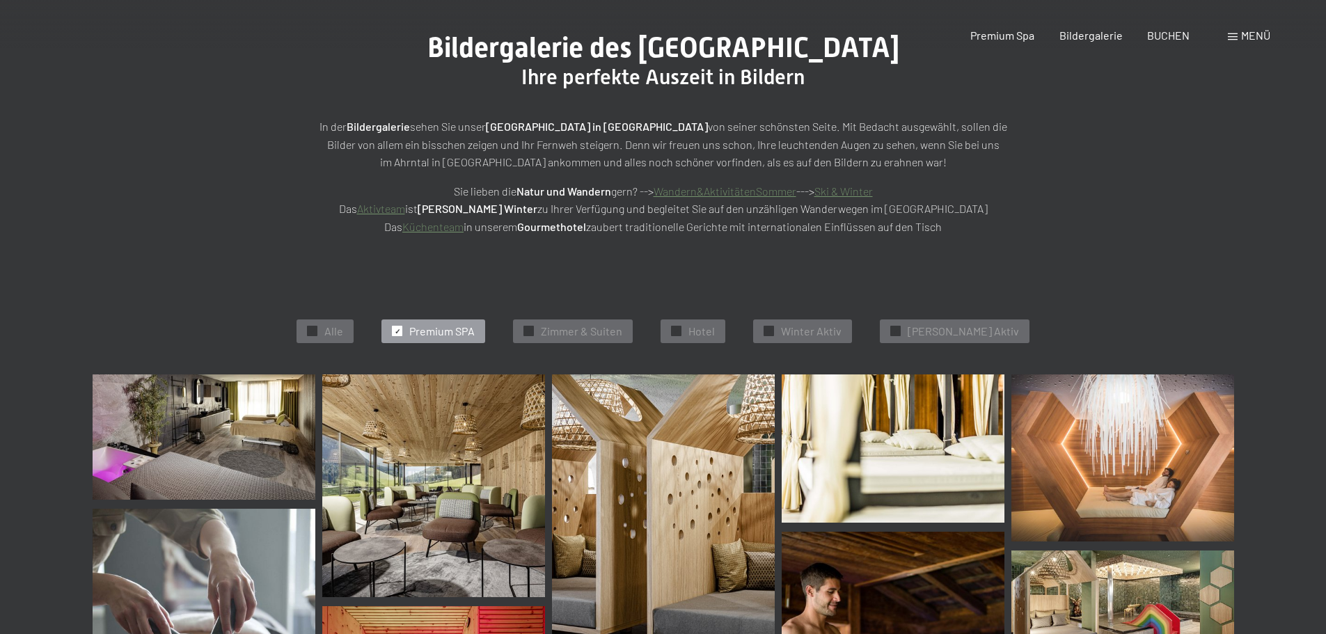
scroll to position [0, 0]
